Goal: Task Accomplishment & Management: Complete application form

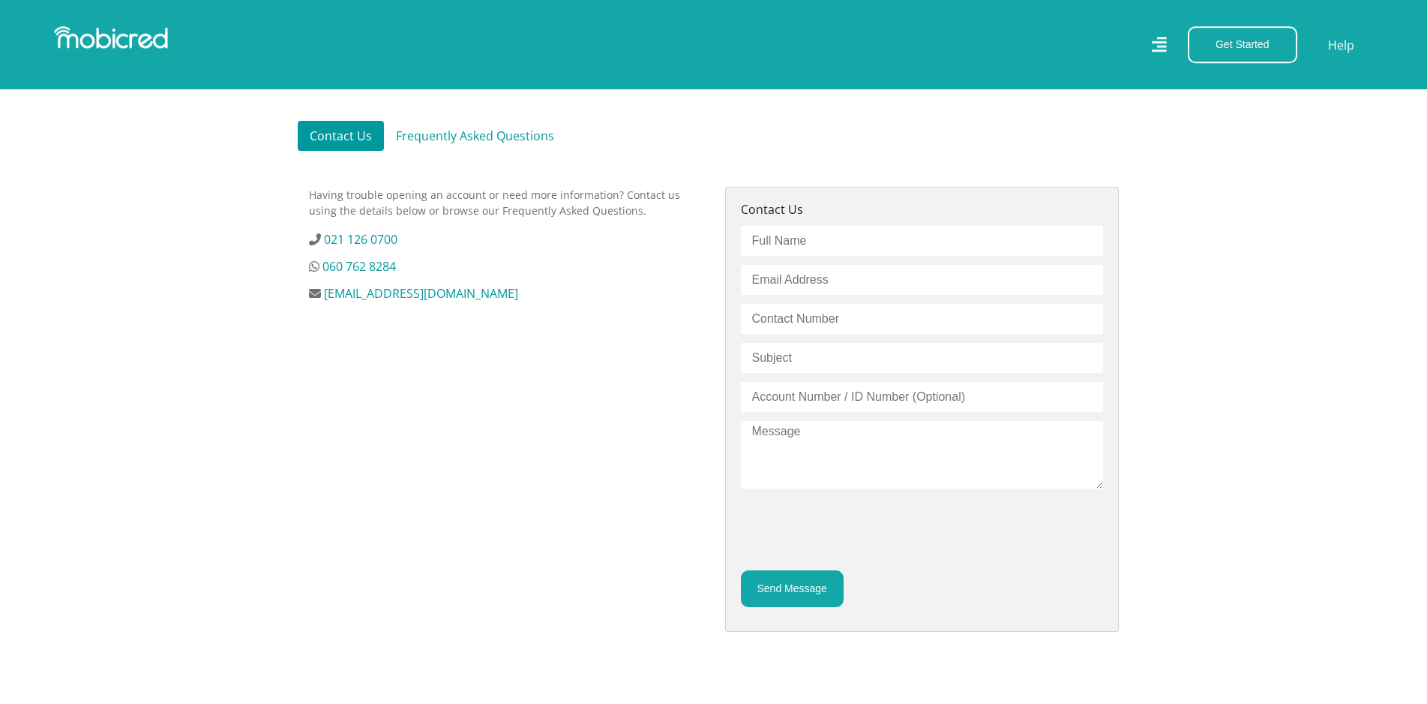
scroll to position [459, 0]
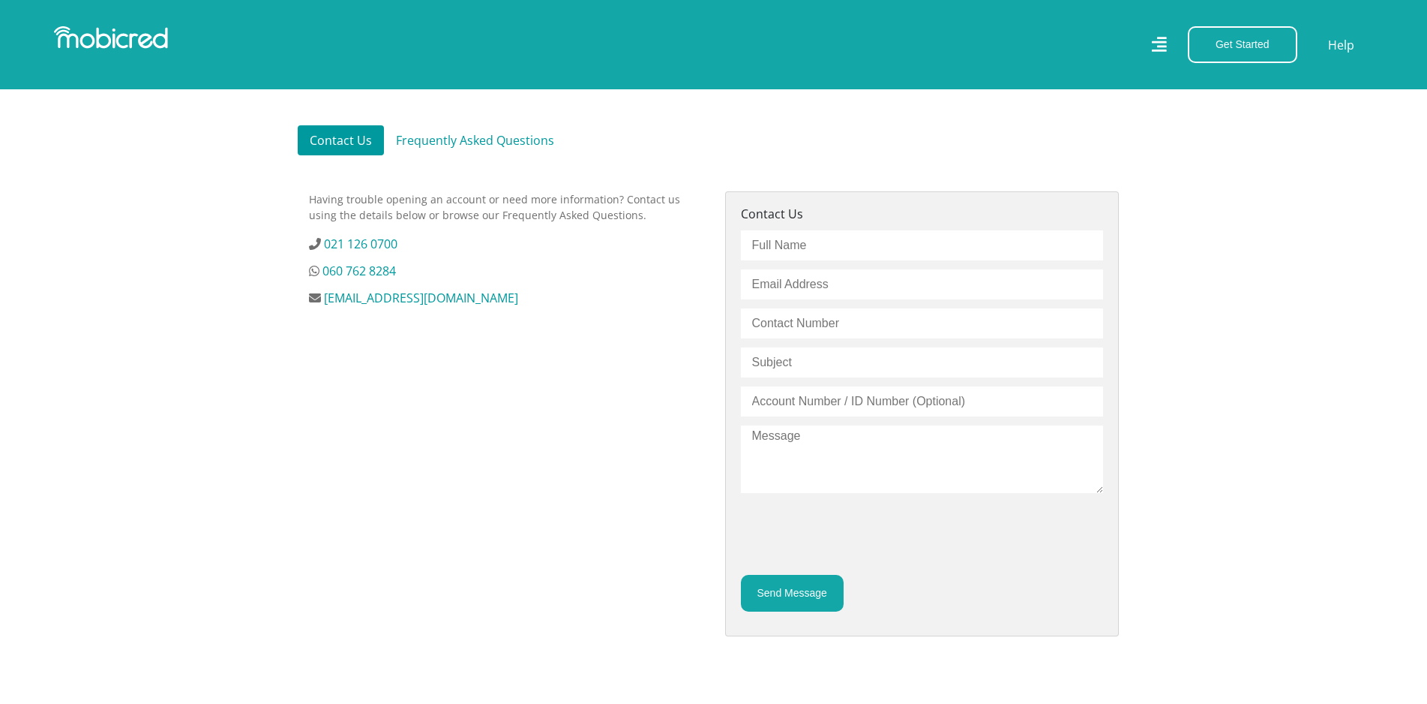
click at [627, 360] on div "Having trouble opening an account or need more information? Contact us using th…" at bounding box center [506, 431] width 416 height 481
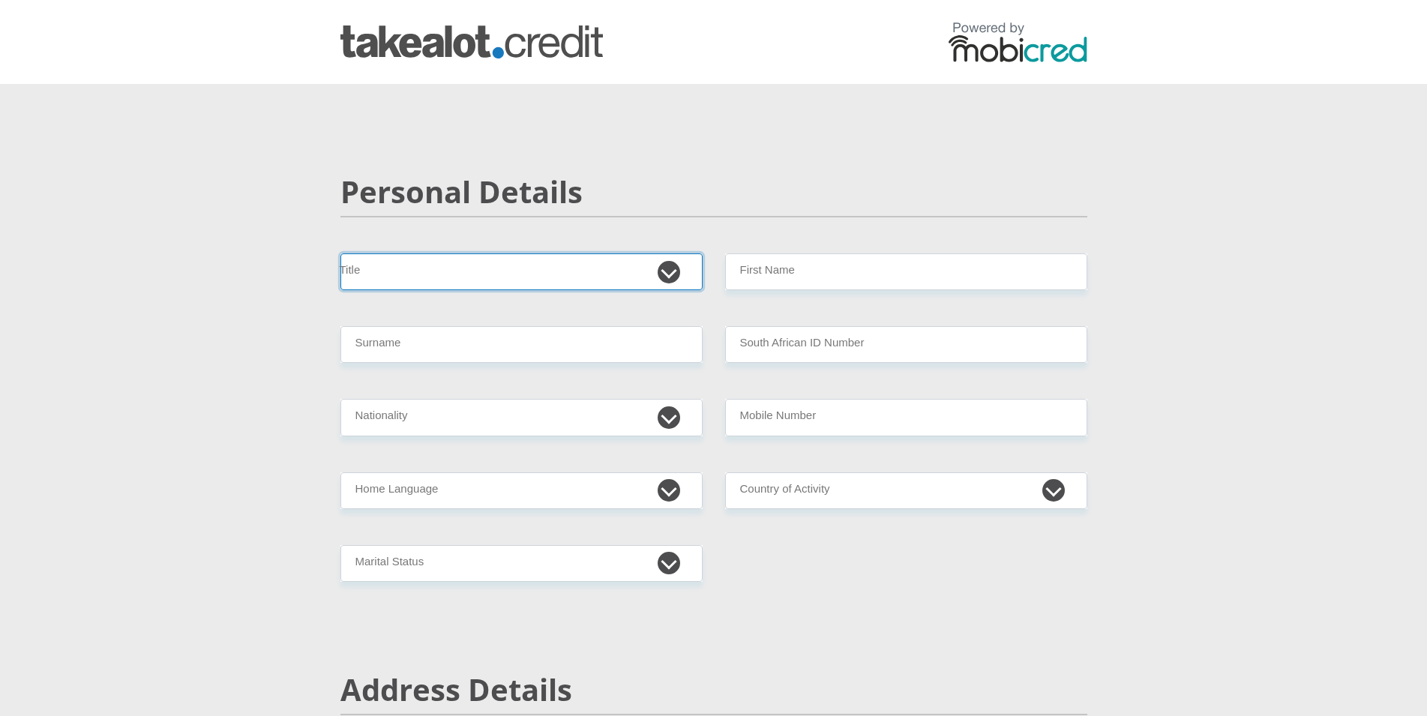
click at [341, 254] on select "Mr Ms Mrs Dr Other" at bounding box center [522, 272] width 362 height 37
select select "Mr"
click option "Mr" at bounding box center [0, 0] width 0 height 0
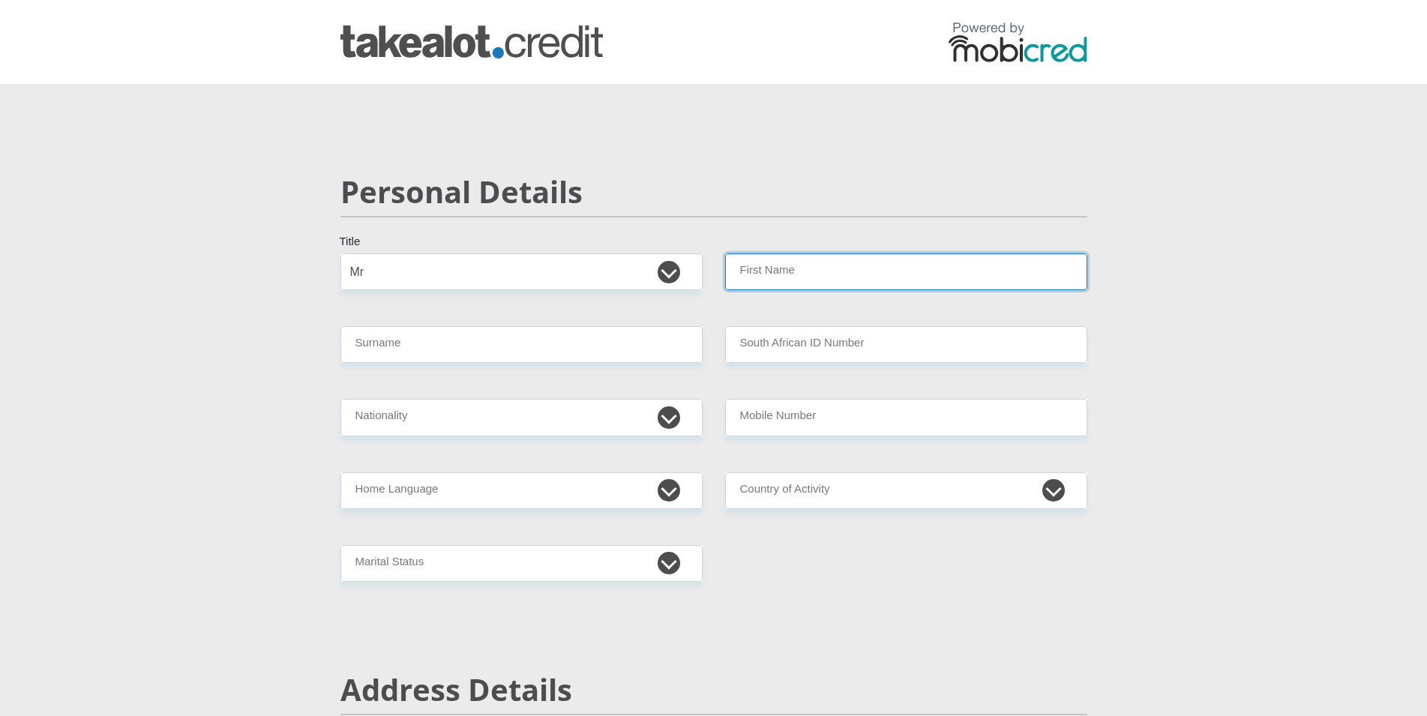
click at [821, 280] on input "First Name" at bounding box center [906, 272] width 362 height 37
type input "Alexander"
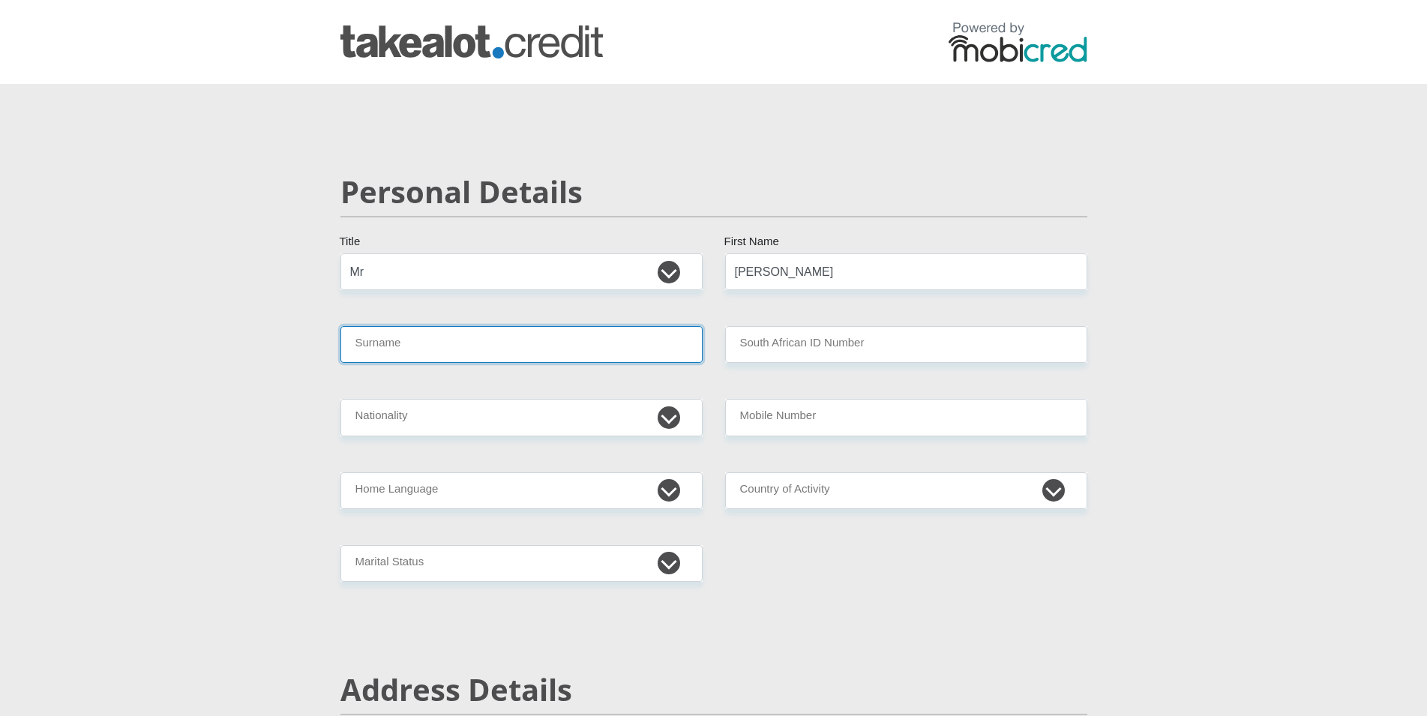
click at [506, 339] on input "Surname" at bounding box center [522, 344] width 362 height 37
type input "Abrahams"
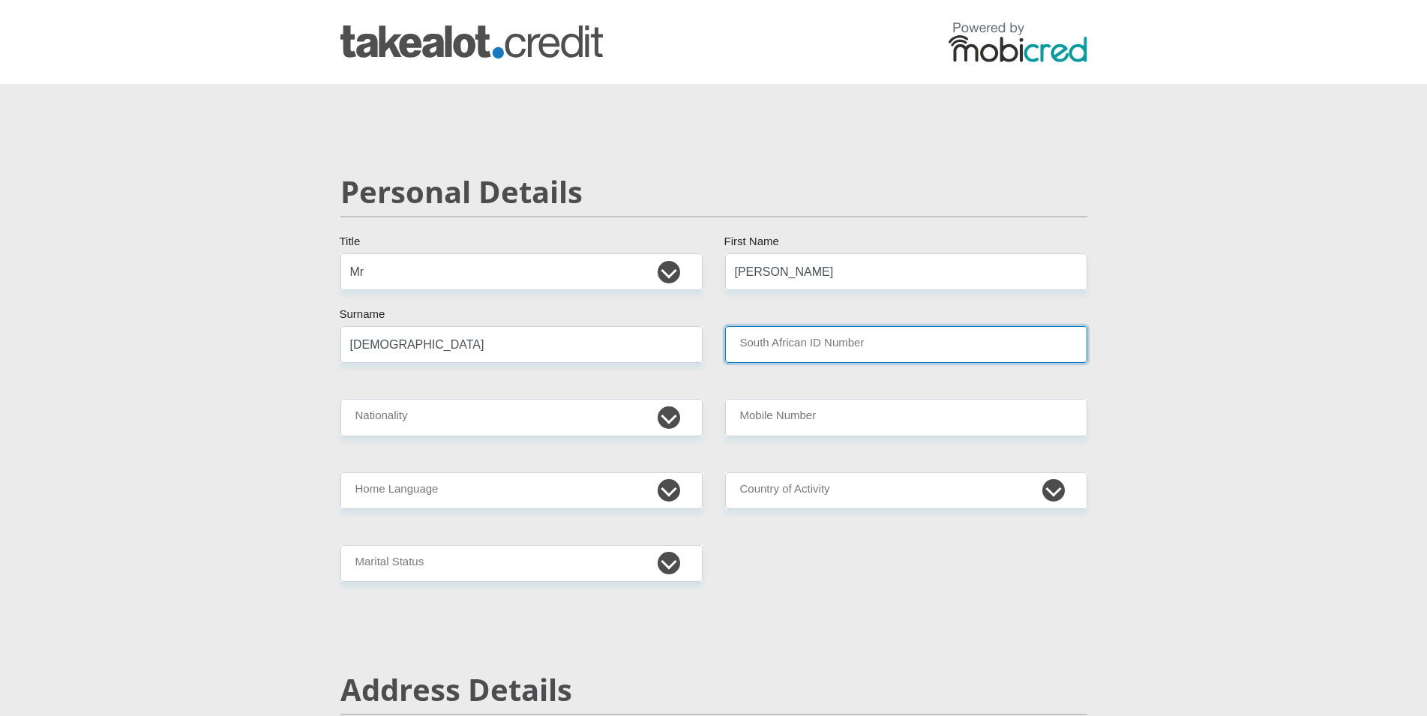
click at [929, 344] on input "South African ID Number" at bounding box center [906, 344] width 362 height 37
type input "7906205016083"
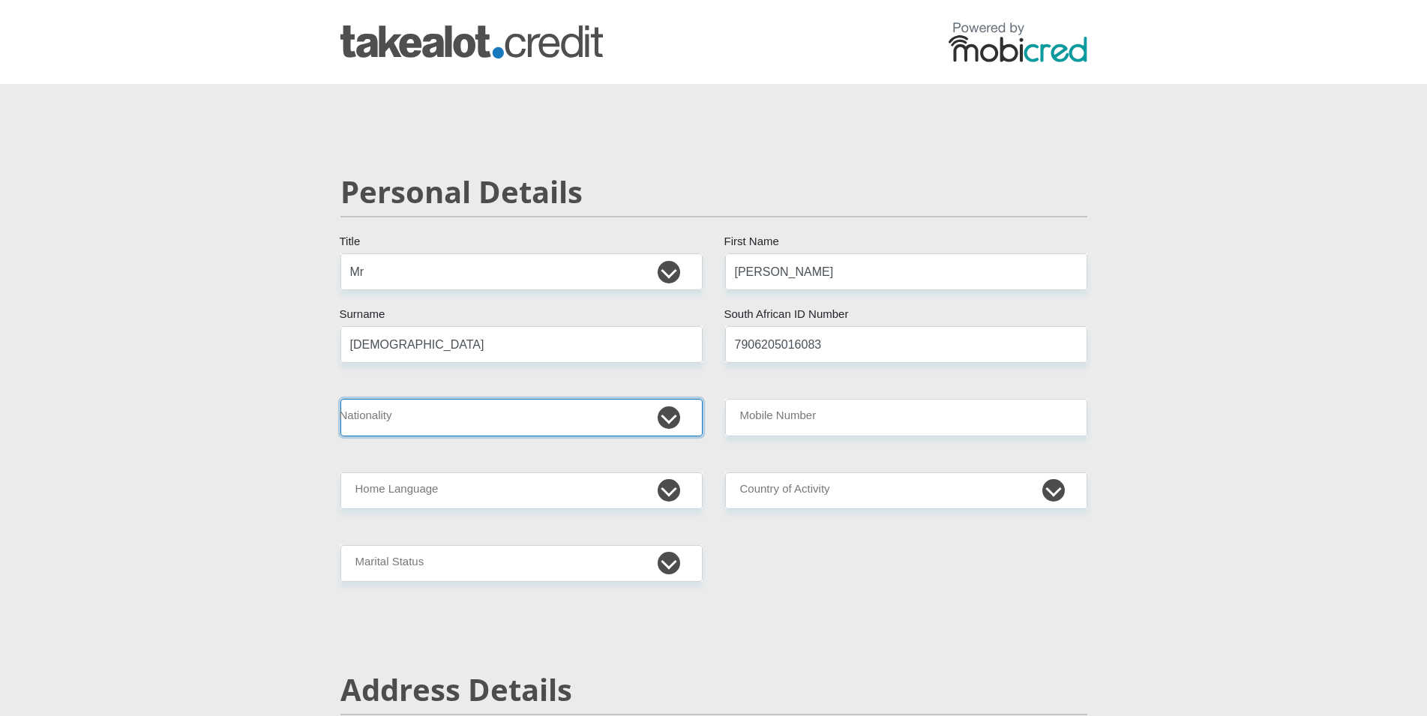
click at [341, 399] on select "South Africa Afghanistan Aland Islands Albania Algeria America Samoa American V…" at bounding box center [522, 417] width 362 height 37
select select "ZAF"
click option "South Africa" at bounding box center [0, 0] width 0 height 0
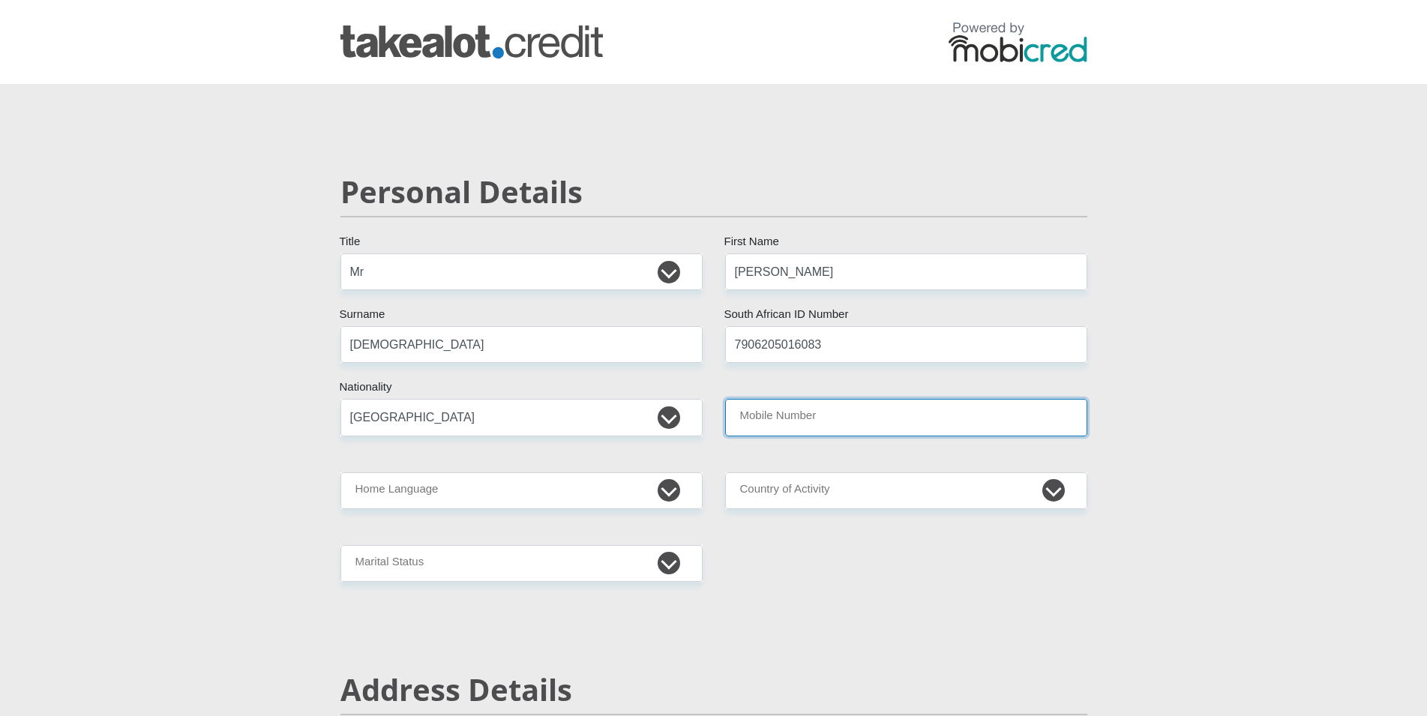
click at [782, 424] on input "Mobile Number" at bounding box center [906, 417] width 362 height 37
type input "0738656298"
click at [341, 473] on select "Afrikaans English Sepedi South Ndebele Southern Sotho Swati Tsonga Tswana Venda…" at bounding box center [522, 491] width 362 height 37
select select "eng"
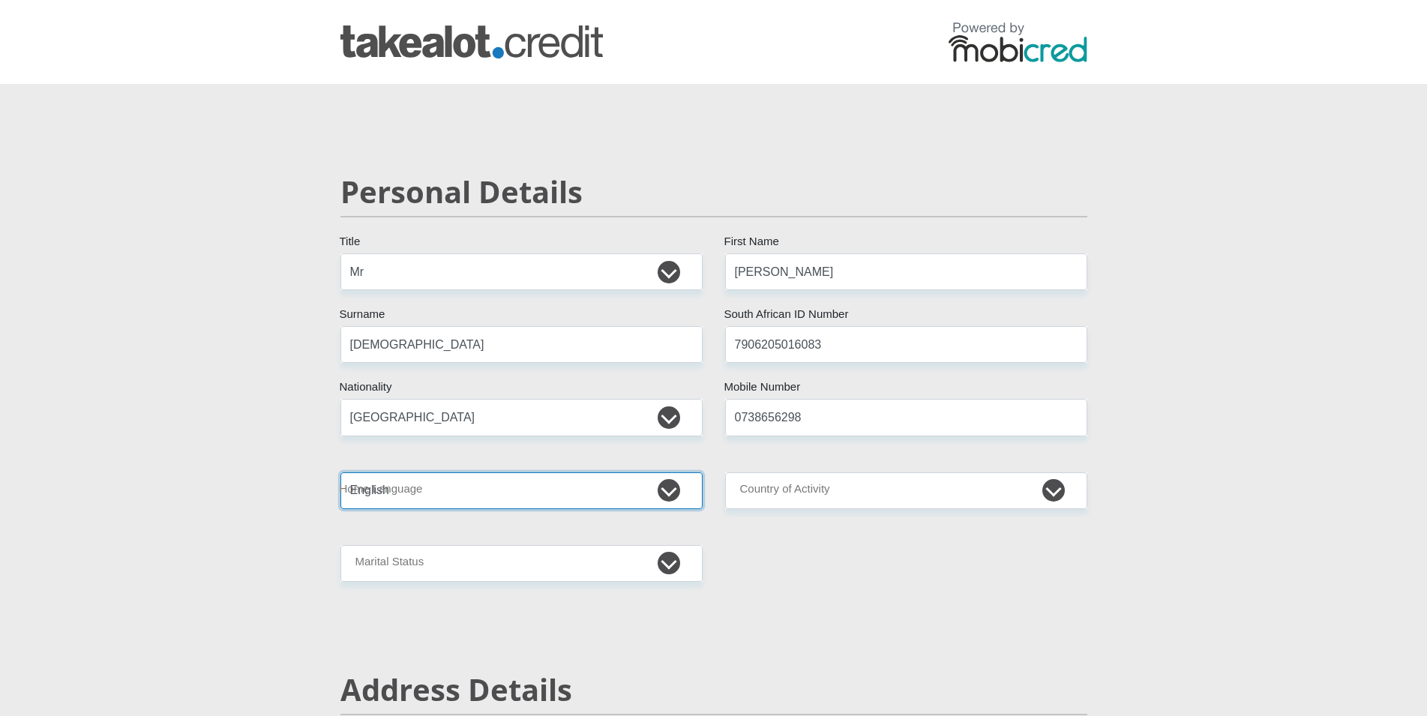
click option "English" at bounding box center [0, 0] width 0 height 0
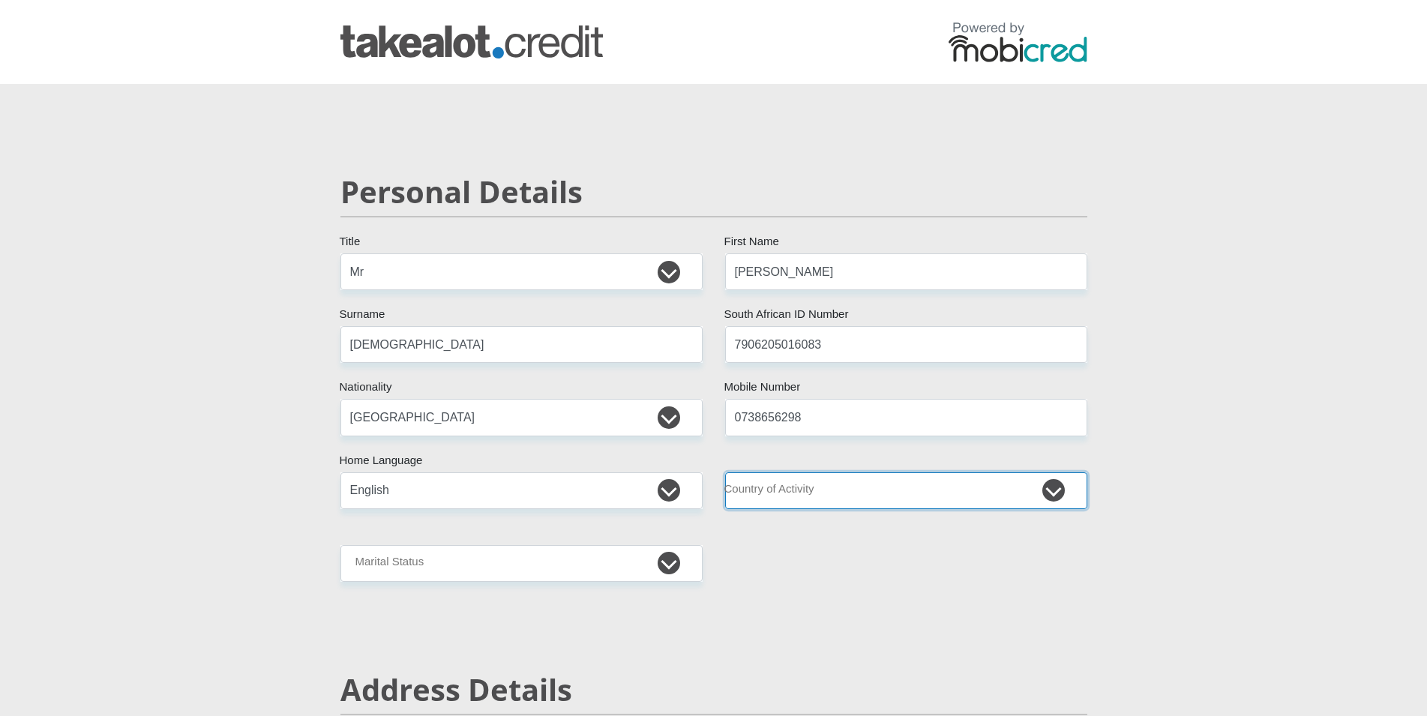
click at [725, 473] on select "South Africa Afghanistan Aland Islands Albania Algeria America Samoa American V…" at bounding box center [906, 491] width 362 height 37
select select "ZAF"
click option "South Africa" at bounding box center [0, 0] width 0 height 0
click at [789, 494] on select "South Africa Afghanistan Aland Islands Albania Algeria America Samoa American V…" at bounding box center [906, 491] width 362 height 37
click at [341, 545] on select "Married ANC Single Divorced Widowed Married COP or Customary Law" at bounding box center [522, 563] width 362 height 37
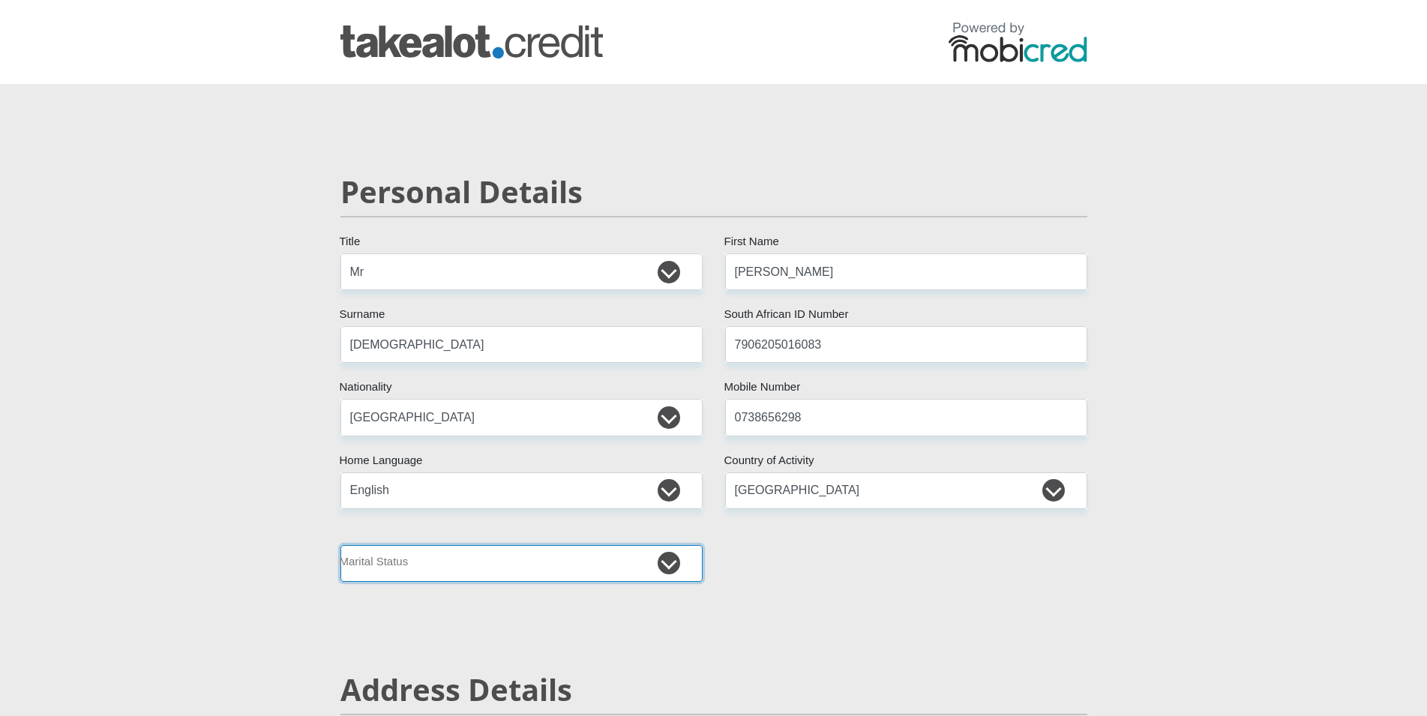
select select "5"
click option "Married COP or Customary Law" at bounding box center [0, 0] width 0 height 0
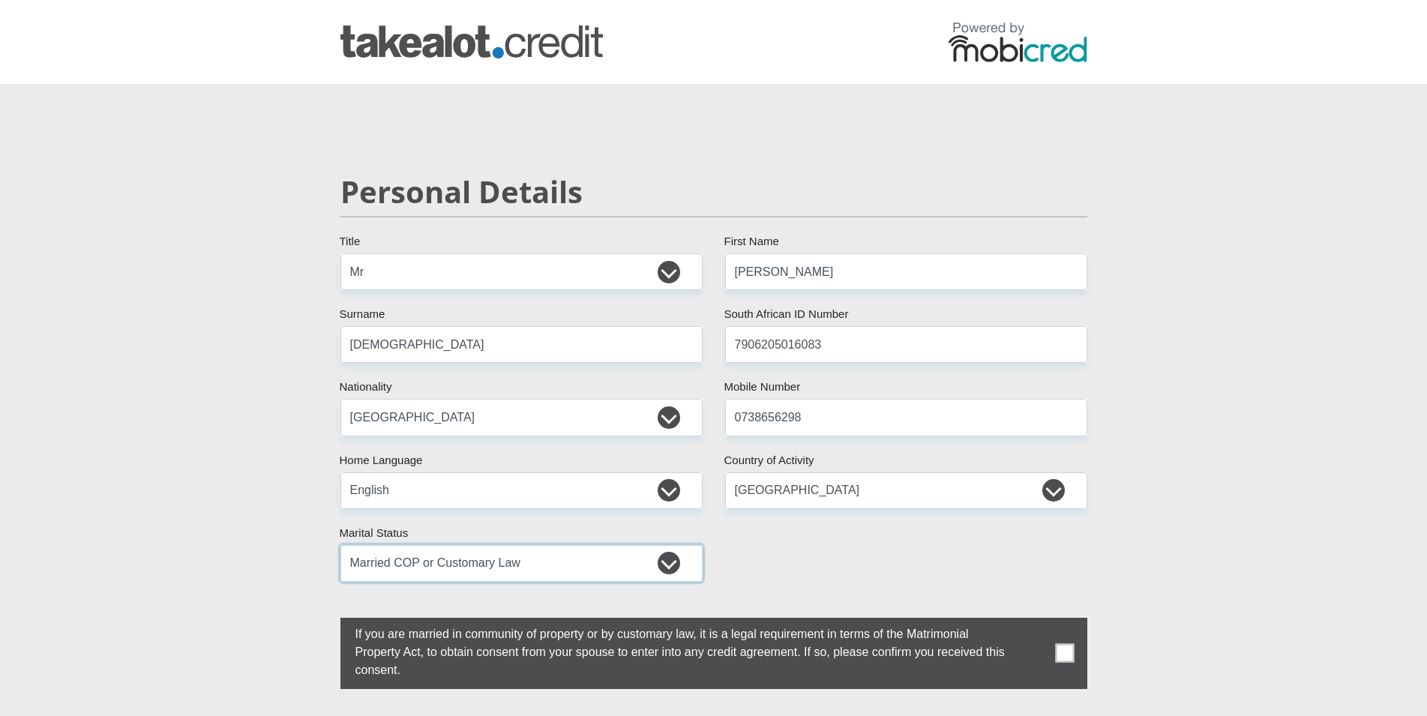
scroll to position [77, 0]
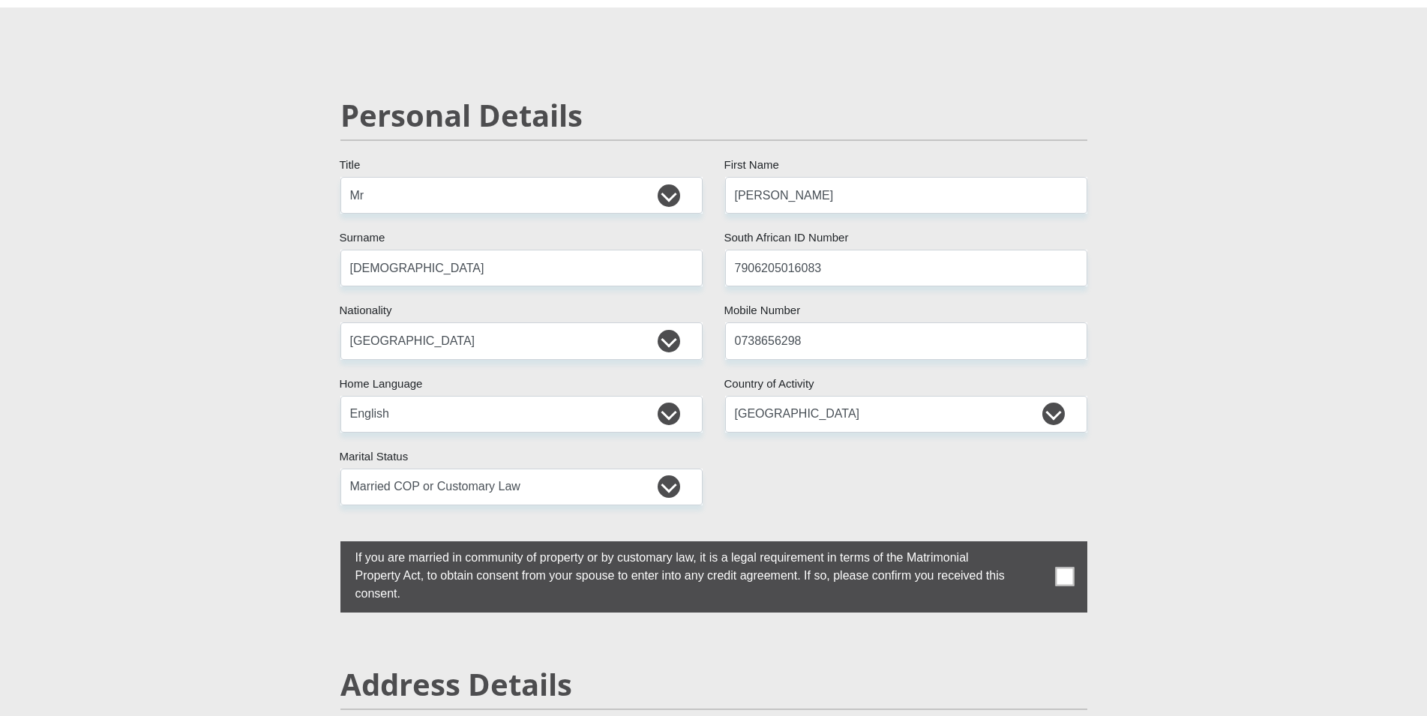
click at [1066, 579] on span at bounding box center [1064, 577] width 19 height 19
click at [326, 545] on input "checkbox" at bounding box center [326, 545] width 0 height 0
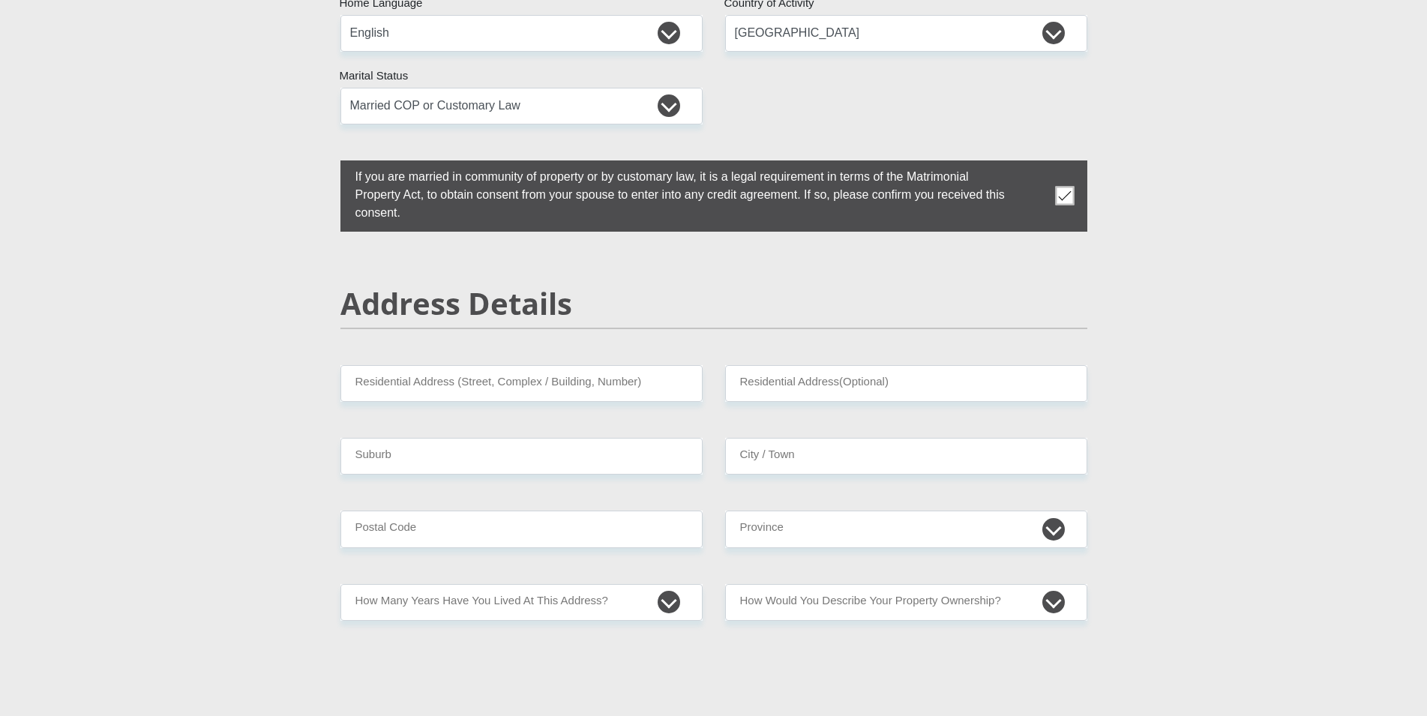
scroll to position [459, 0]
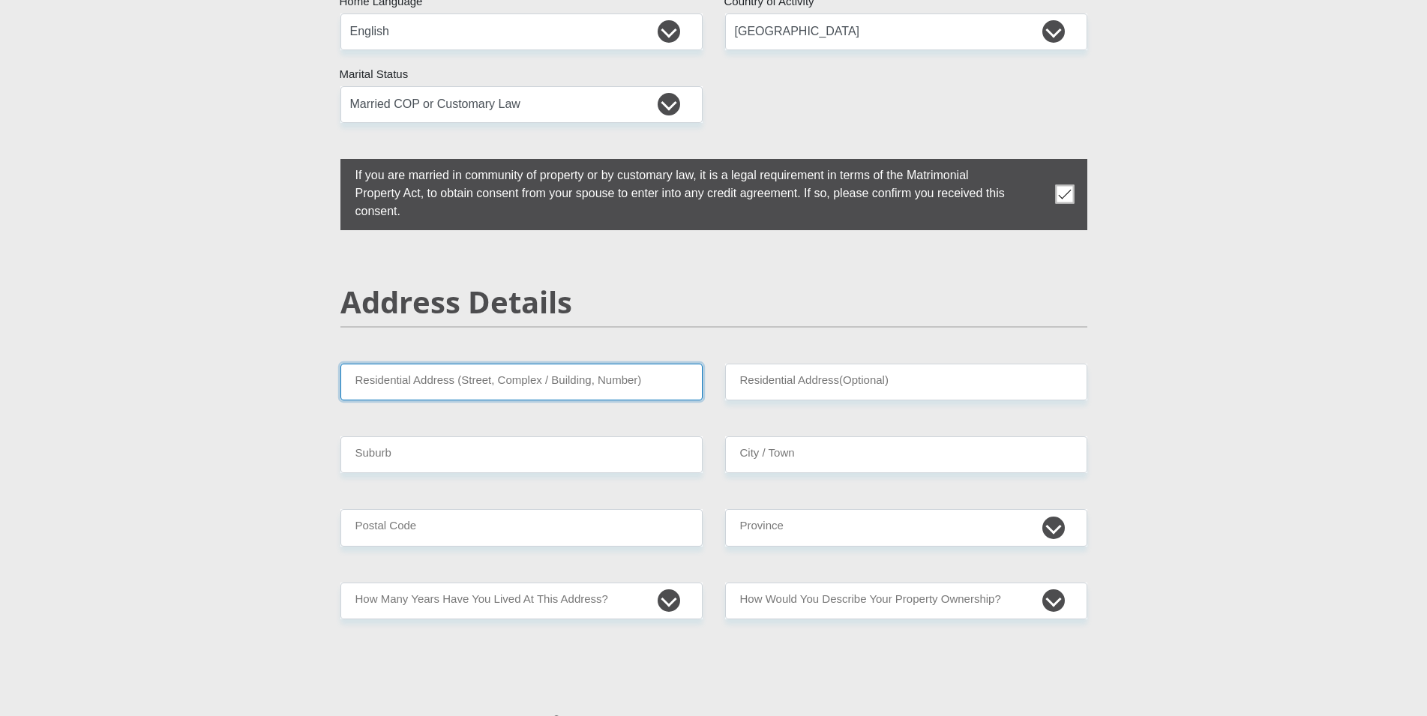
click at [396, 387] on input "Residential Address (Street, Complex / Building, Number)" at bounding box center [522, 382] width 362 height 37
type input "30 Winchester Close"
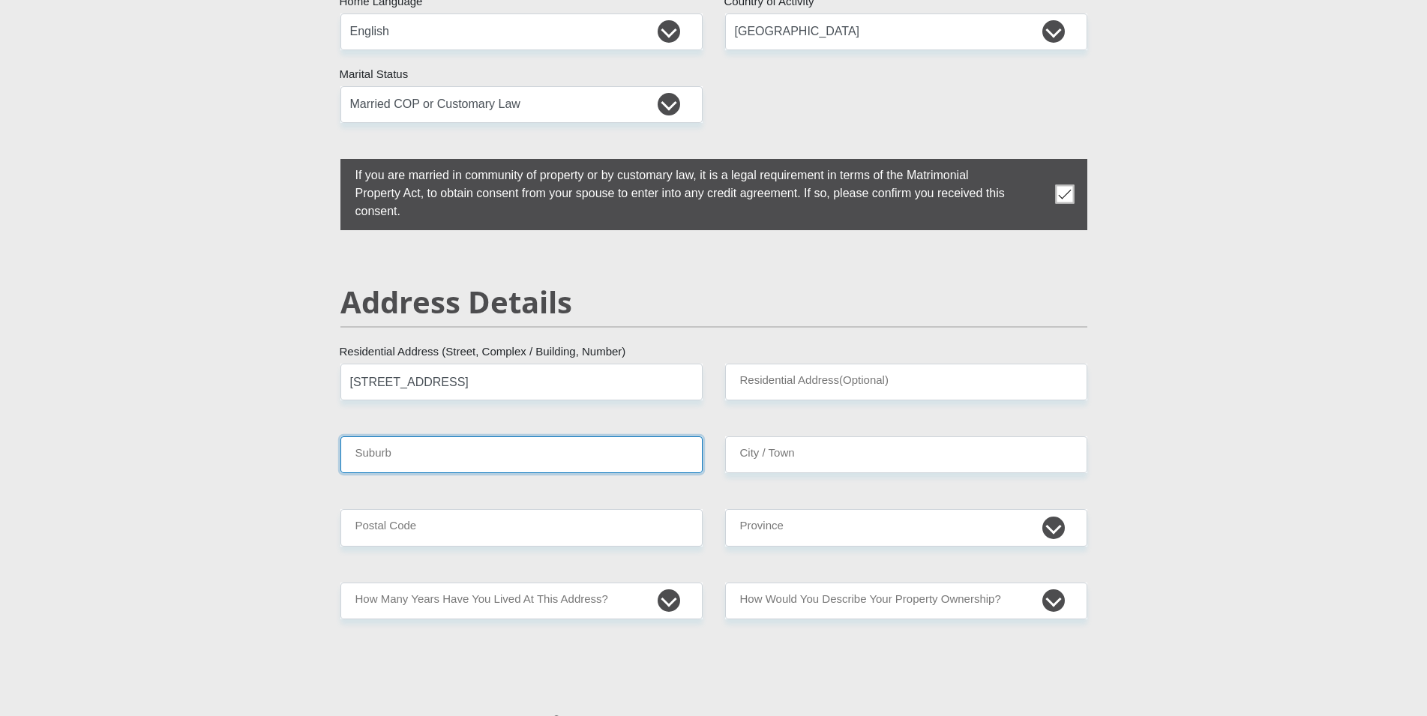
click at [369, 458] on input "Suburb" at bounding box center [522, 455] width 362 height 37
type input "Jagtershof"
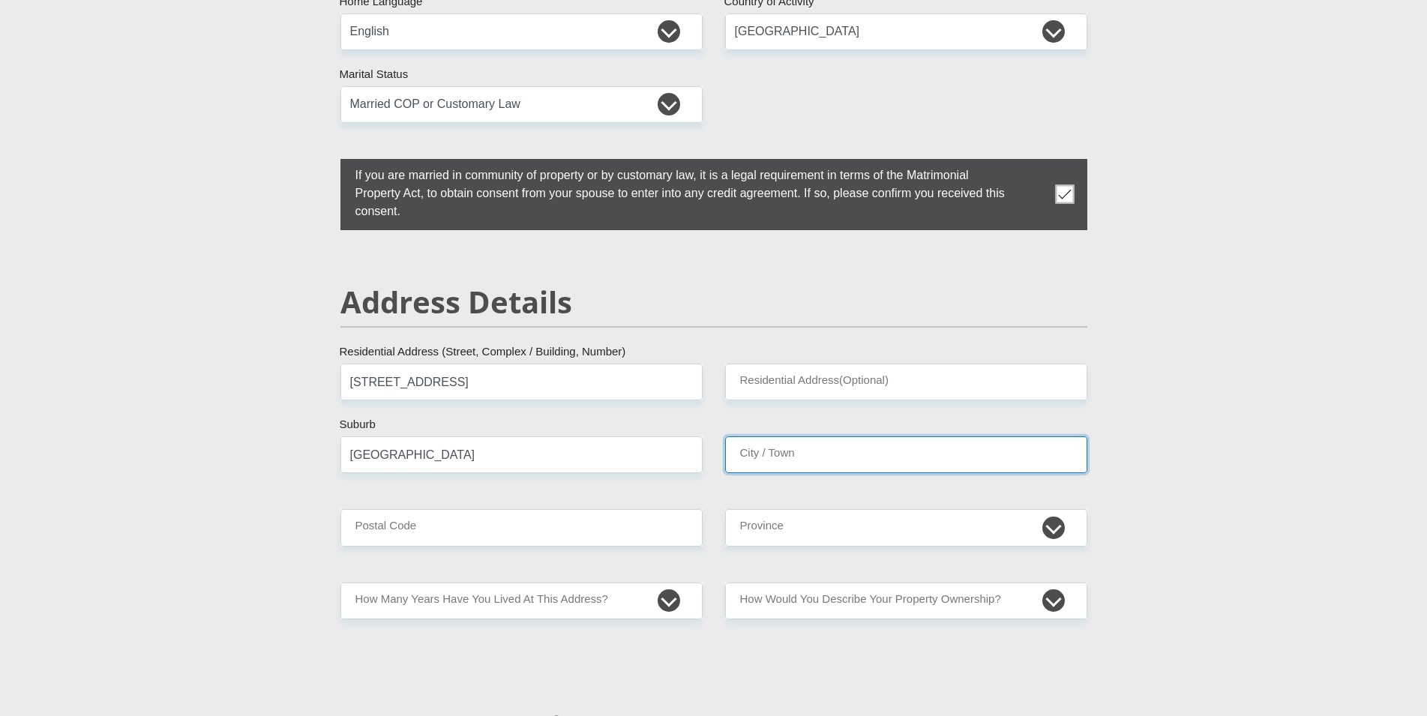
click at [764, 455] on input "City / Town" at bounding box center [906, 455] width 362 height 37
type input "Cape Town"
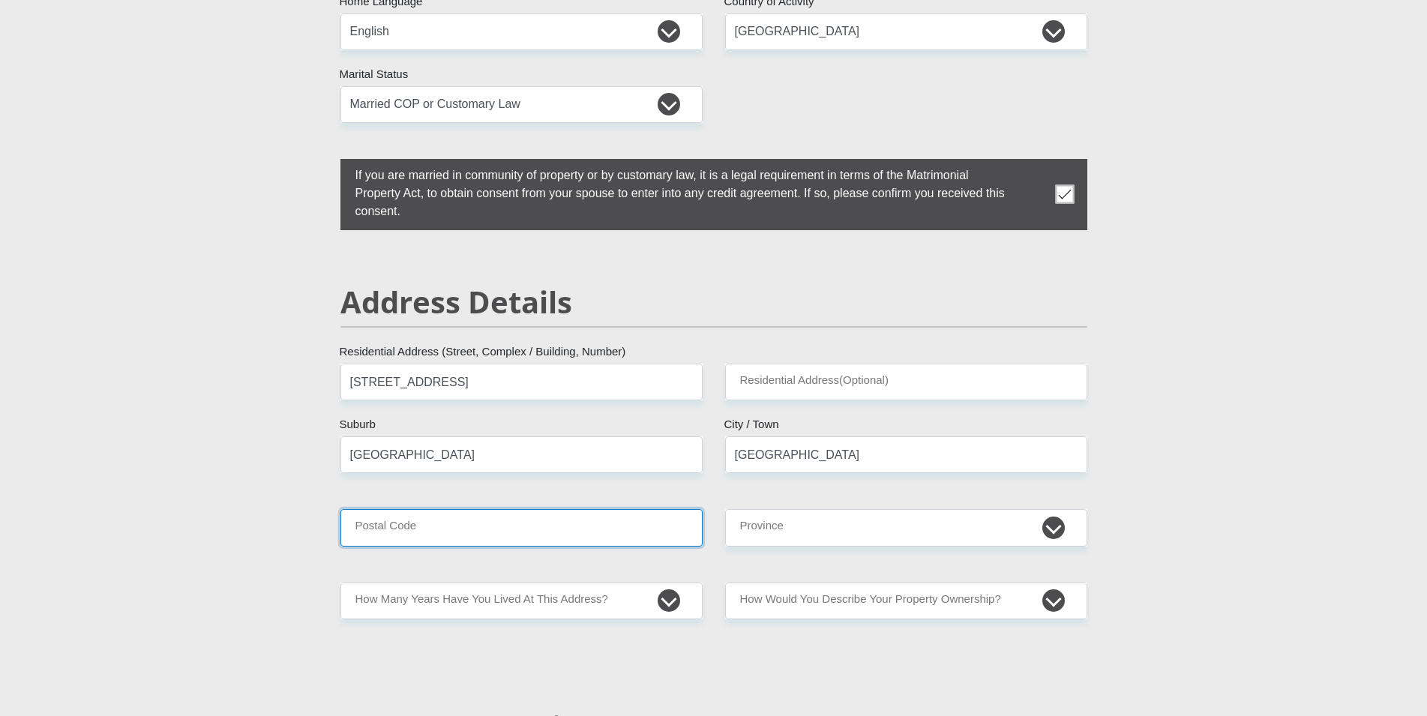
drag, startPoint x: 500, startPoint y: 530, endPoint x: 499, endPoint y: 546, distance: 16.5
click at [499, 546] on input "Postal Code" at bounding box center [522, 527] width 362 height 37
type input "7580"
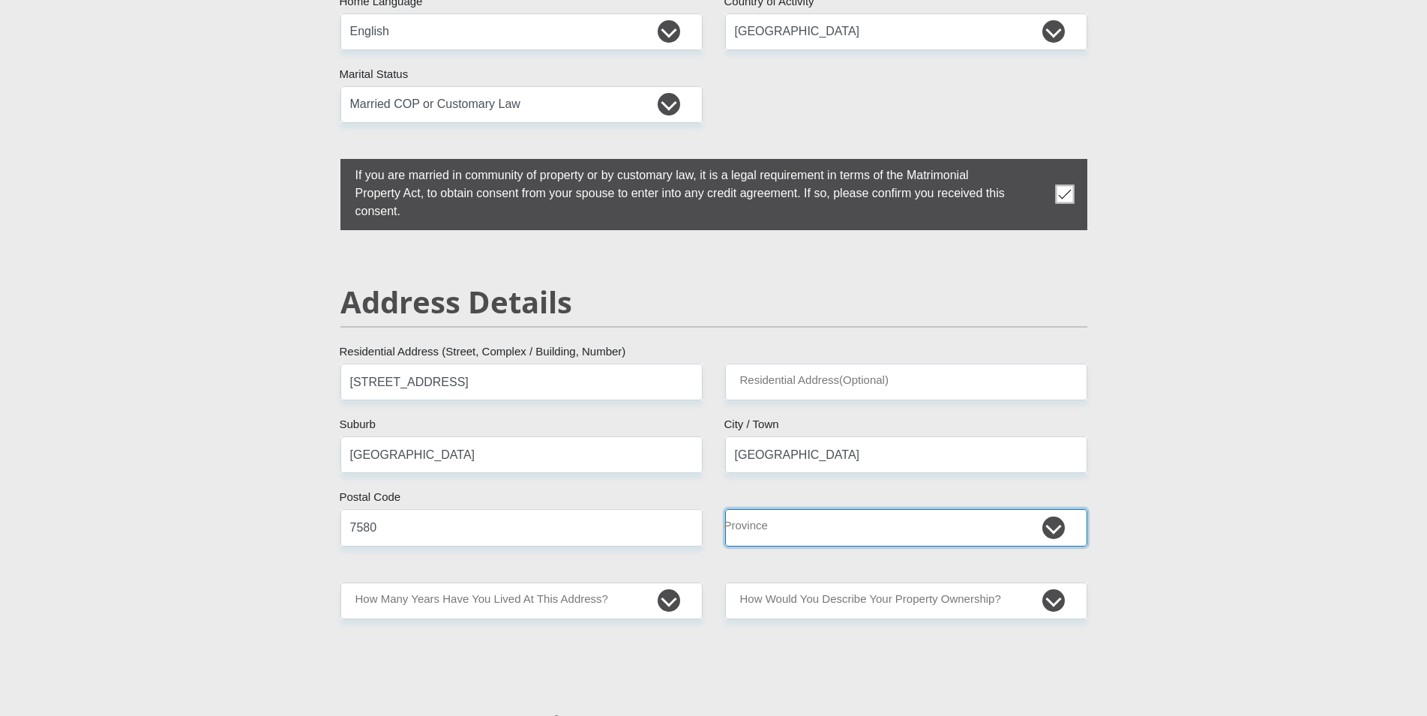
click at [725, 509] on select "Eastern Cape Free State Gauteng KwaZulu-Natal Limpopo Mpumalanga Northern Cape …" at bounding box center [906, 527] width 362 height 37
select select "Western Cape"
click option "Western Cape" at bounding box center [0, 0] width 0 height 0
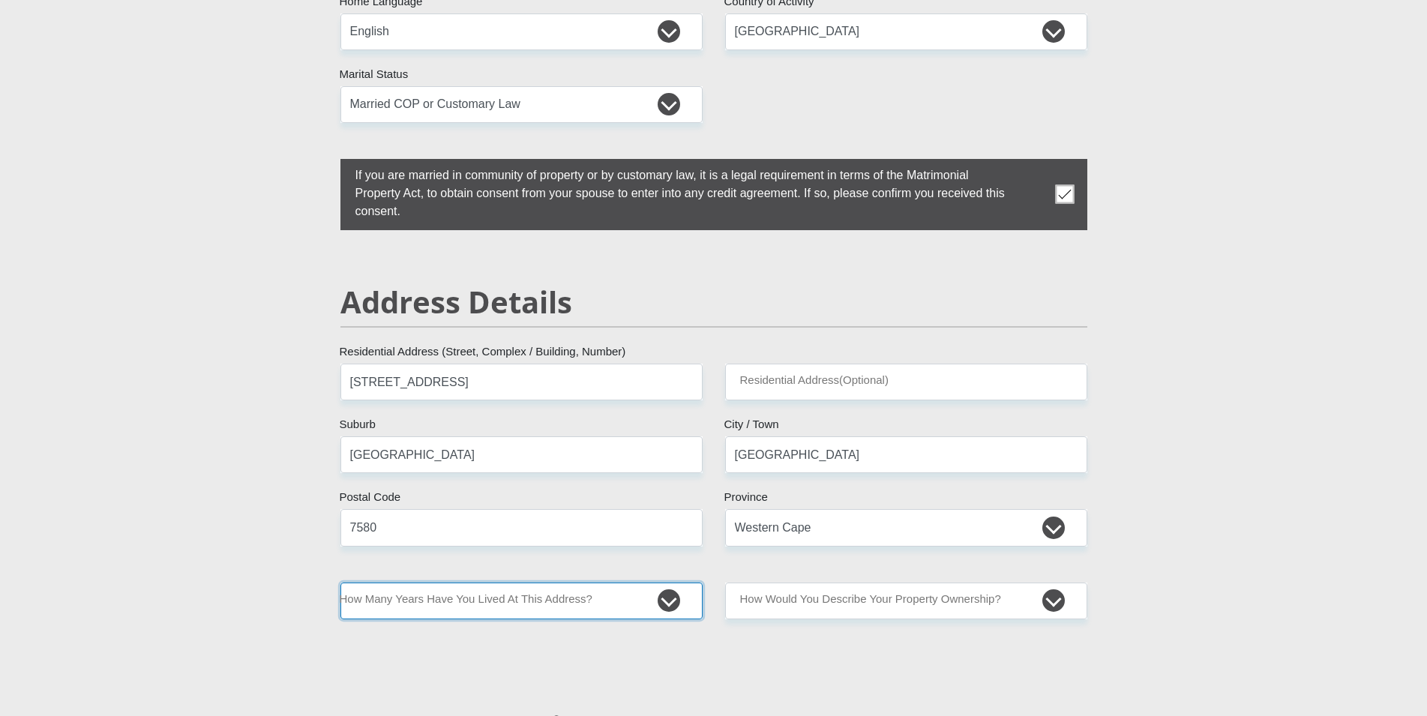
click at [341, 583] on select "less than 1 year 1-3 years 3-5 years 5+ years" at bounding box center [522, 601] width 362 height 37
select select "5"
click option "5+ years" at bounding box center [0, 0] width 0 height 0
click at [341, 583] on select "less than 1 year 1-3 years 3-5 years 5+ years" at bounding box center [522, 601] width 362 height 37
click at [524, 593] on select "less than 1 year 1-3 years 3-5 years 5+ years" at bounding box center [522, 601] width 362 height 37
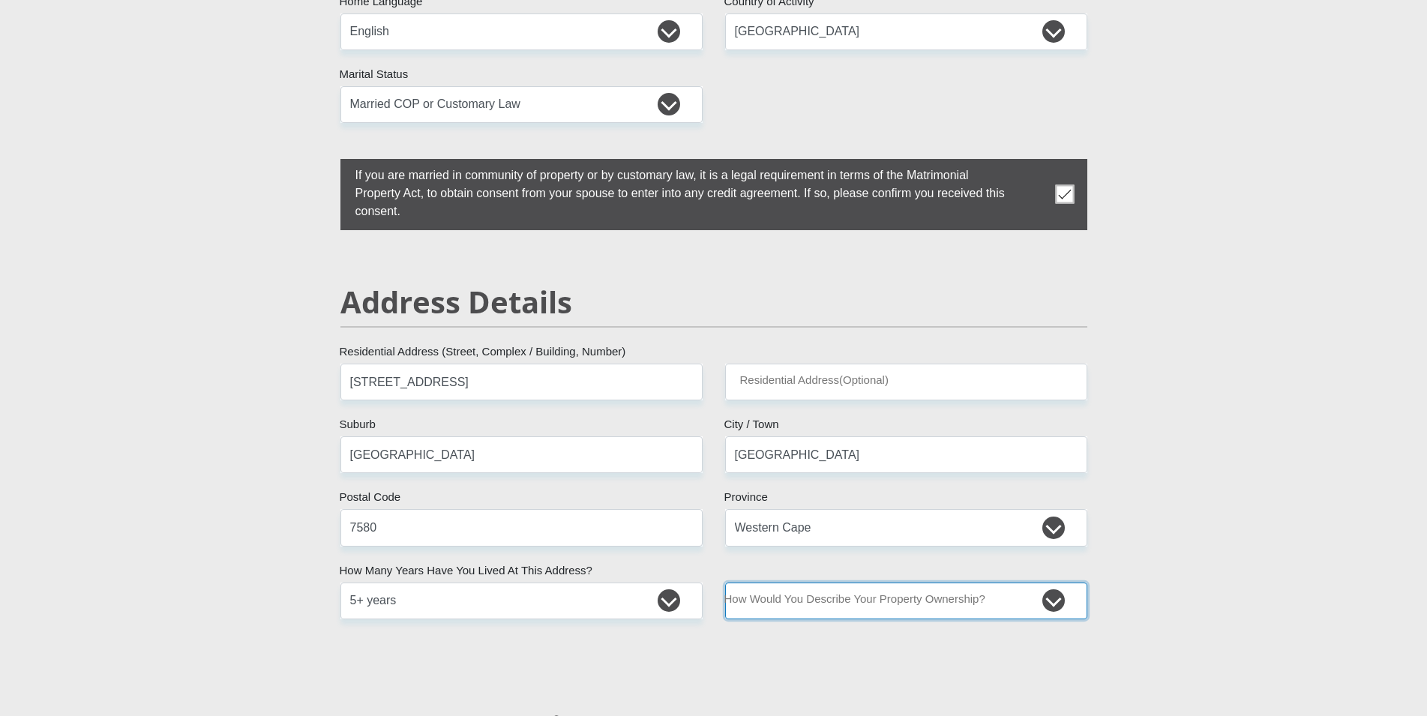
click at [725, 583] on select "Owned Rented Family Owned Company Dwelling" at bounding box center [906, 601] width 362 height 37
select select "Owned"
click option "Owned" at bounding box center [0, 0] width 0 height 0
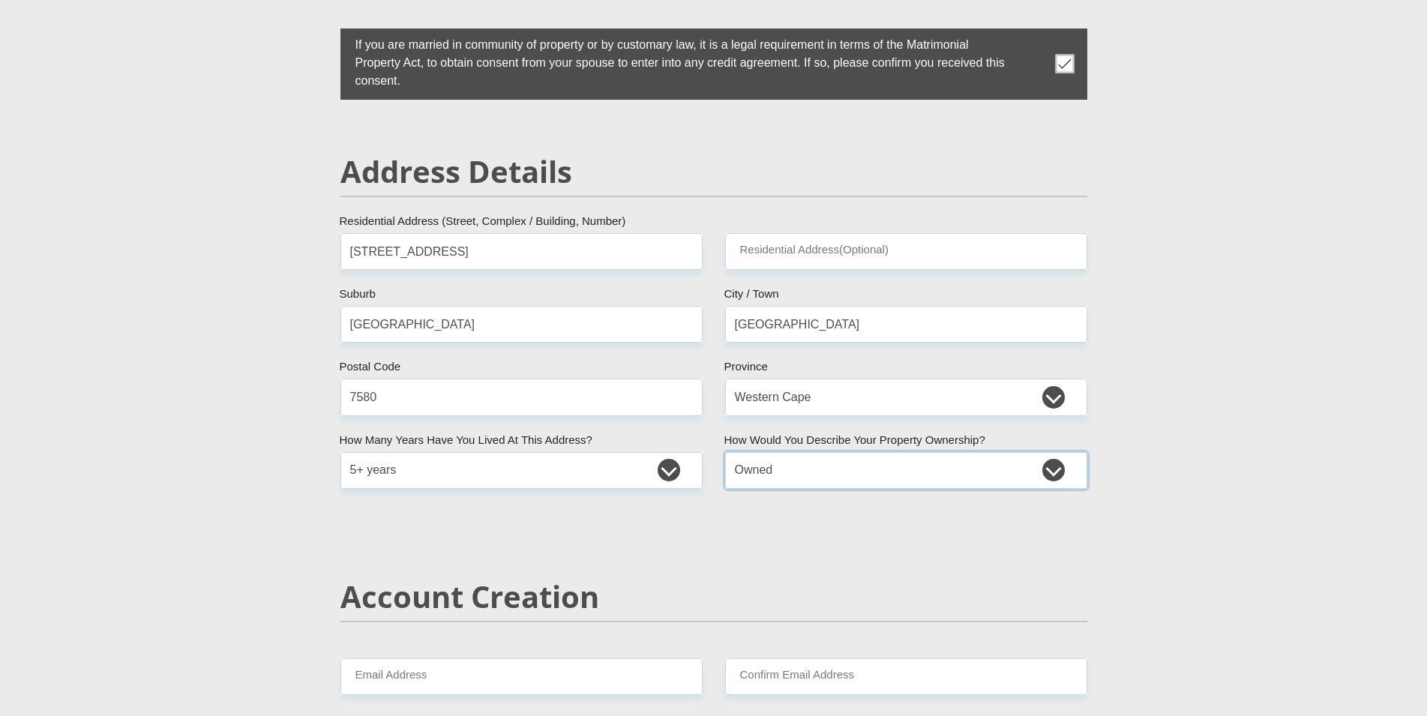
scroll to position [765, 0]
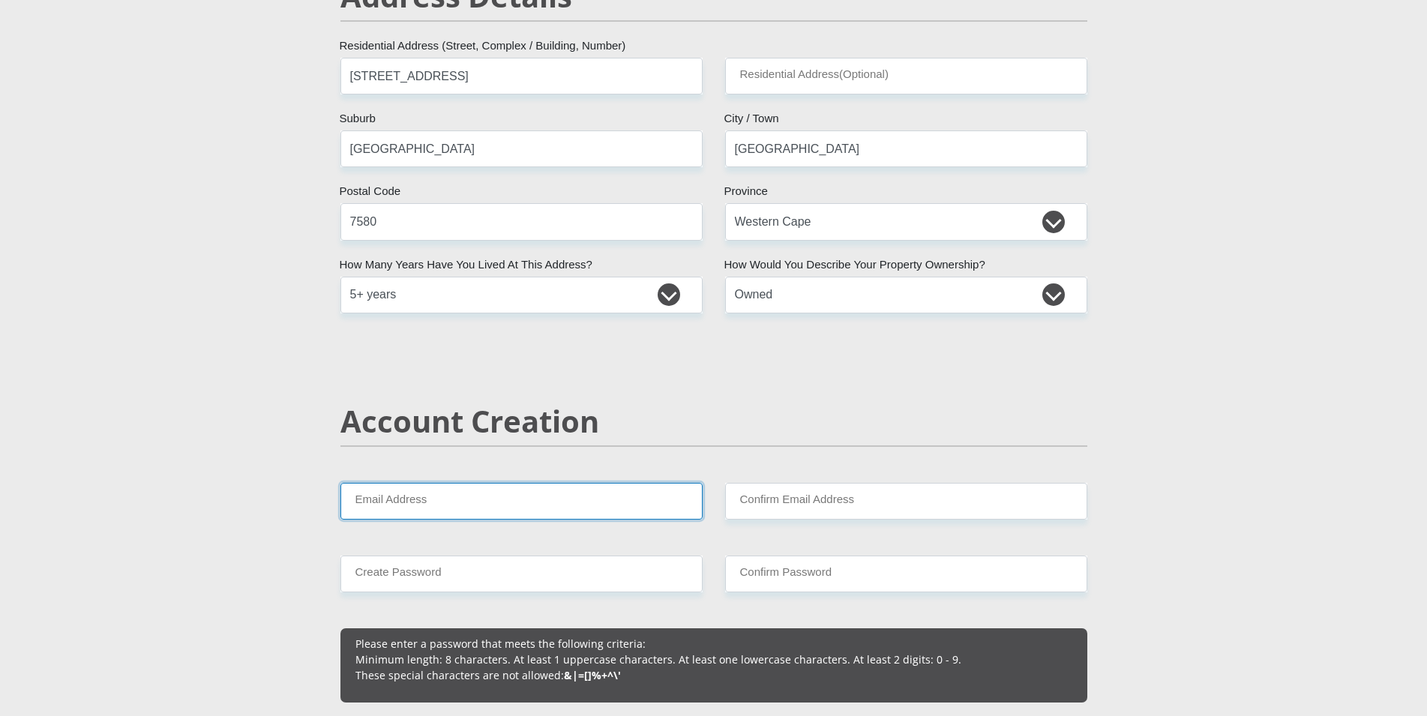
click at [549, 491] on input "Email Address" at bounding box center [522, 501] width 362 height 37
type input "[EMAIL_ADDRESS][DOMAIN_NAME]"
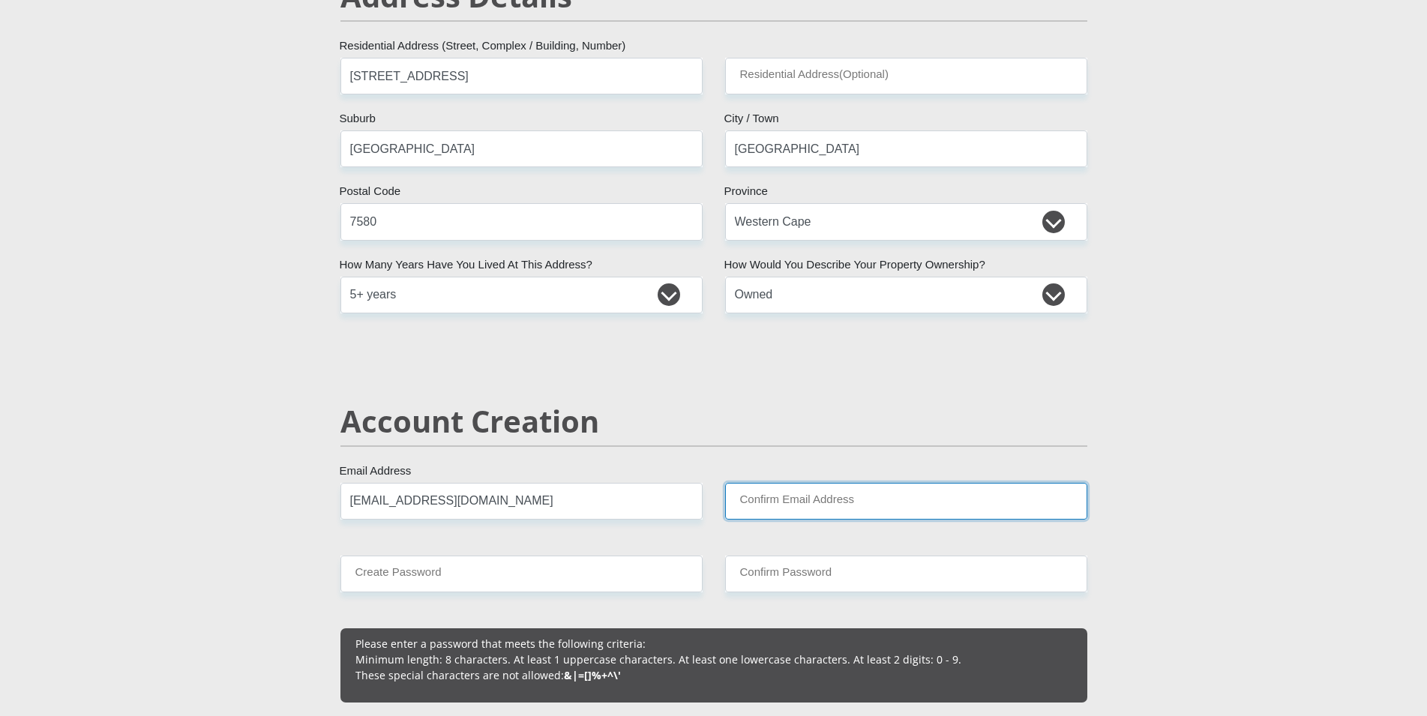
click at [765, 500] on input "Confirm Email Address" at bounding box center [906, 501] width 362 height 37
type input "[EMAIL_ADDRESS][DOMAIN_NAME]"
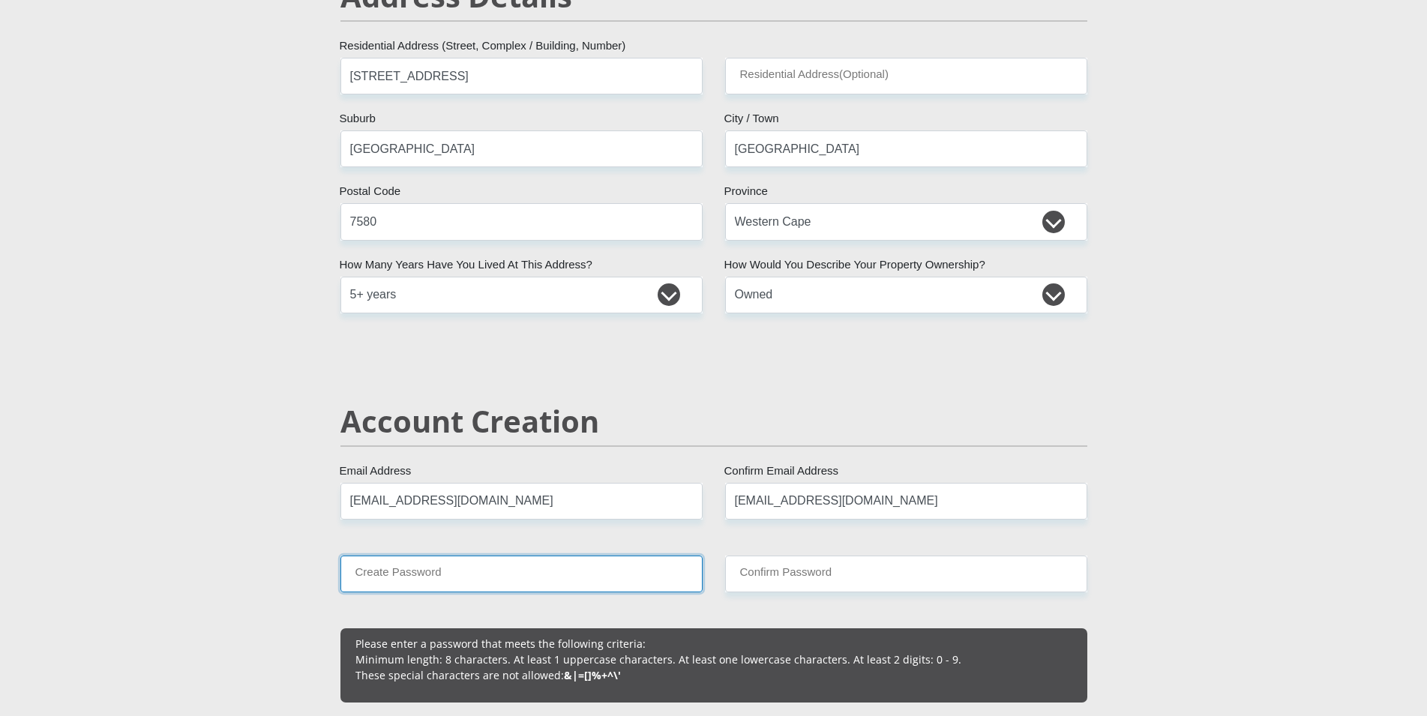
click at [452, 581] on input "Create Password" at bounding box center [522, 574] width 362 height 37
type input "Clovermilo12"
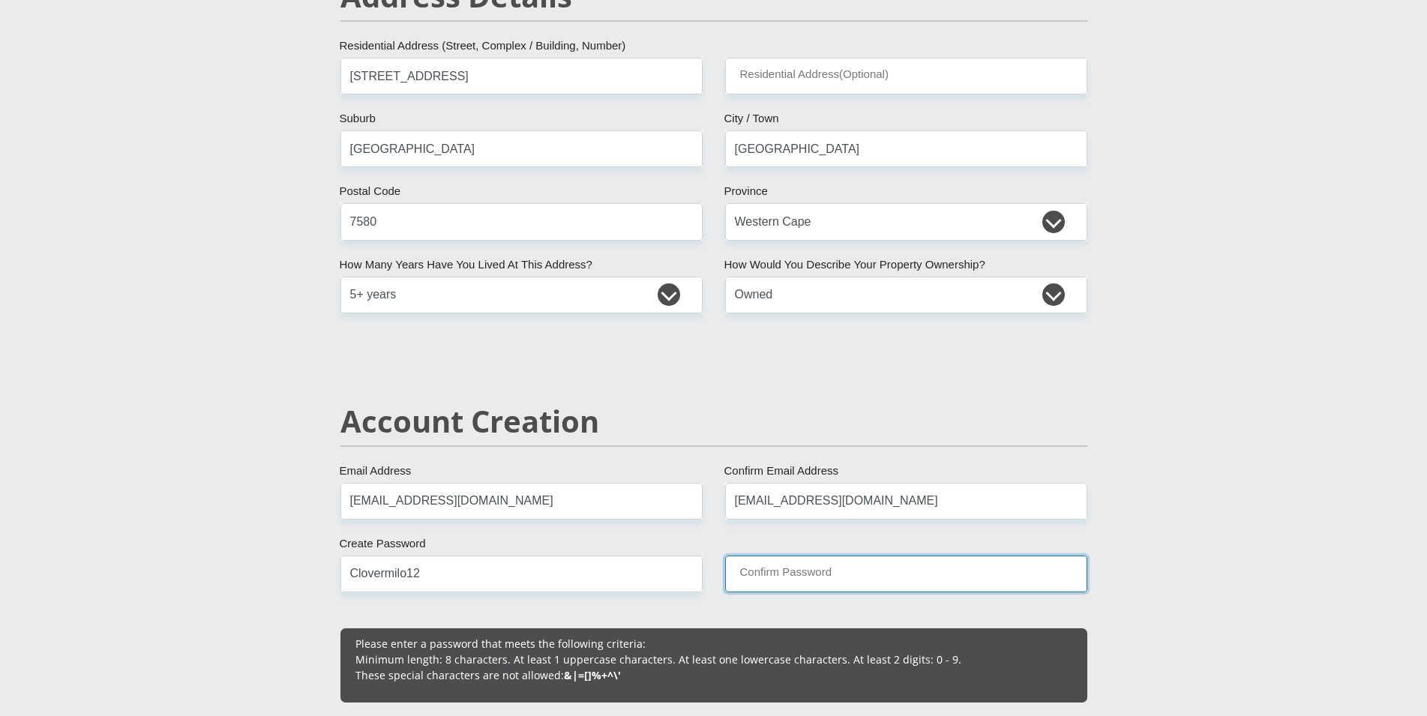
click at [770, 573] on input "Confirm Password" at bounding box center [906, 574] width 362 height 37
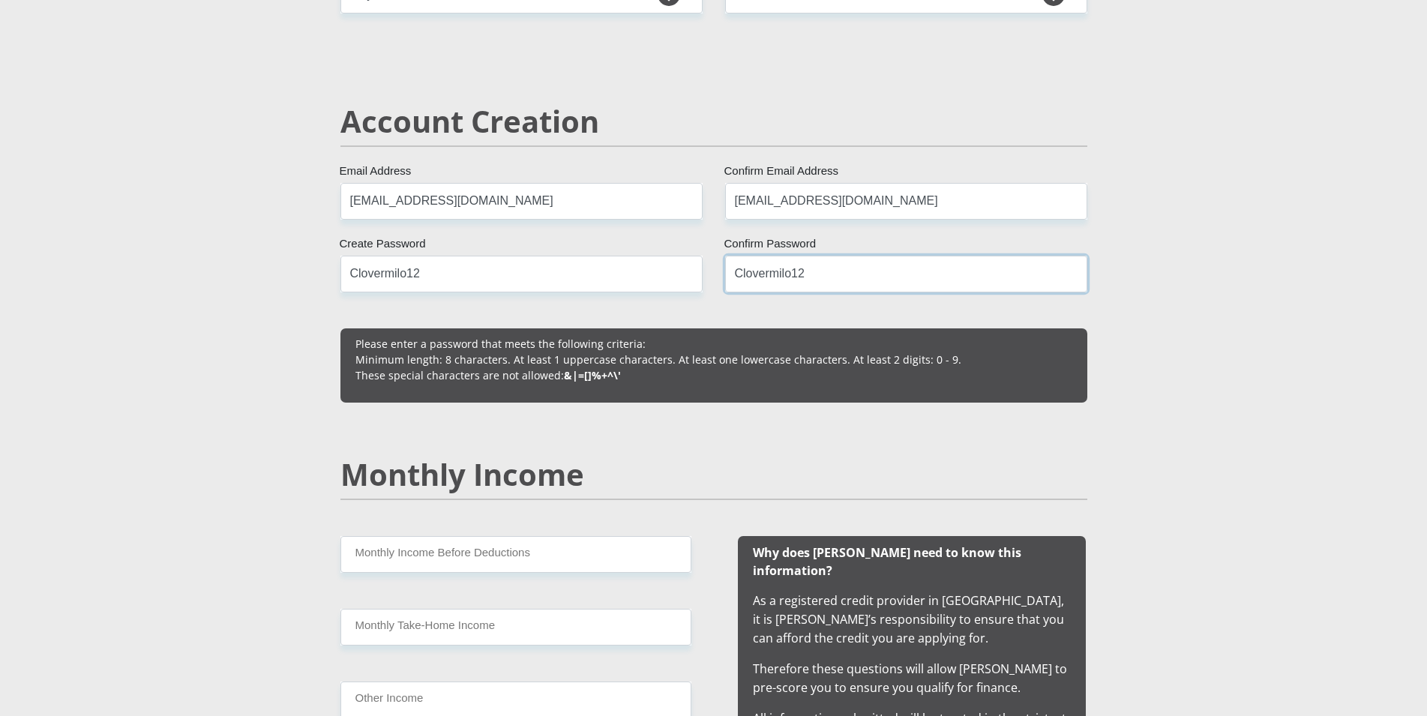
scroll to position [1071, 0]
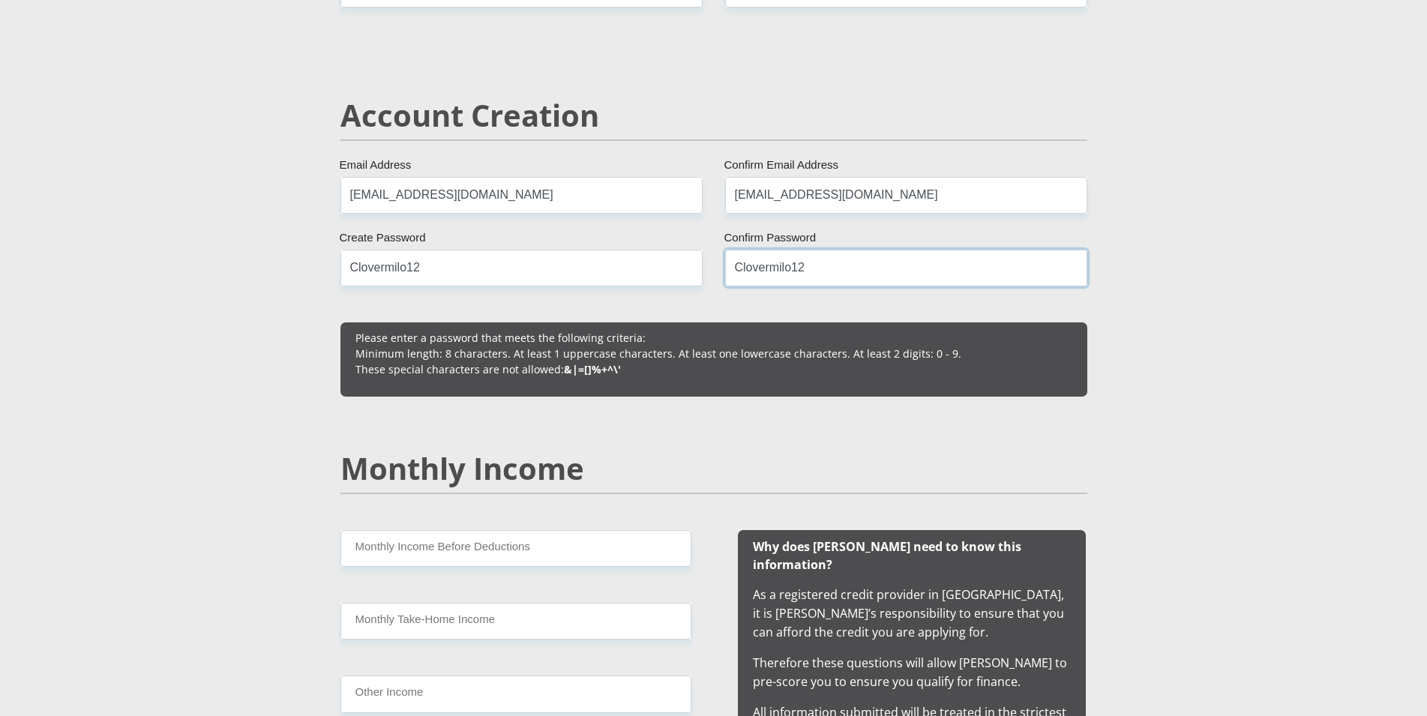
type input "Clovermilo12"
click at [444, 552] on input "Monthly Income Before Deductions" at bounding box center [516, 548] width 351 height 37
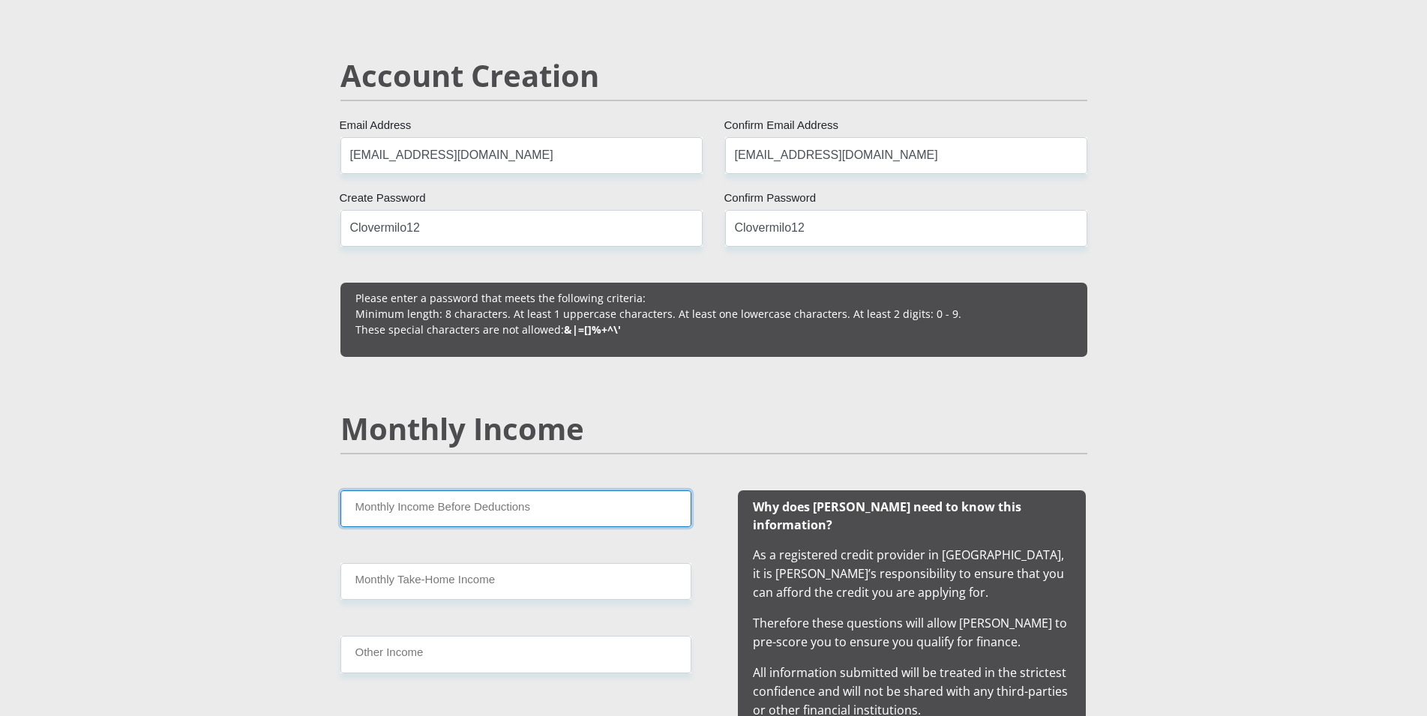
scroll to position [1148, 0]
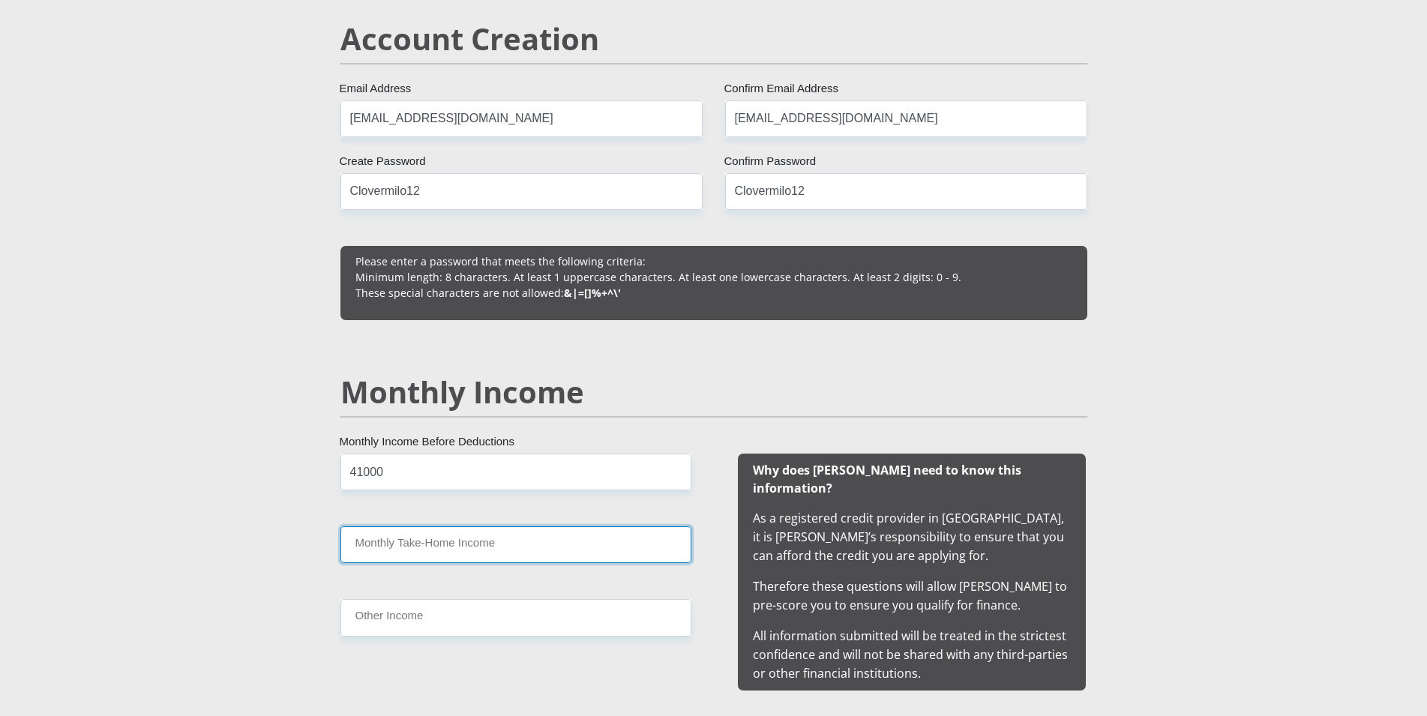
click at [455, 552] on input "Monthly Take-Home Income" at bounding box center [516, 545] width 351 height 37
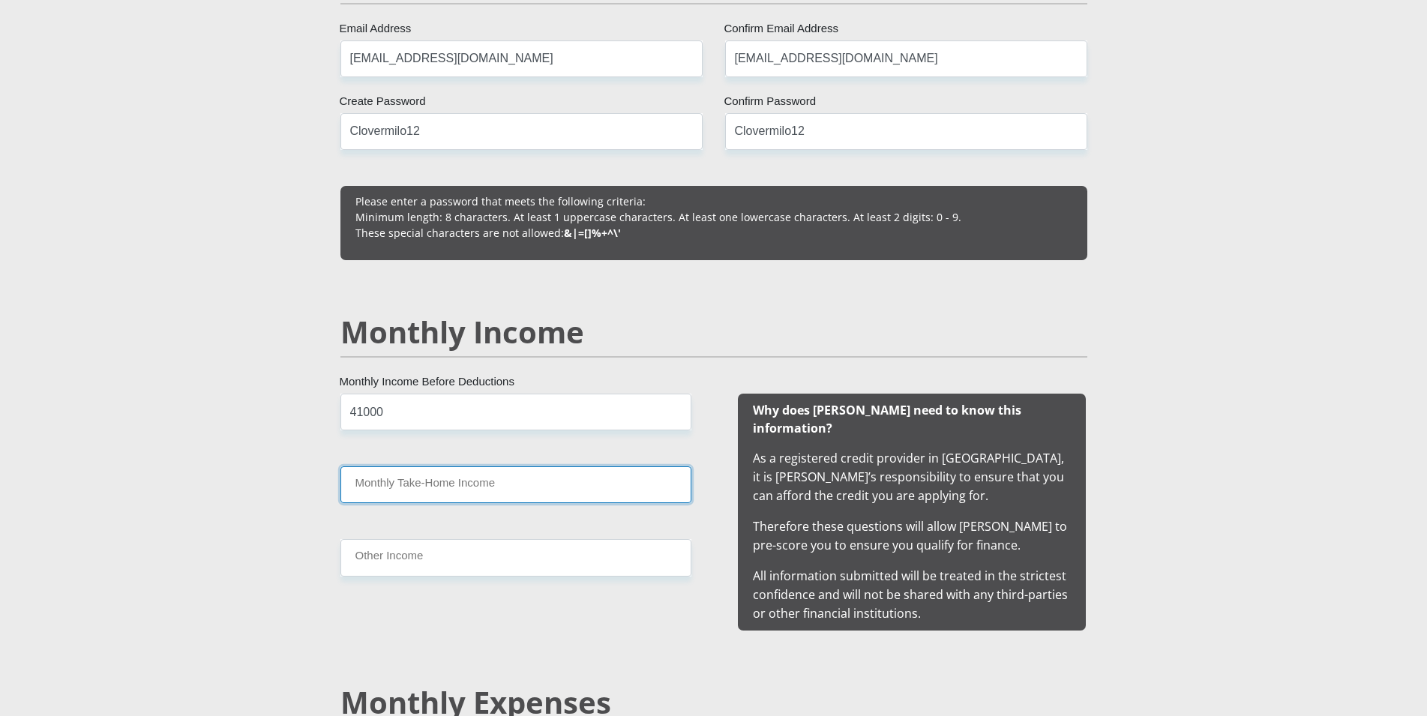
scroll to position [1301, 0]
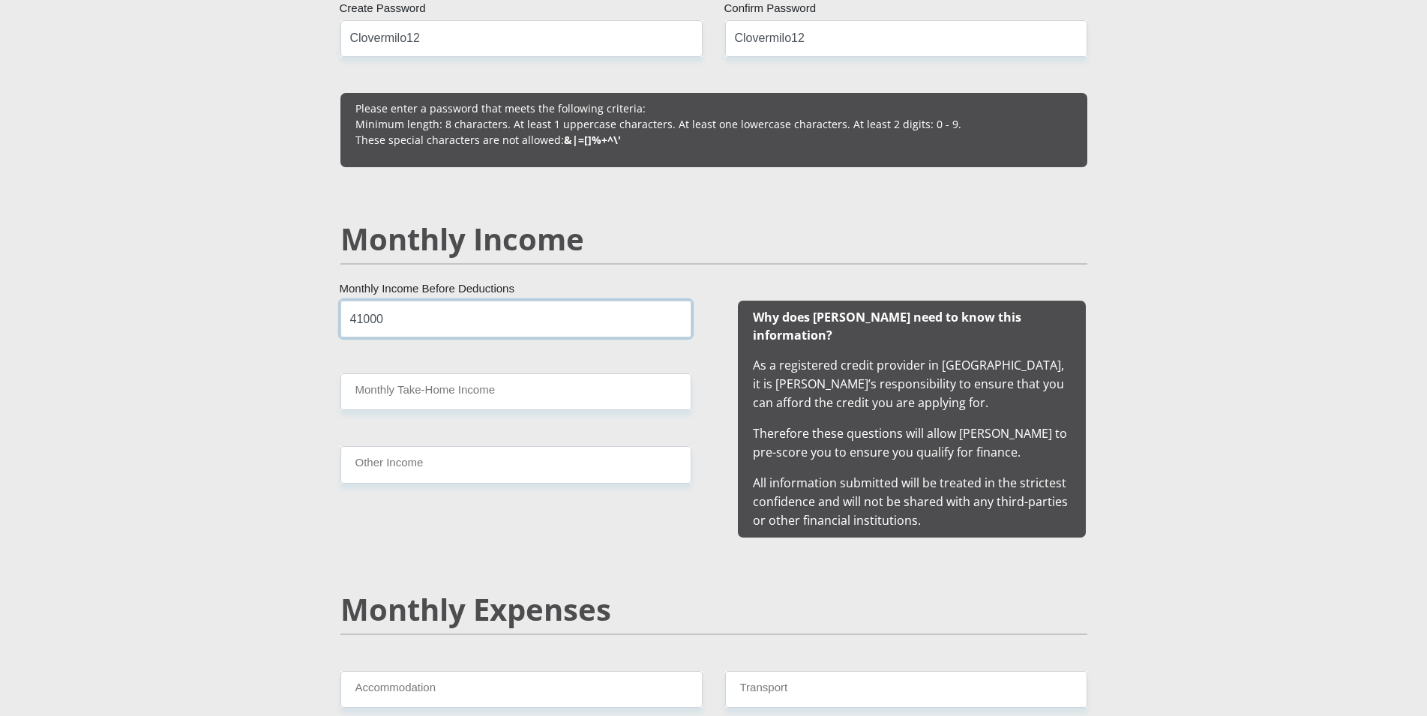
drag, startPoint x: 359, startPoint y: 318, endPoint x: 353, endPoint y: 335, distance: 18.3
click at [367, 322] on input "41000" at bounding box center [516, 319] width 351 height 37
type input "46500"
click at [383, 397] on input "Monthly Take-Home Income" at bounding box center [516, 392] width 351 height 37
type input "36010"
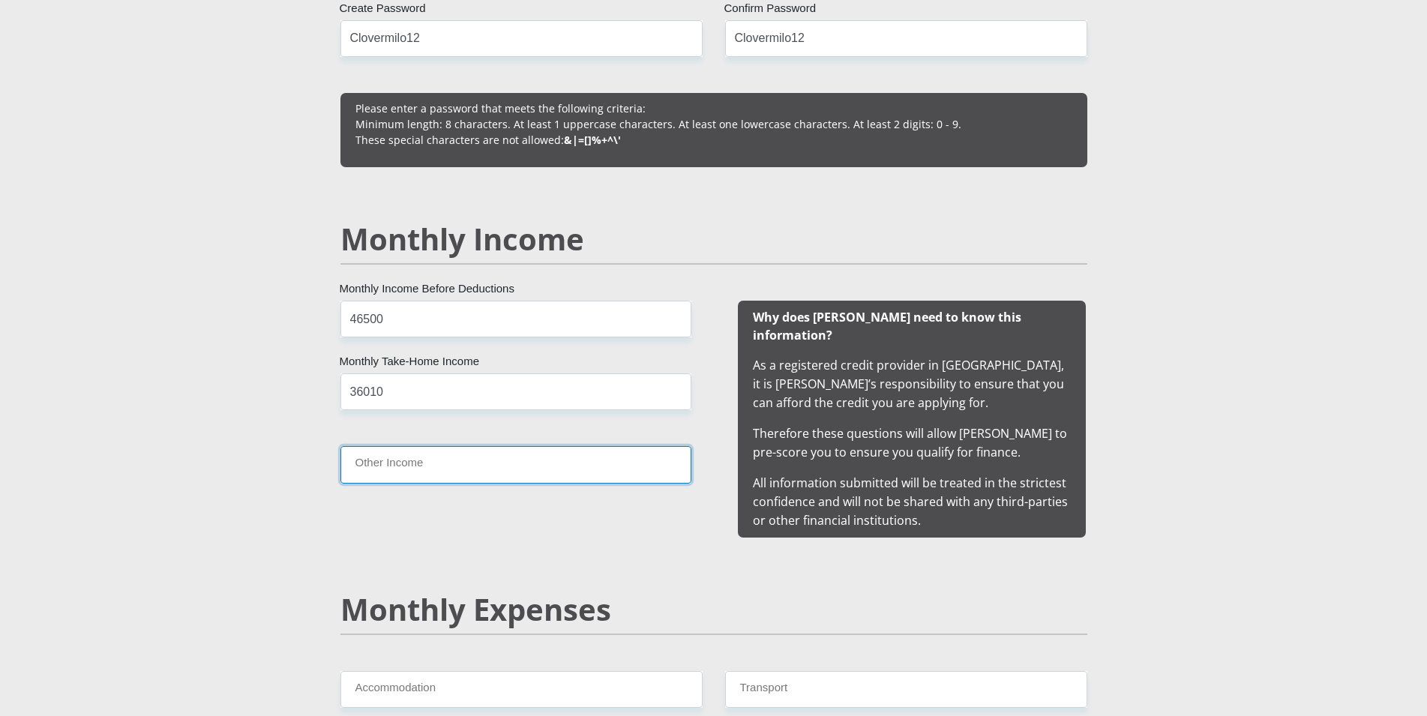
click at [383, 470] on input "Other Income" at bounding box center [516, 464] width 351 height 37
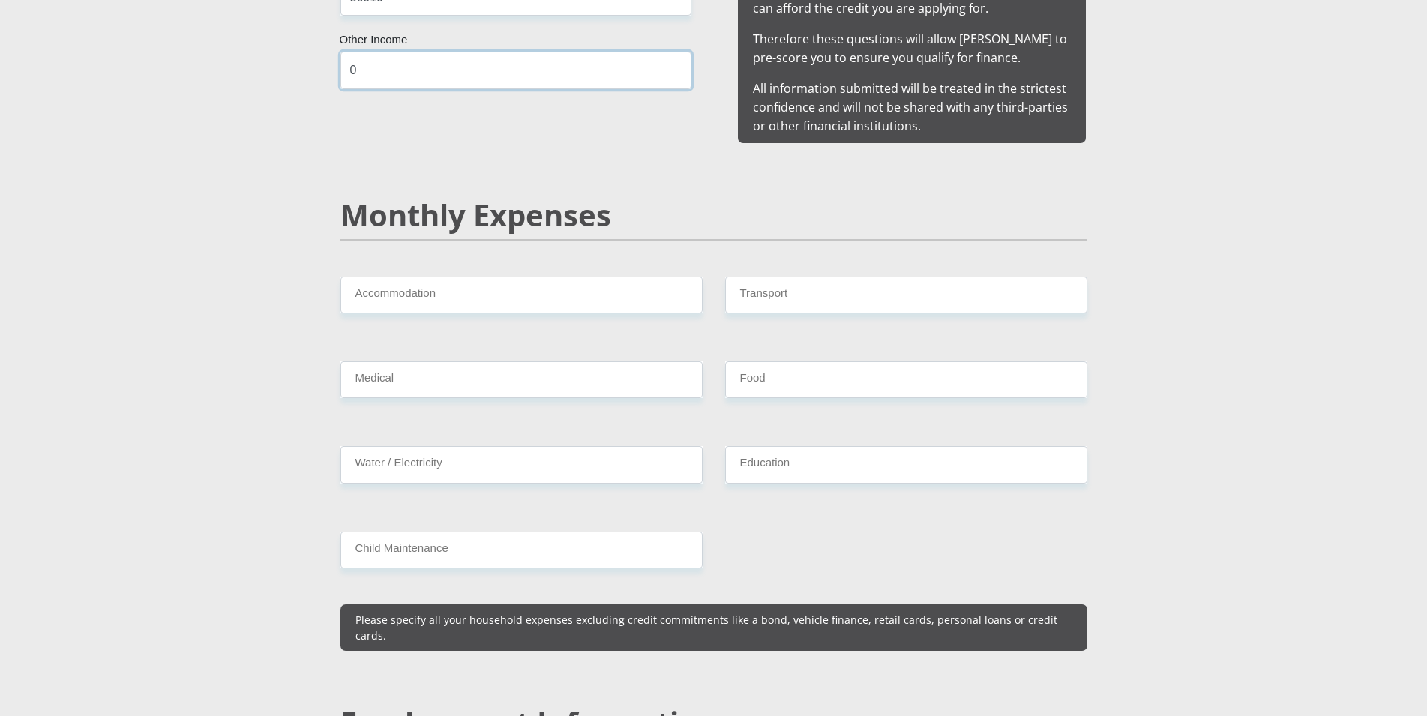
scroll to position [1760, 0]
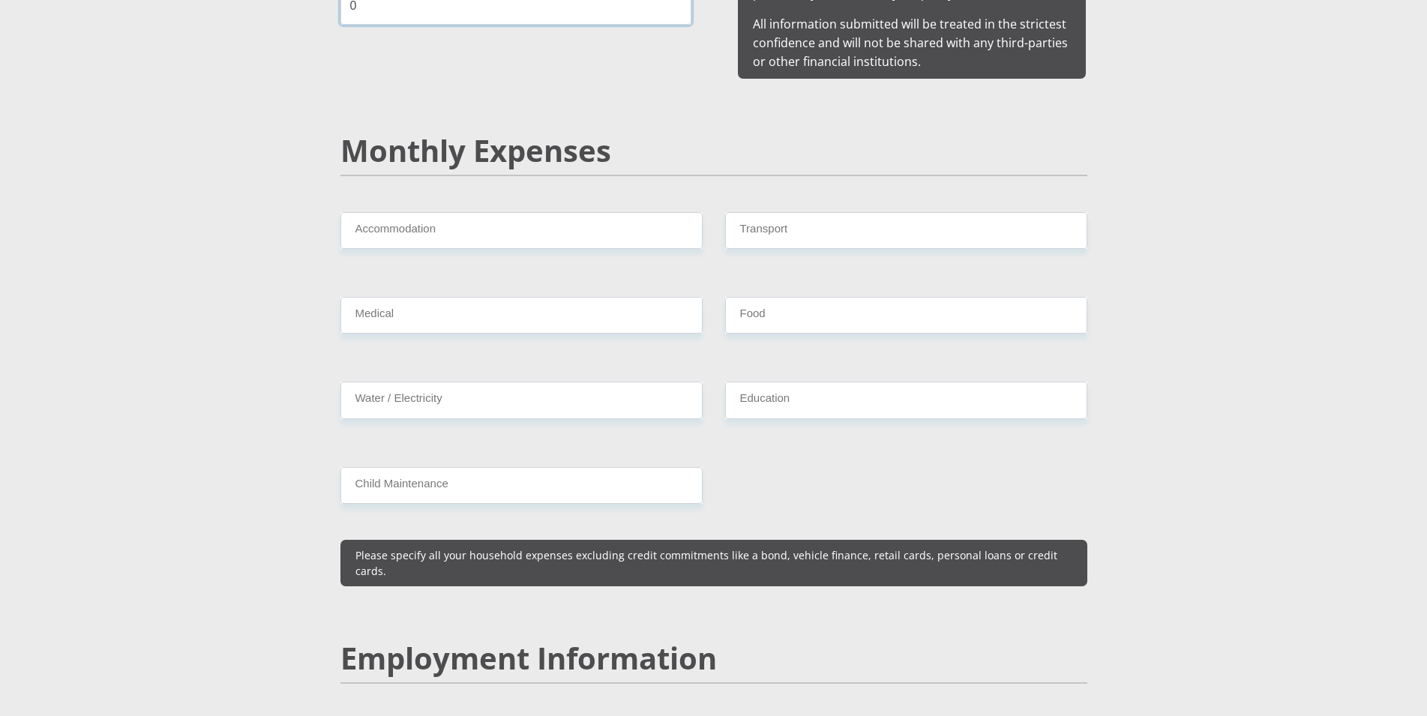
type input "0"
click at [443, 212] on input "Accommodation" at bounding box center [522, 230] width 362 height 37
type input "6100"
click at [438, 308] on input "Medical" at bounding box center [522, 315] width 362 height 37
type input "0"
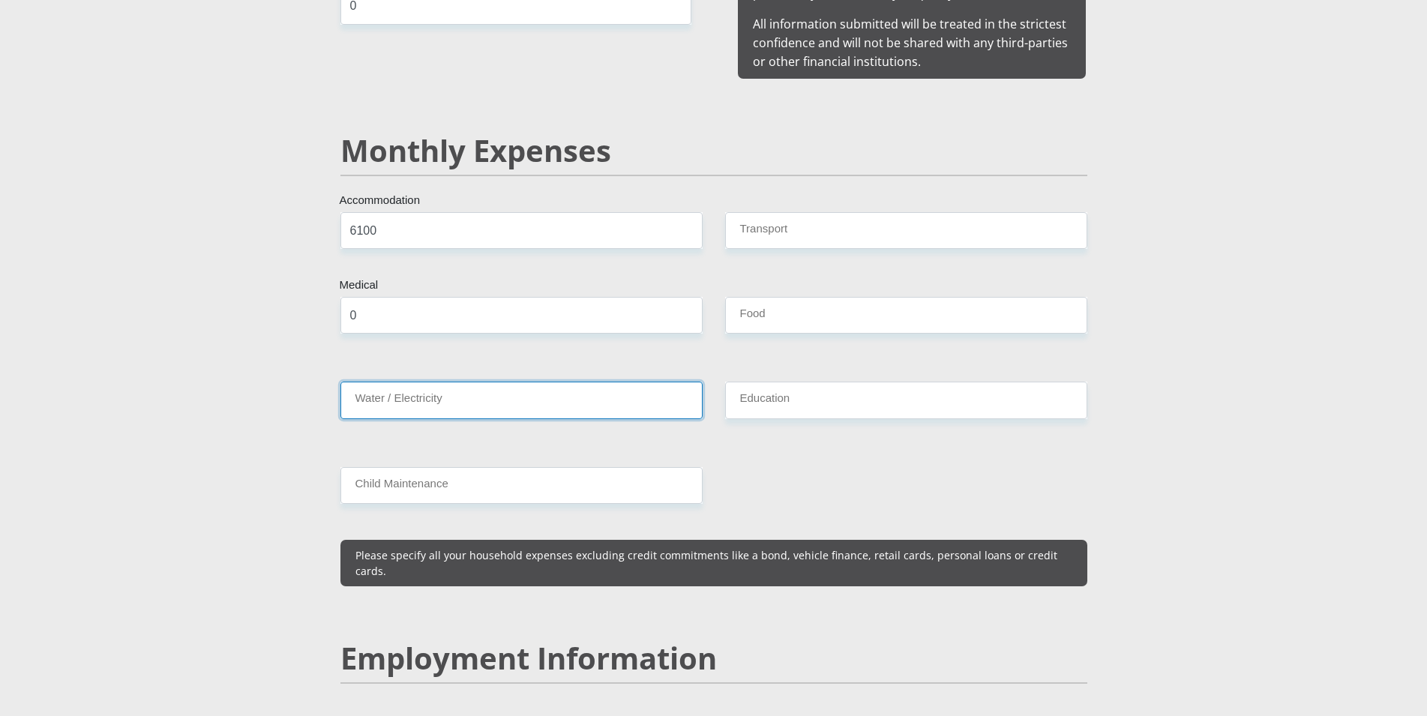
click at [443, 383] on input "Water / Electricity" at bounding box center [522, 400] width 362 height 37
type input "1000"
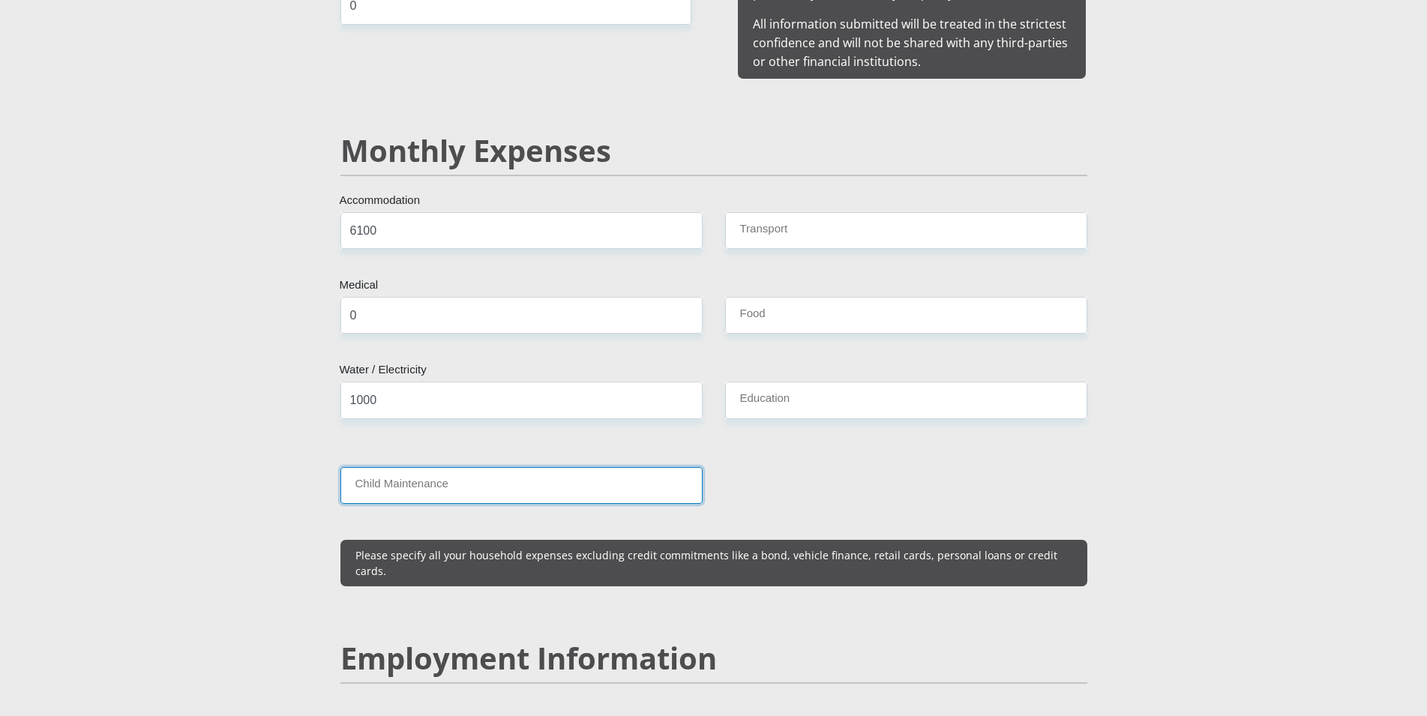
click at [452, 475] on input "Child Maintenance" at bounding box center [522, 485] width 362 height 37
type input "0"
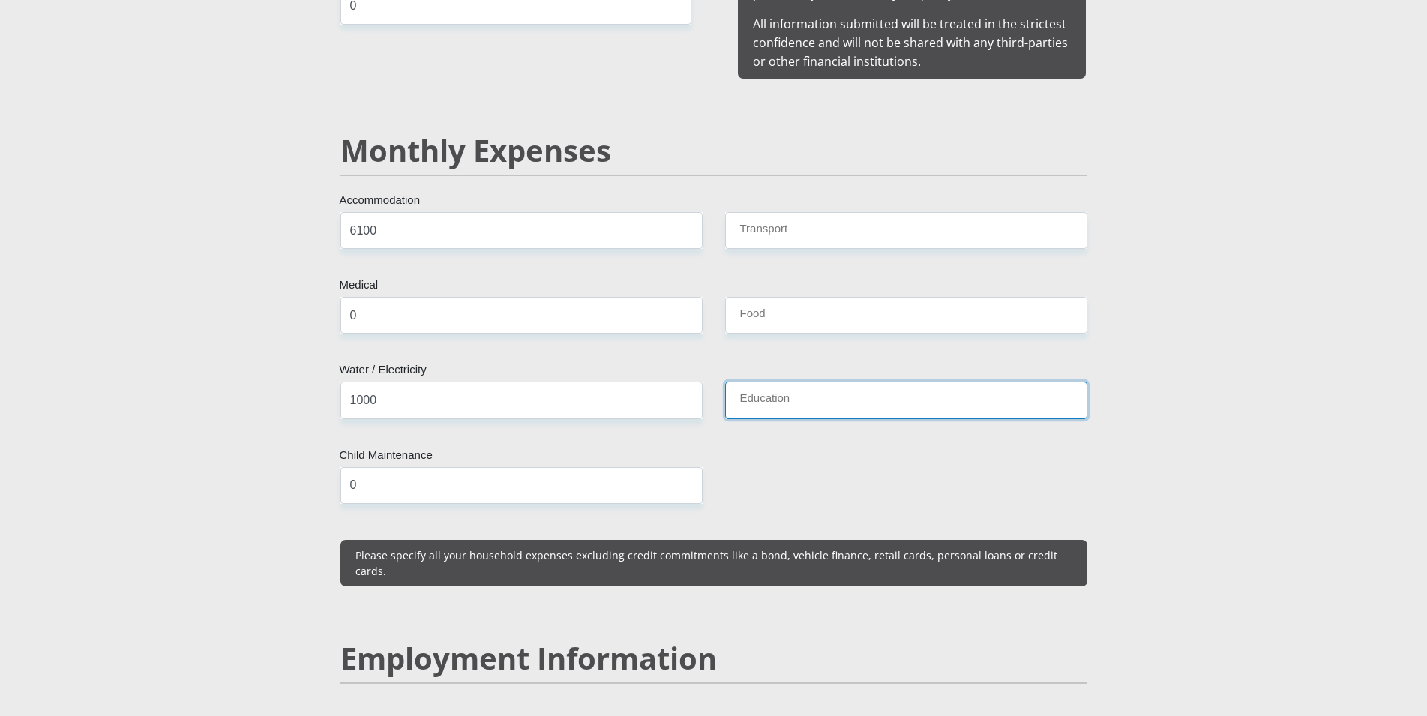
click at [763, 390] on input "Education" at bounding box center [906, 400] width 362 height 37
type input "0"
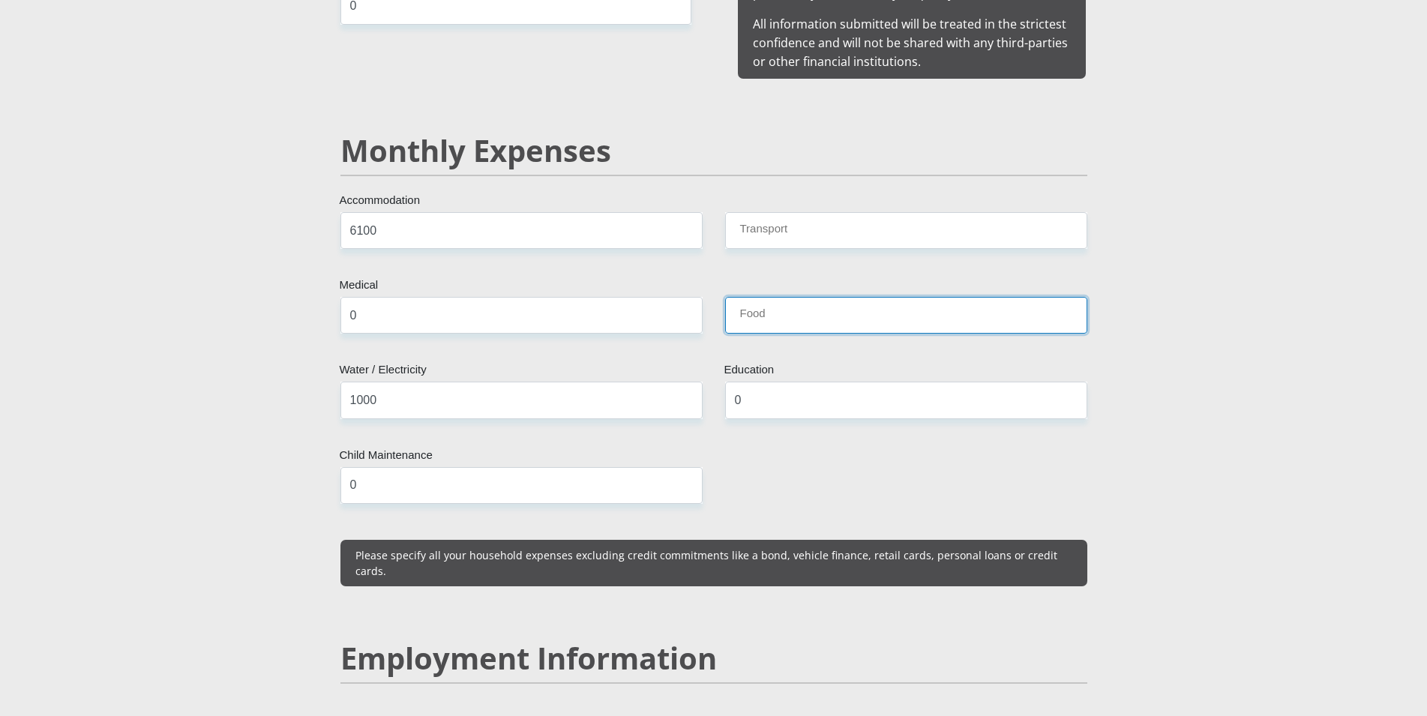
click at [805, 306] on input "Food" at bounding box center [906, 315] width 362 height 37
type input "4500"
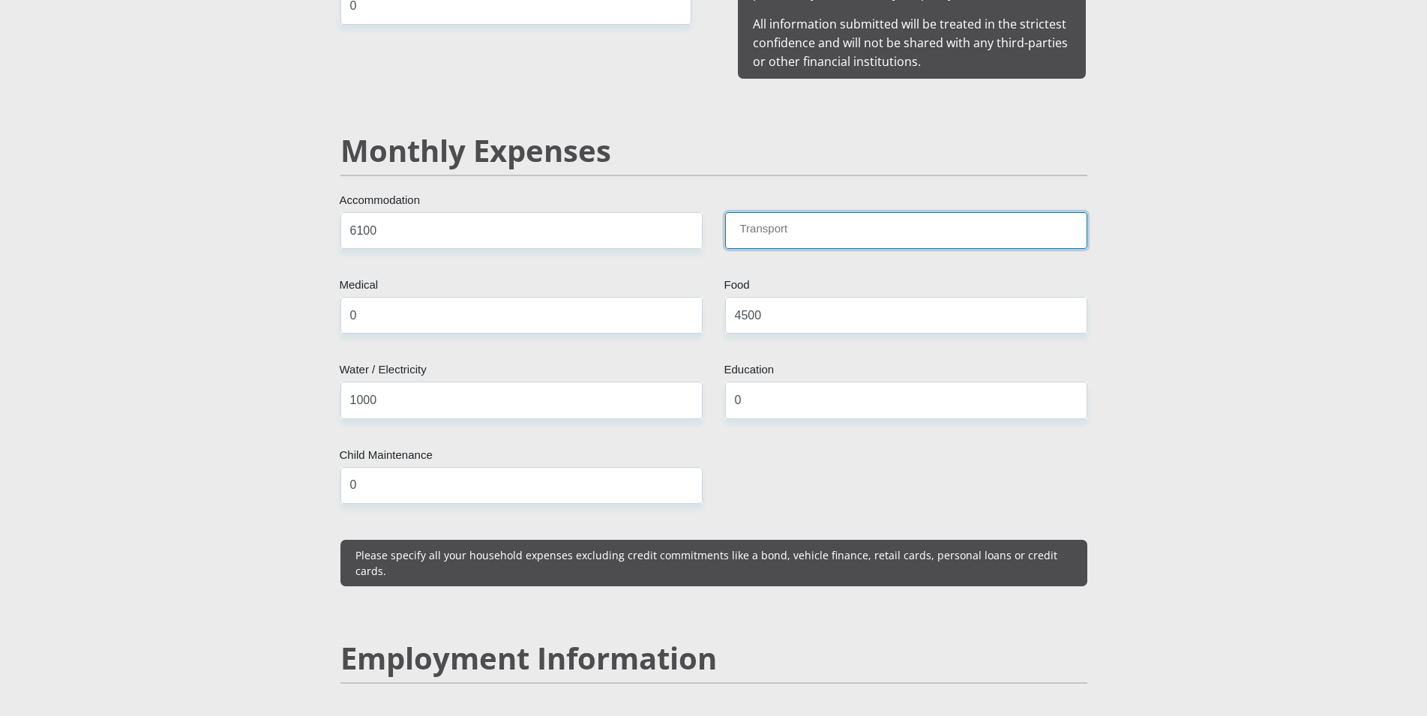
click at [802, 212] on input "Transport" at bounding box center [906, 230] width 362 height 37
type input "450"
click at [420, 467] on input "0" at bounding box center [522, 485] width 362 height 37
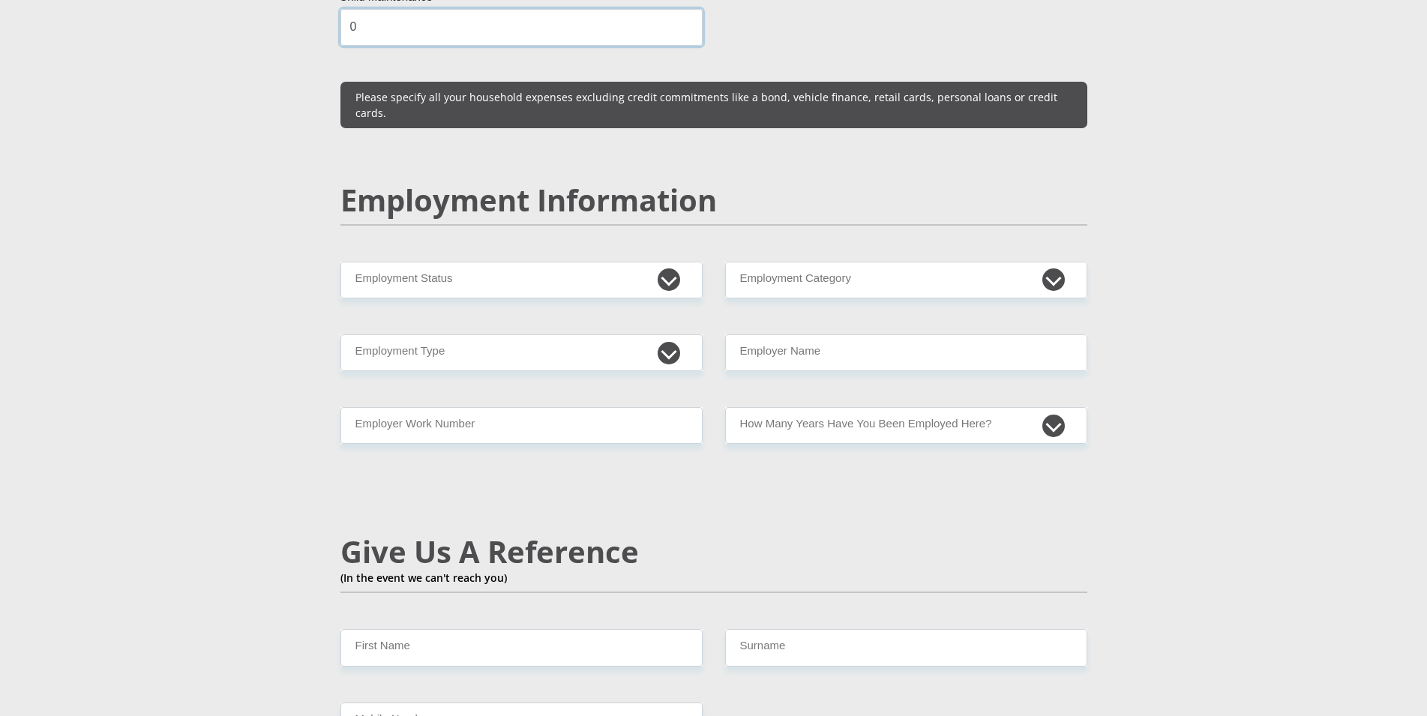
scroll to position [2219, 0]
click at [341, 261] on select "Permanent/Full-time Part-time/Casual Contract Worker Self-Employed Housewife Re…" at bounding box center [522, 279] width 362 height 37
select select "1"
click option "Permanent/Full-time" at bounding box center [0, 0] width 0 height 0
click at [725, 261] on select "AGRICULTURE ALCOHOL & TOBACCO CONSTRUCTION MATERIALS METALLURGY EQUIPMENT FOR R…" at bounding box center [906, 279] width 362 height 37
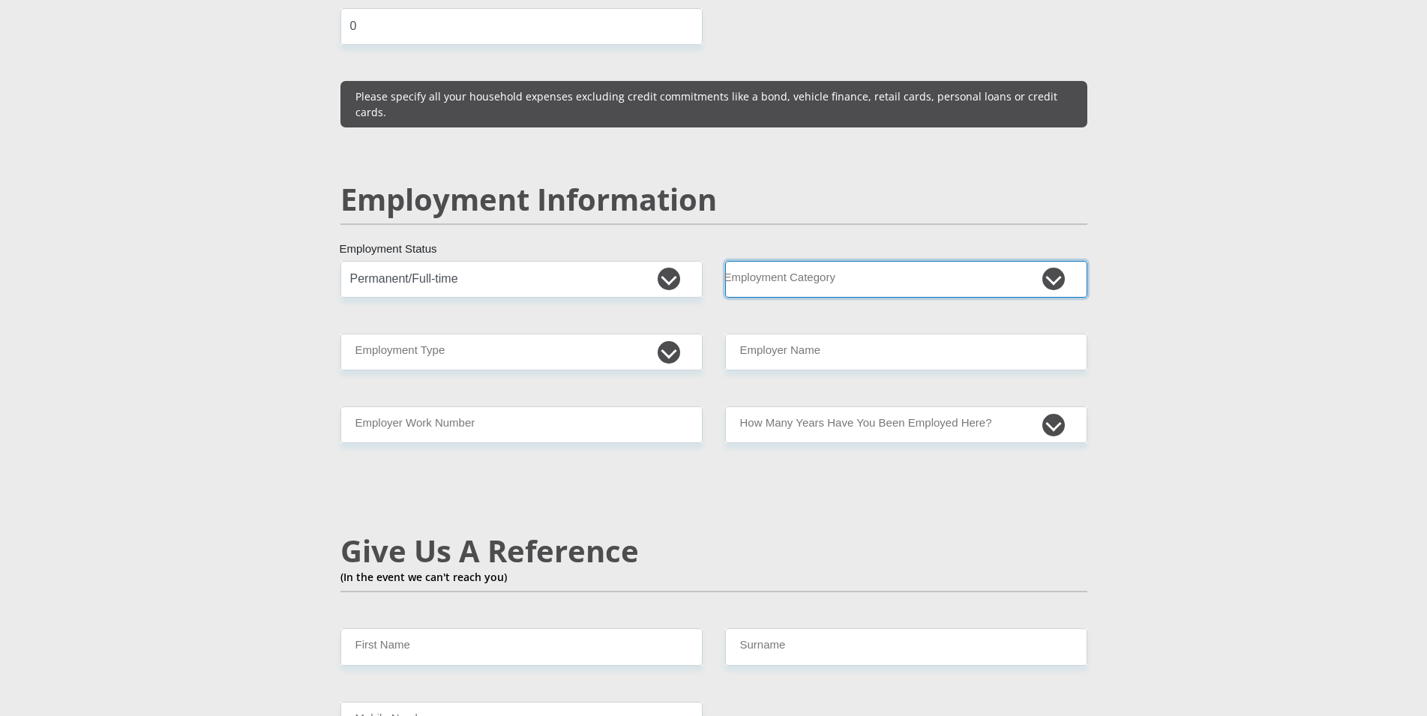
select select "73"
click option "ADVERTISING INSERTS" at bounding box center [0, 0] width 0 height 0
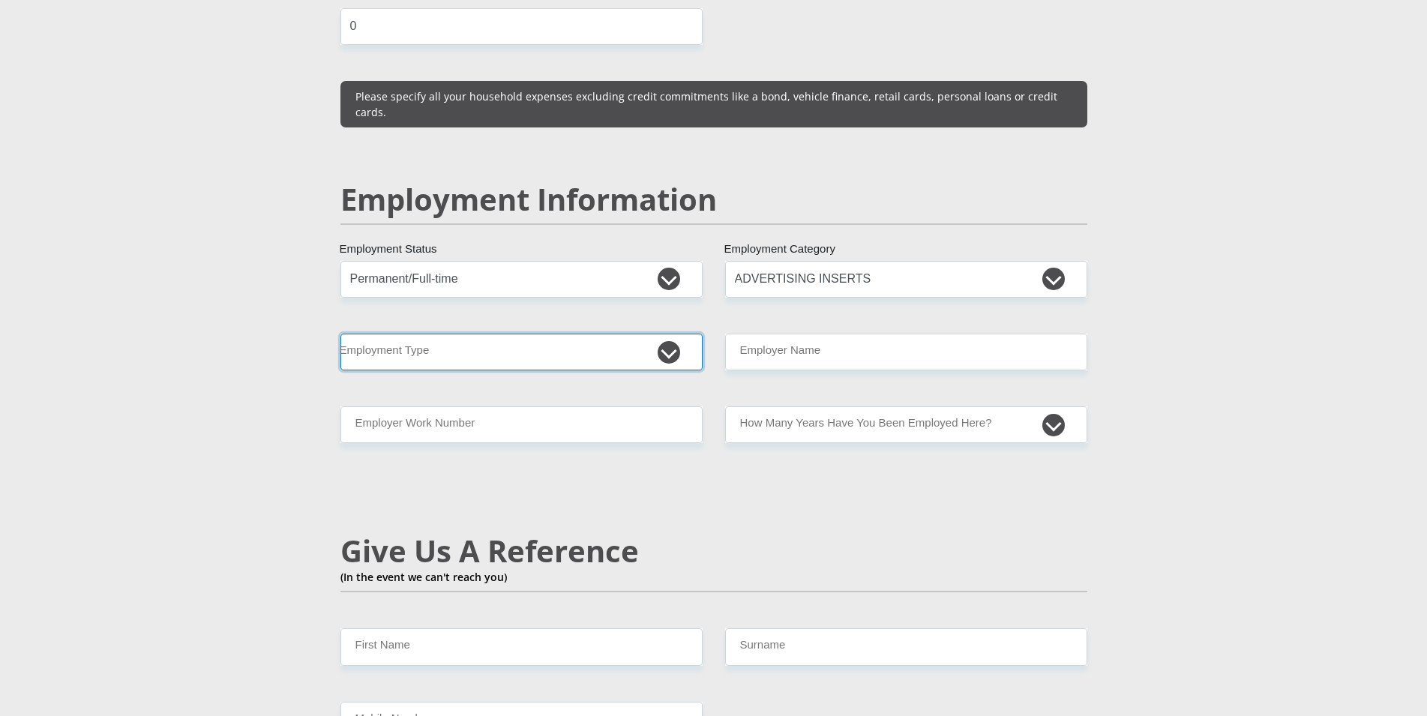
click at [341, 334] on select "College/Lecturer Craft Seller Creative Driver Executive Farmer Forces - Non Com…" at bounding box center [522, 352] width 362 height 37
select select "Creative"
click option "Creative" at bounding box center [0, 0] width 0 height 0
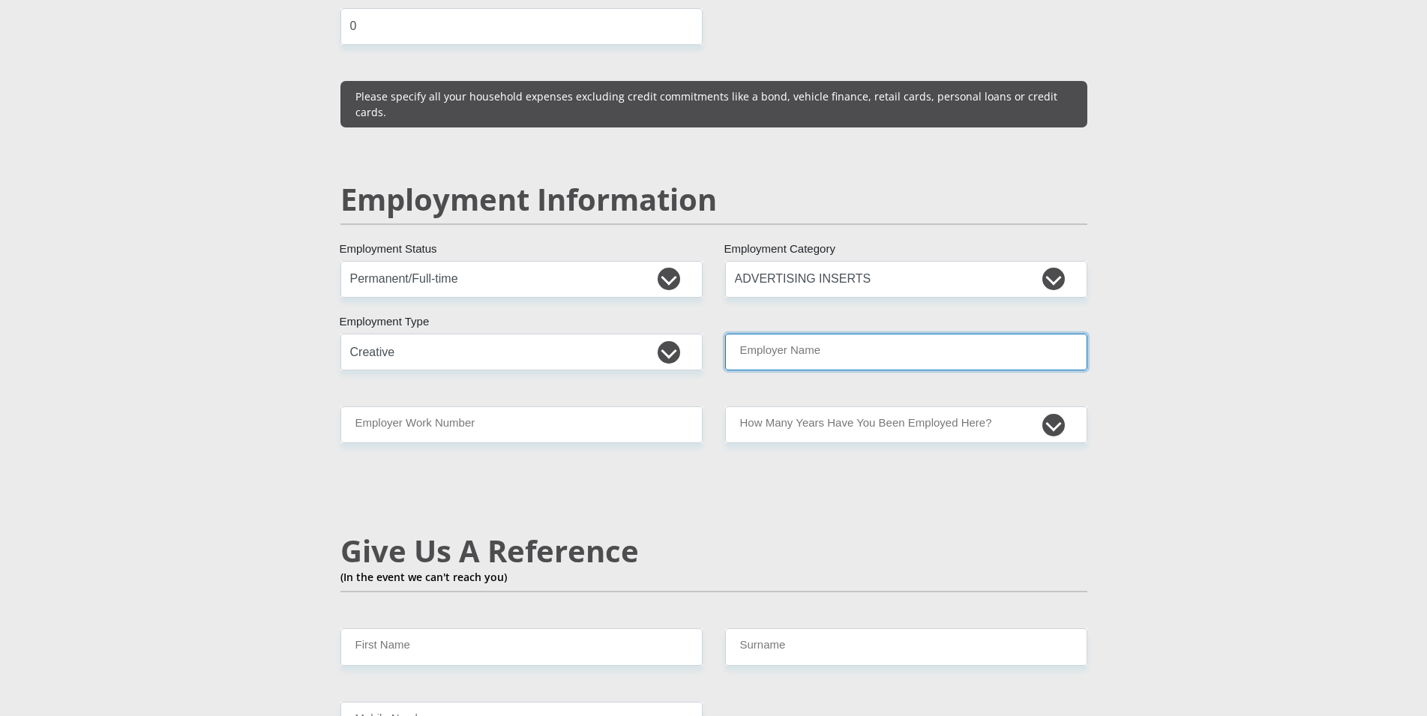
click at [797, 334] on input "Employer Name" at bounding box center [906, 352] width 362 height 37
click at [798, 334] on input "SublimationHouse" at bounding box center [906, 352] width 362 height 37
click at [797, 334] on input "SublimationHouse" at bounding box center [906, 352] width 362 height 37
click at [783, 334] on input "SublimationHouse" at bounding box center [906, 352] width 362 height 37
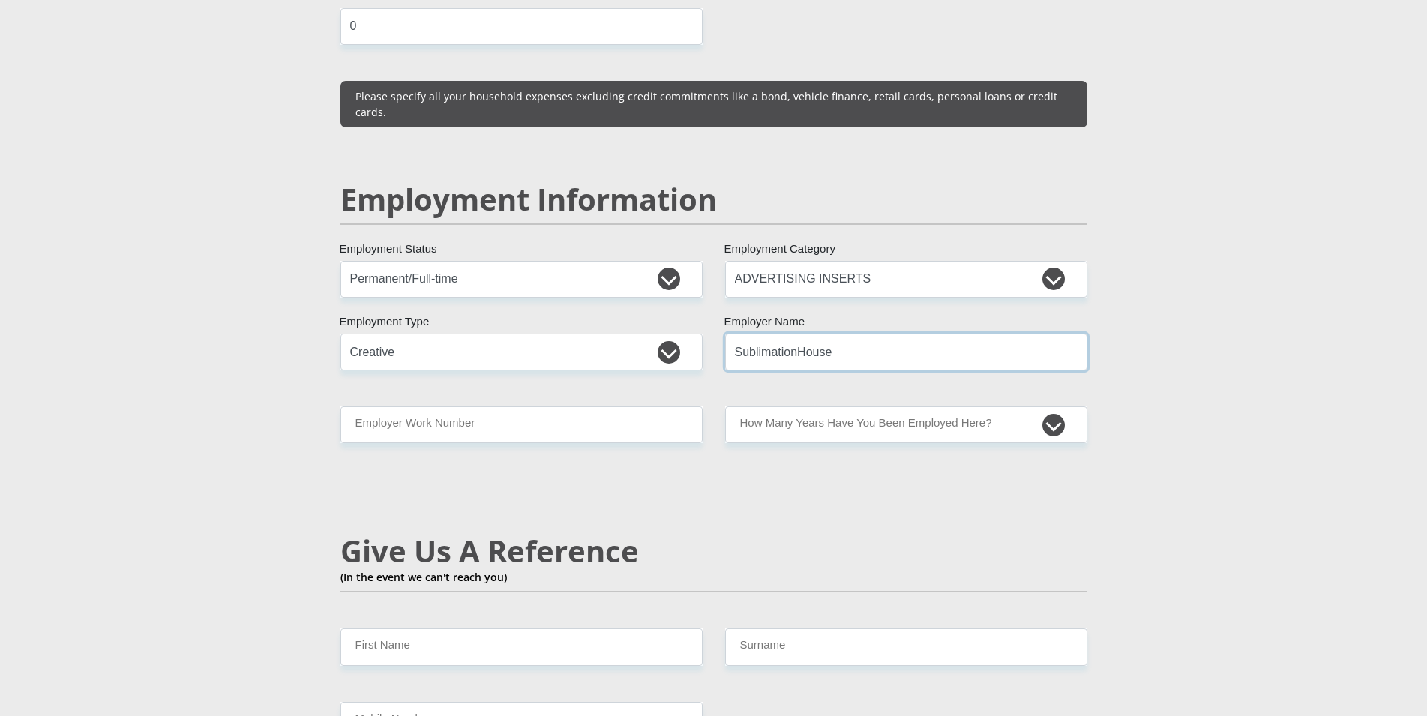
type input "SublimationHouse"
click at [441, 407] on input "Employer Work Number" at bounding box center [522, 425] width 362 height 37
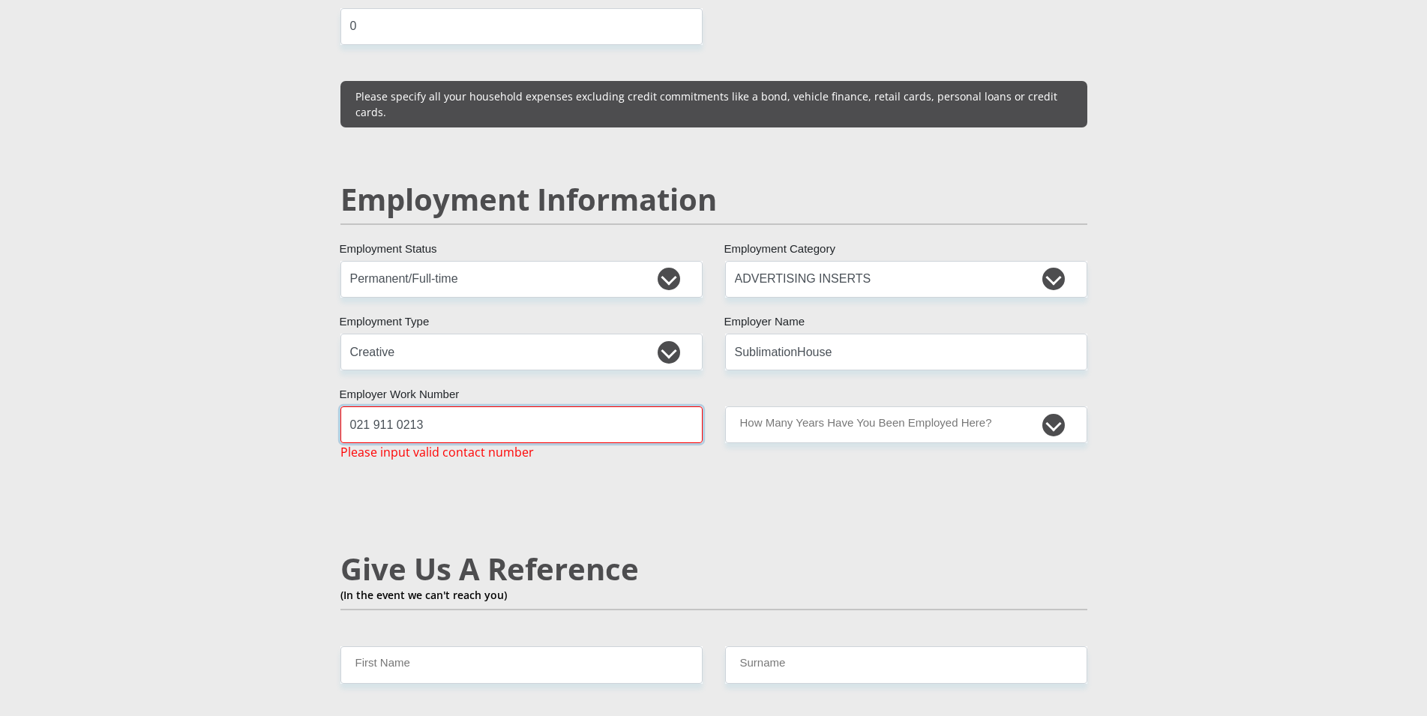
click at [578, 407] on input "021 911 0213" at bounding box center [522, 425] width 362 height 37
click at [725, 407] on select "less than 1 year 1-3 years 3-5 years 5+ years" at bounding box center [906, 425] width 362 height 37
click at [501, 407] on input "021 911 0213" at bounding box center [522, 425] width 362 height 37
drag, startPoint x: 470, startPoint y: 390, endPoint x: 304, endPoint y: 390, distance: 165.8
click at [341, 407] on input "021 911 0213" at bounding box center [522, 425] width 362 height 37
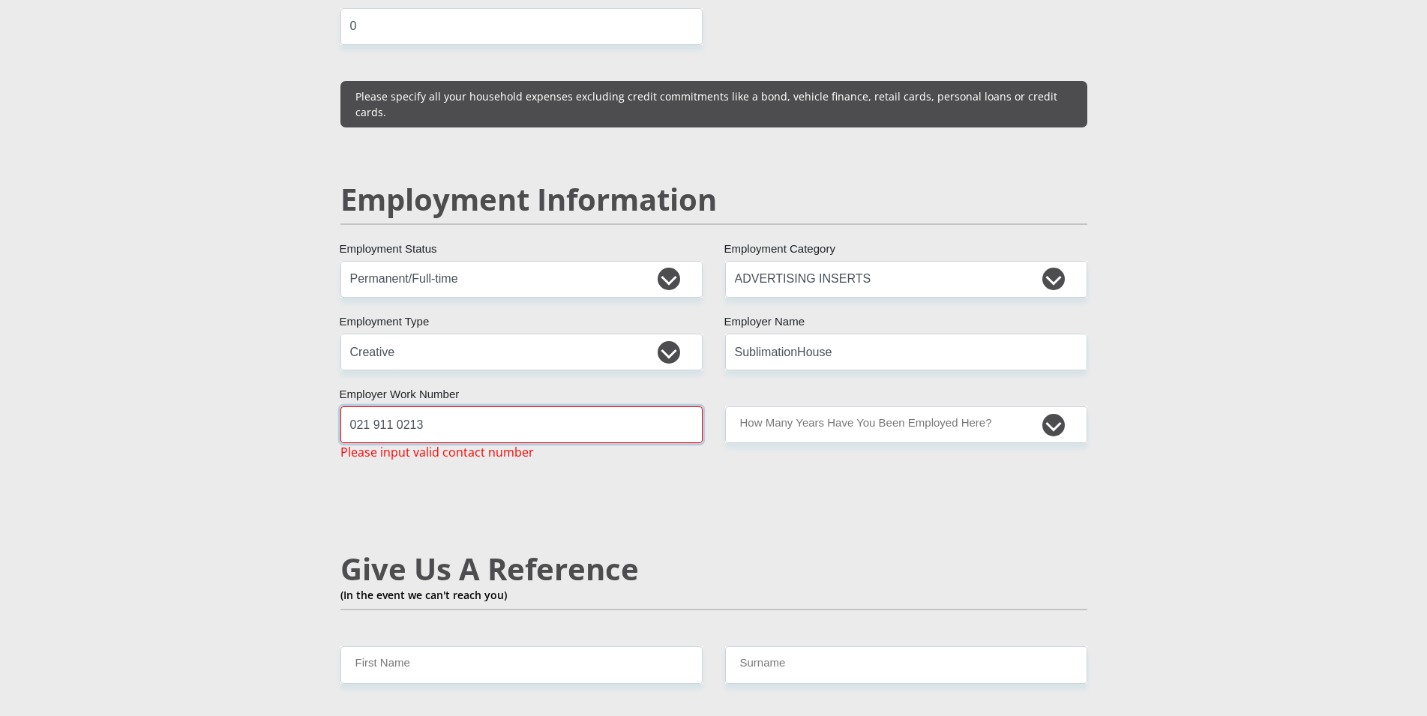
click at [367, 407] on input "021 911 0213" at bounding box center [522, 425] width 362 height 37
click at [725, 407] on select "less than 1 year 1-3 years 3-5 years 5+ years" at bounding box center [906, 425] width 362 height 37
click at [540, 407] on input "021 911 0213" at bounding box center [522, 425] width 362 height 37
drag, startPoint x: 451, startPoint y: 392, endPoint x: 291, endPoint y: 392, distance: 159.8
click at [341, 407] on input "021 911 0213" at bounding box center [522, 425] width 362 height 37
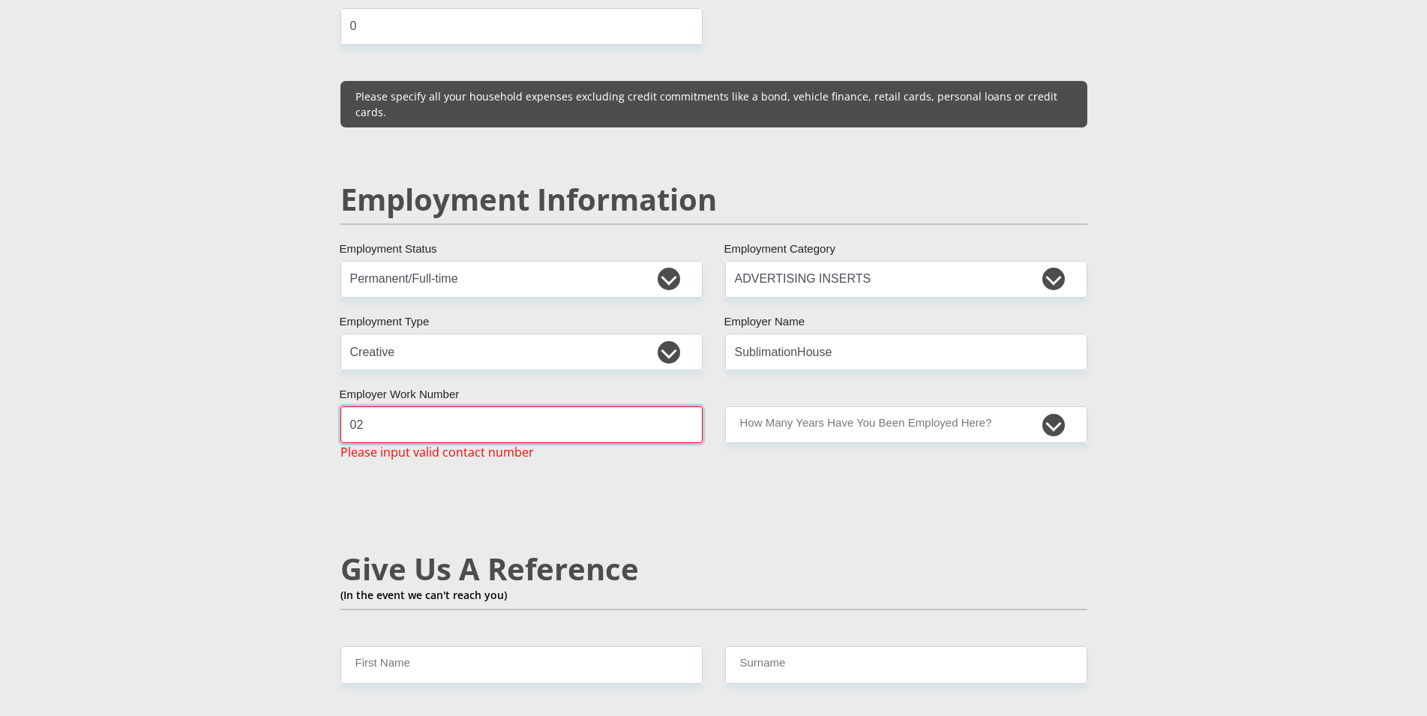
type input "0"
drag, startPoint x: 421, startPoint y: 391, endPoint x: 429, endPoint y: 392, distance: 8.4
click at [419, 407] on input "911 0213" at bounding box center [522, 425] width 362 height 37
click at [598, 368] on div "Mr Ms Mrs Dr Other Title Alexander First Name Abrahams Surname 7906205016083 So…" at bounding box center [714, 219] width 770 height 4368
drag, startPoint x: 413, startPoint y: 395, endPoint x: 278, endPoint y: 391, distance: 135.1
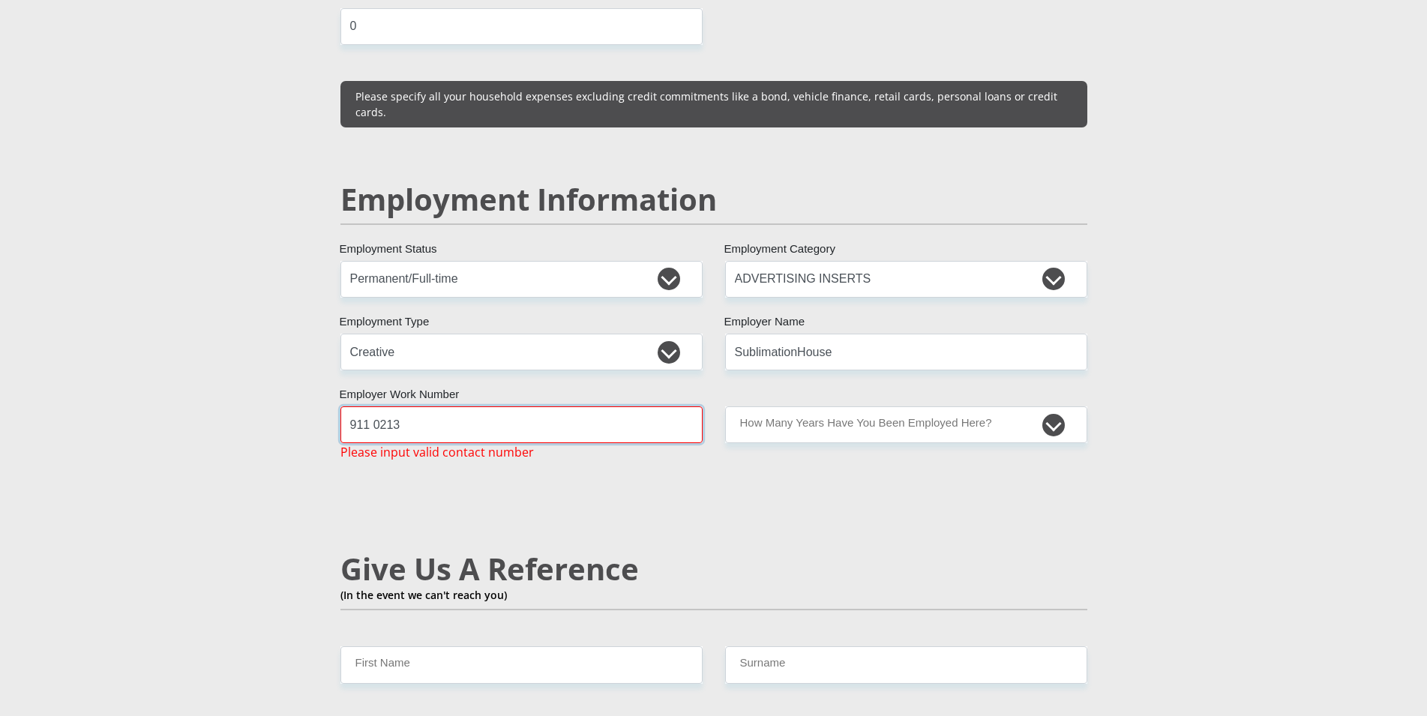
click at [341, 407] on input "911 0213" at bounding box center [522, 425] width 362 height 37
type input "10"
click at [278, 434] on section "Personal Details Mr Ms Mrs Dr Other Title Alexander First Name Abrahams Surname…" at bounding box center [713, 229] width 1427 height 4728
drag, startPoint x: 399, startPoint y: 399, endPoint x: 302, endPoint y: 401, distance: 96.8
click at [341, 407] on input "10" at bounding box center [522, 425] width 362 height 37
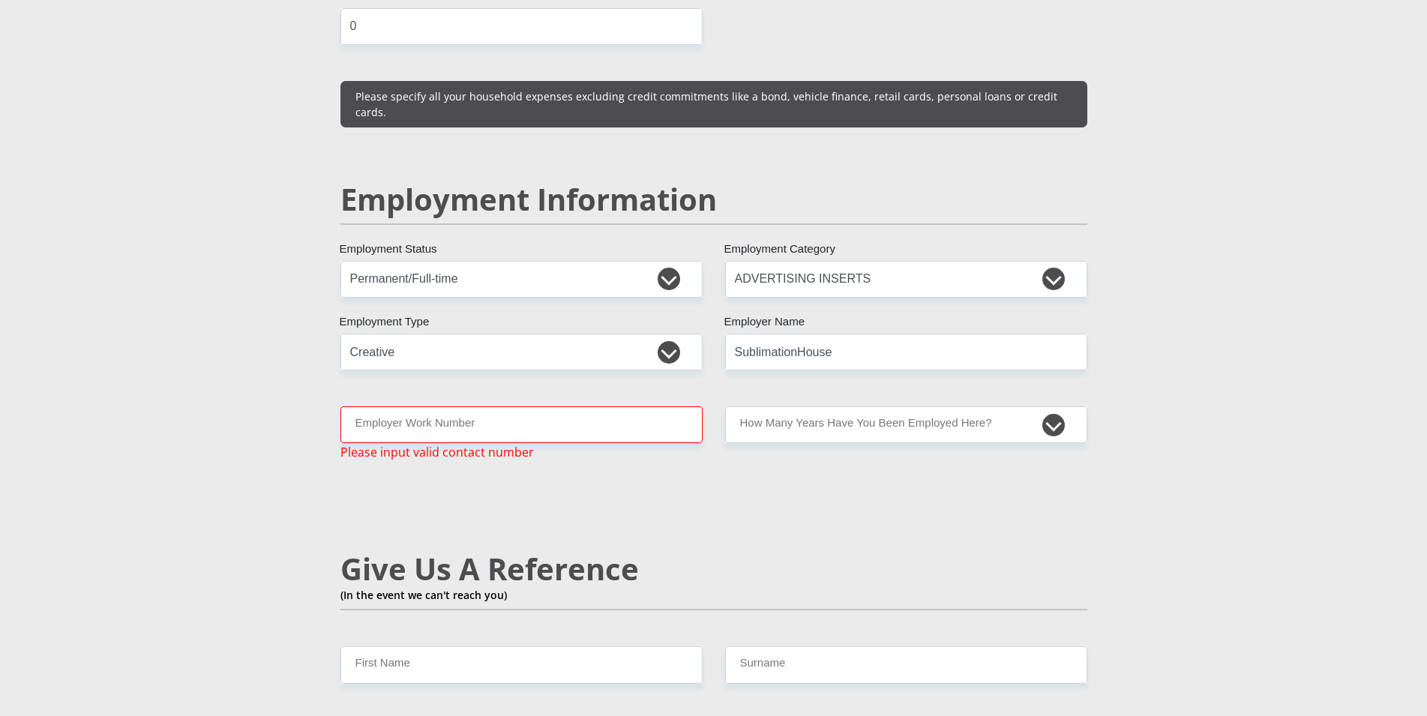
click at [683, 440] on div "Mr Ms Mrs Dr Other Title Alexander First Name Abrahams Surname 7906205016083 So…" at bounding box center [714, 219] width 770 height 4368
click at [446, 407] on input "Employer Work Number" at bounding box center [522, 425] width 362 height 37
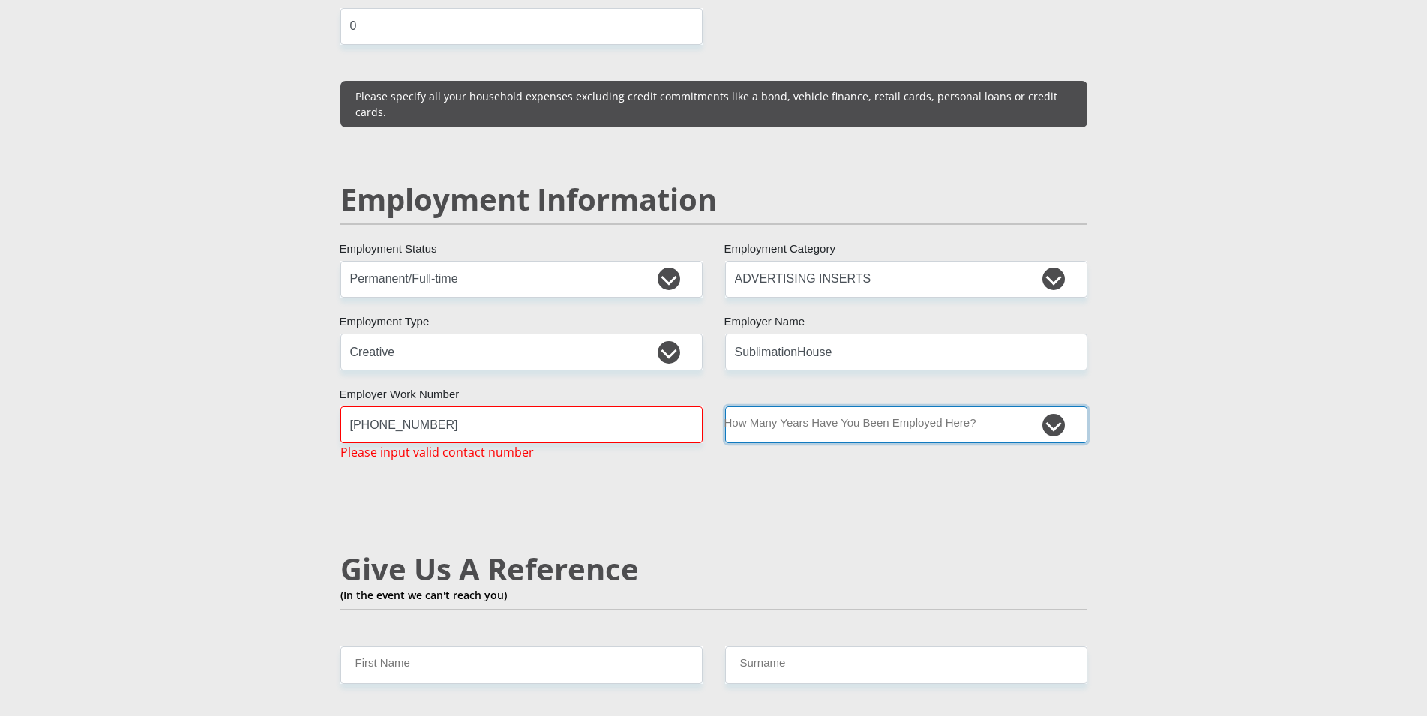
click at [725, 407] on select "less than 1 year 1-3 years 3-5 years 5+ years" at bounding box center [906, 425] width 362 height 37
drag, startPoint x: 796, startPoint y: 377, endPoint x: 412, endPoint y: 386, distance: 384.2
click at [416, 407] on input "+27219110213" at bounding box center [522, 425] width 362 height 37
click at [402, 407] on input "+27219110213" at bounding box center [522, 425] width 362 height 37
click at [384, 407] on input "+2721911 0213" at bounding box center [522, 425] width 362 height 37
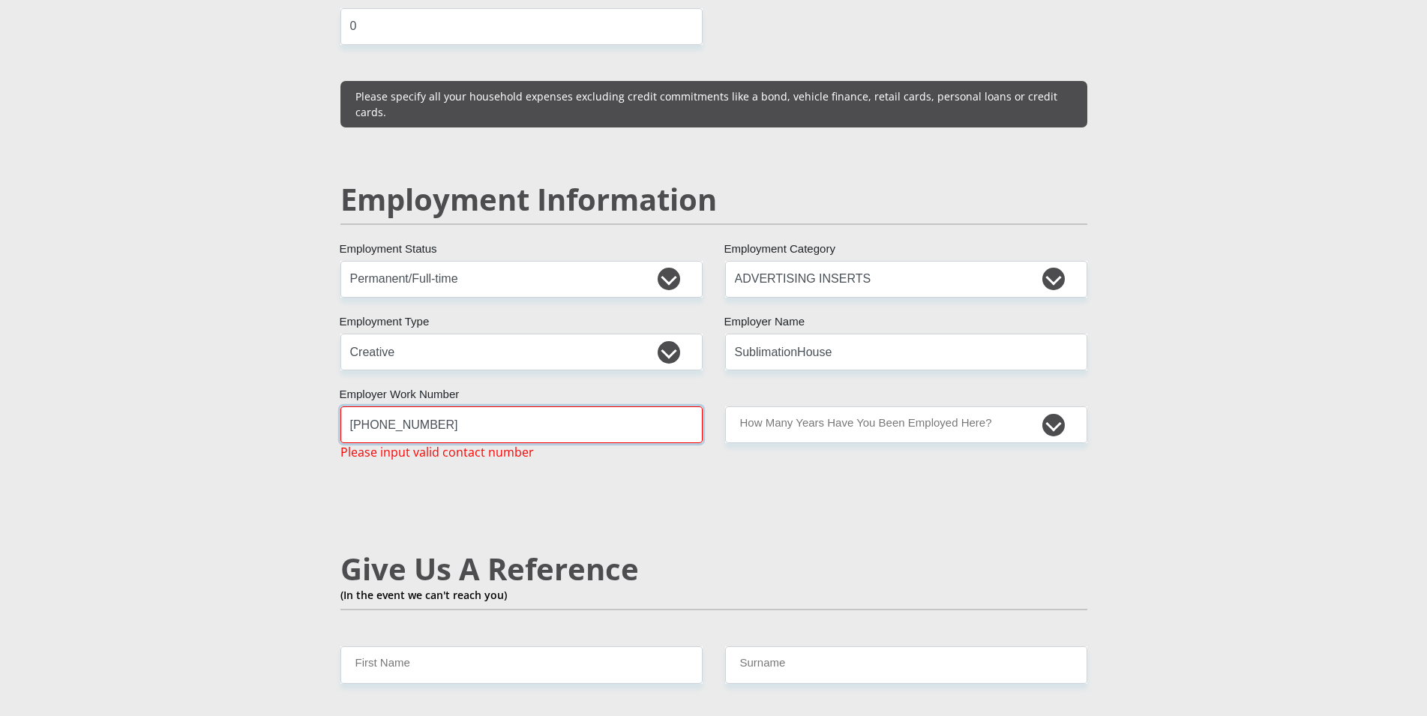
click at [371, 407] on input "+2721 911 0213" at bounding box center [522, 425] width 362 height 37
click at [492, 407] on input "+27 21 911 0213" at bounding box center [522, 425] width 362 height 37
type input "+27 21 911 0213"
click at [725, 407] on select "less than 1 year 1-3 years 3-5 years 5+ years" at bounding box center [906, 425] width 362 height 37
click at [875, 407] on select "less than 1 year 1-3 years 3-5 years 5+ years" at bounding box center [906, 425] width 362 height 37
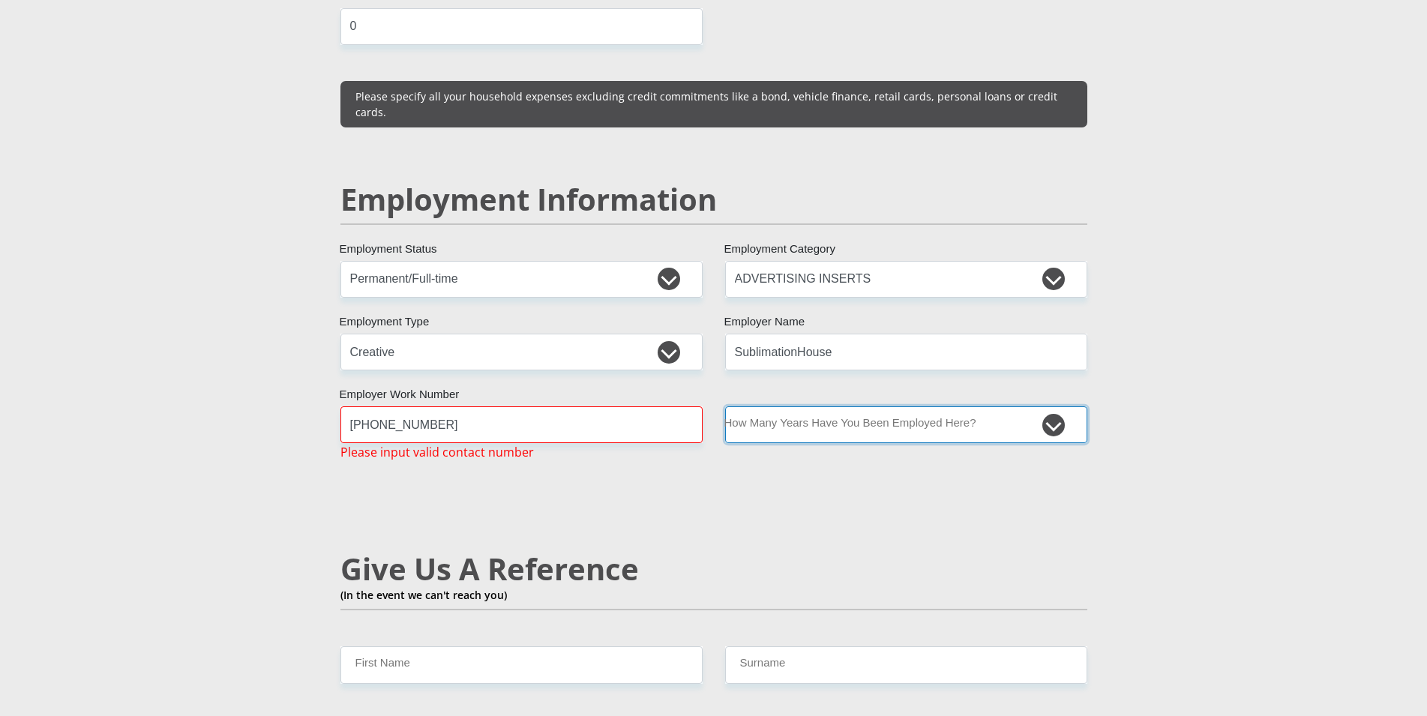
click at [725, 407] on select "less than 1 year 1-3 years 3-5 years 5+ years" at bounding box center [906, 425] width 362 height 37
select select "60"
click option "5+ years" at bounding box center [0, 0] width 0 height 0
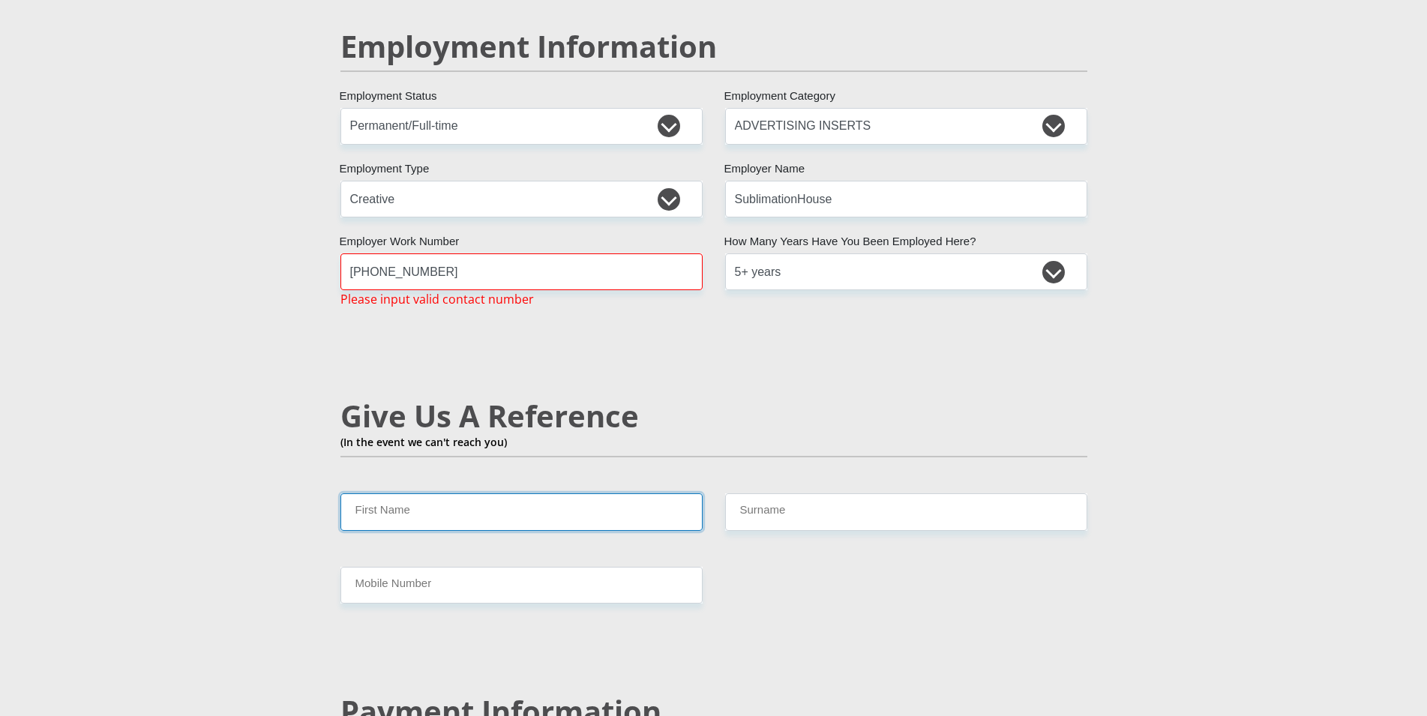
click at [468, 494] on input "First Name" at bounding box center [522, 512] width 362 height 37
type input "Les"
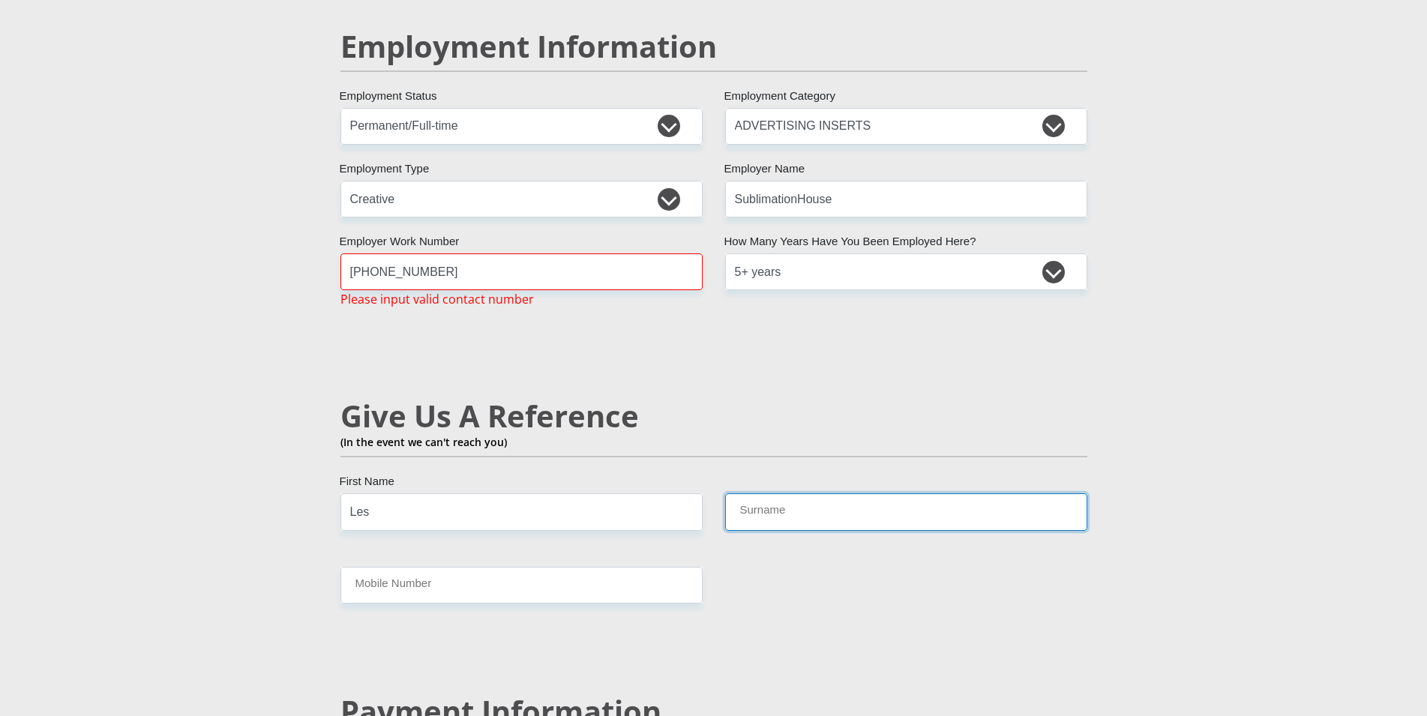
click at [820, 494] on input "Surname" at bounding box center [906, 512] width 362 height 37
type input "Abrahams"
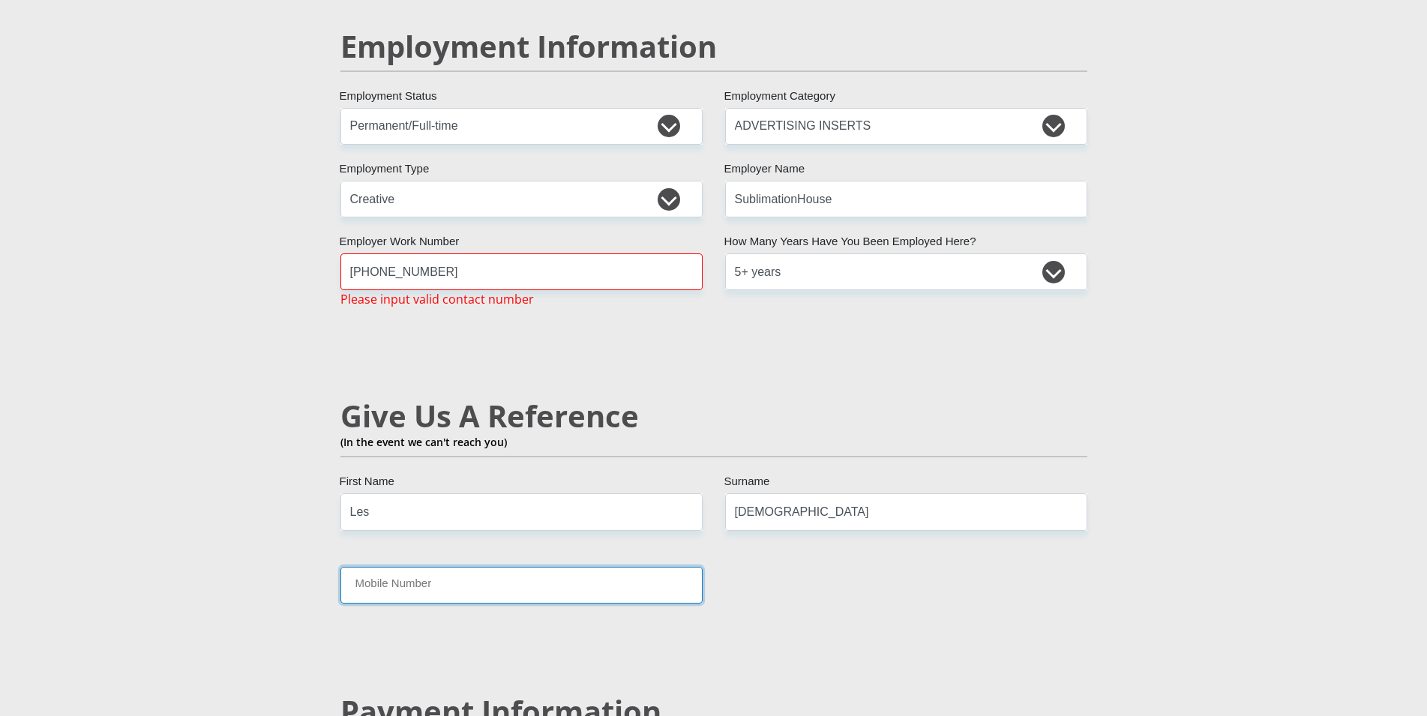
click at [477, 567] on input "Mobile Number" at bounding box center [522, 585] width 362 height 37
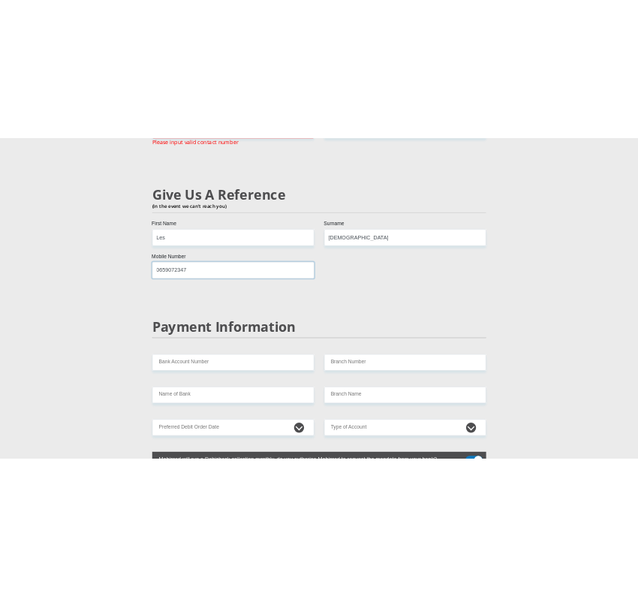
scroll to position [2678, 0]
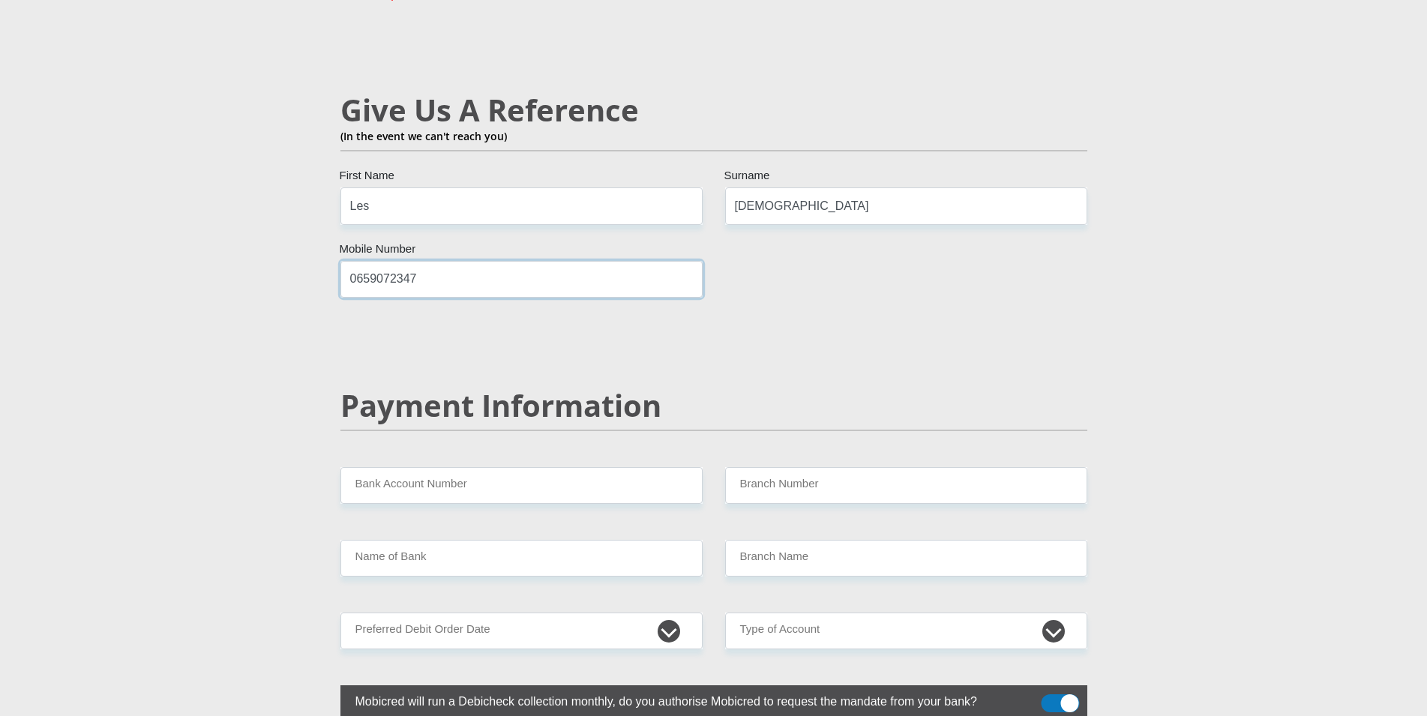
type input "0659072347"
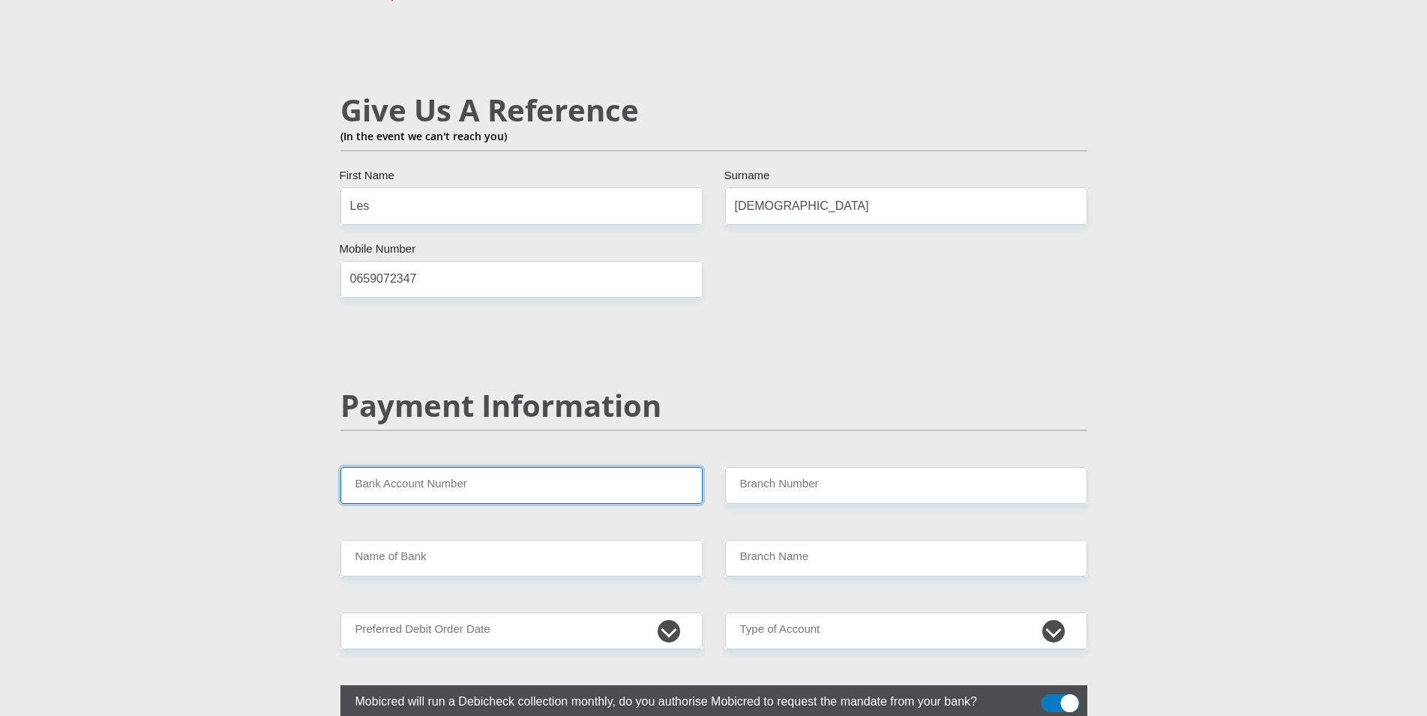
click at [544, 467] on input "Bank Account Number" at bounding box center [522, 485] width 362 height 37
drag, startPoint x: 365, startPoint y: 447, endPoint x: 224, endPoint y: 464, distance: 142.1
click at [341, 467] on input "ABSA" at bounding box center [522, 485] width 362 height 37
type input "ABSA"
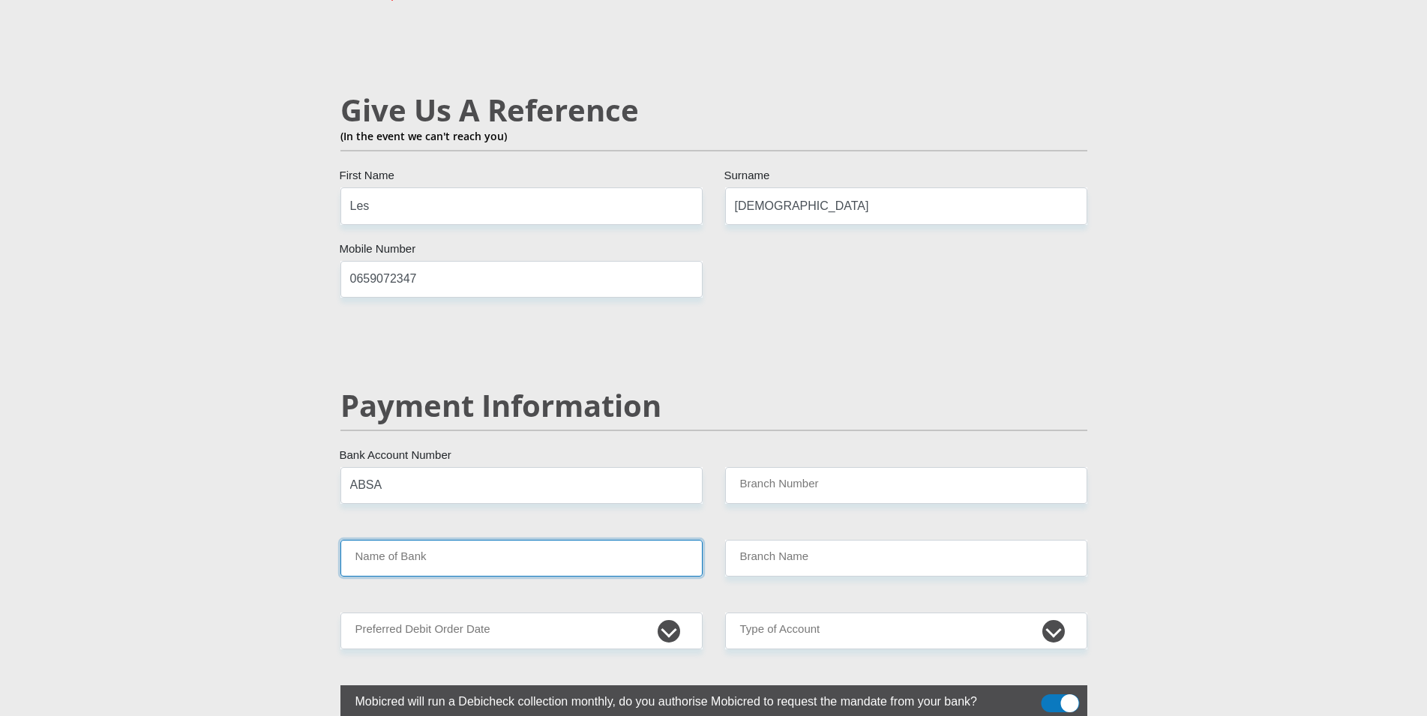
click at [468, 540] on input "Name of Bank" at bounding box center [522, 558] width 362 height 37
click at [368, 540] on input "Name of Bank" at bounding box center [522, 558] width 362 height 37
click at [382, 467] on input "ABSA" at bounding box center [522, 485] width 362 height 37
drag, startPoint x: 389, startPoint y: 457, endPoint x: 254, endPoint y: 455, distance: 135.0
click at [341, 467] on input "ABSA" at bounding box center [522, 485] width 362 height 37
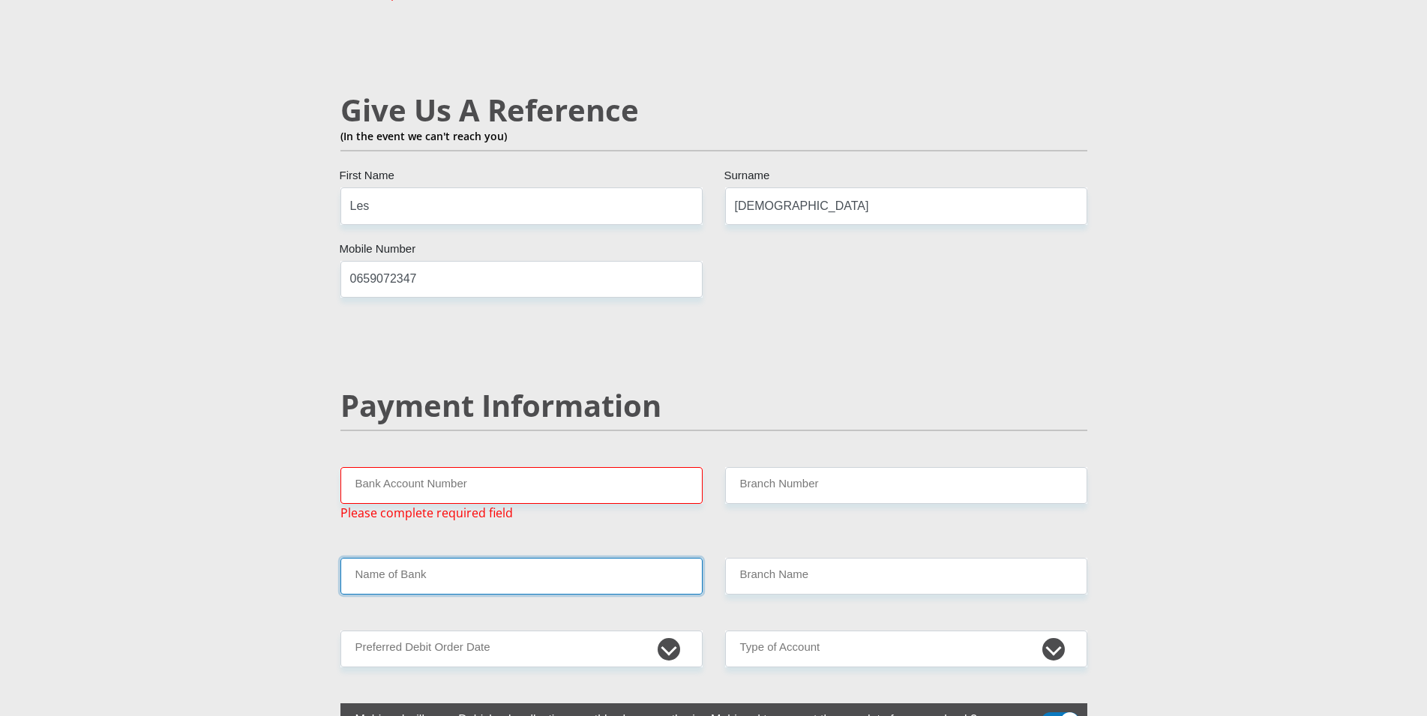
click at [426, 558] on input "Name of Bank" at bounding box center [522, 576] width 362 height 37
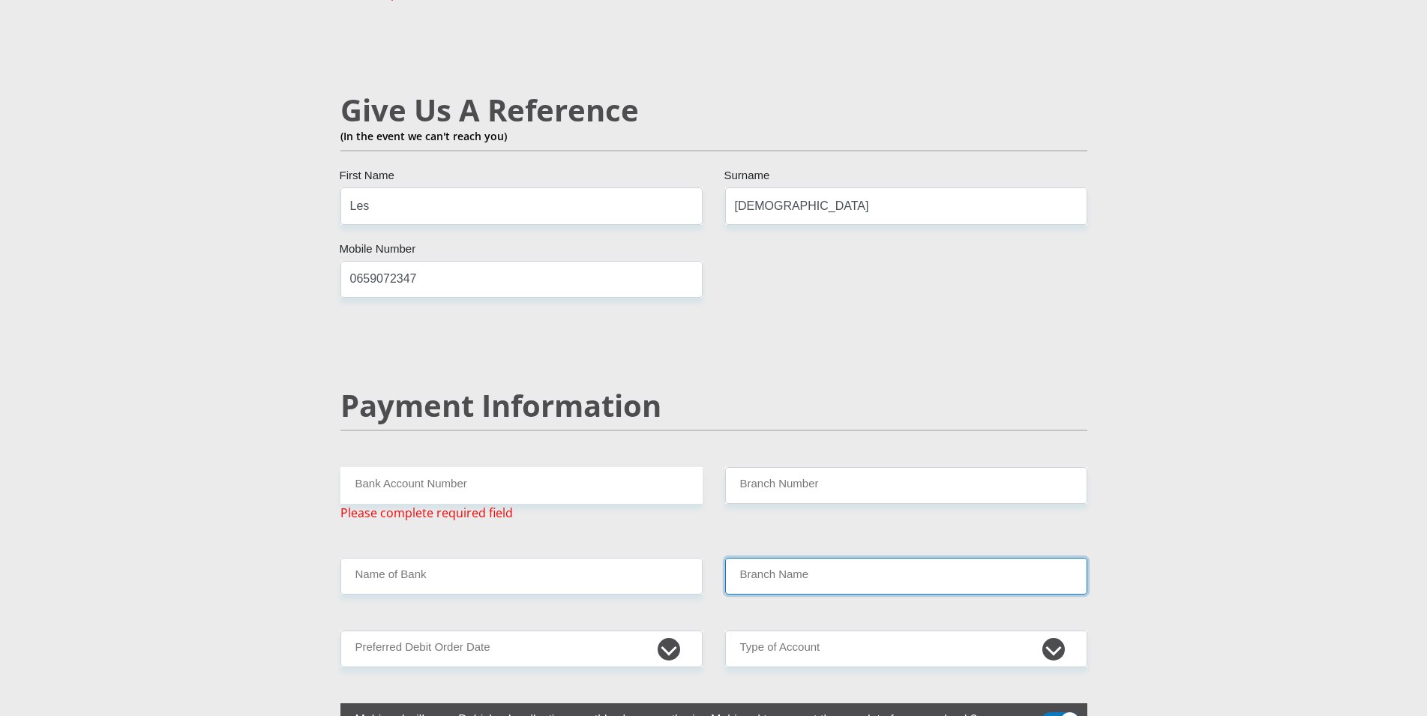
click at [771, 558] on input "Branch Name" at bounding box center [906, 576] width 362 height 37
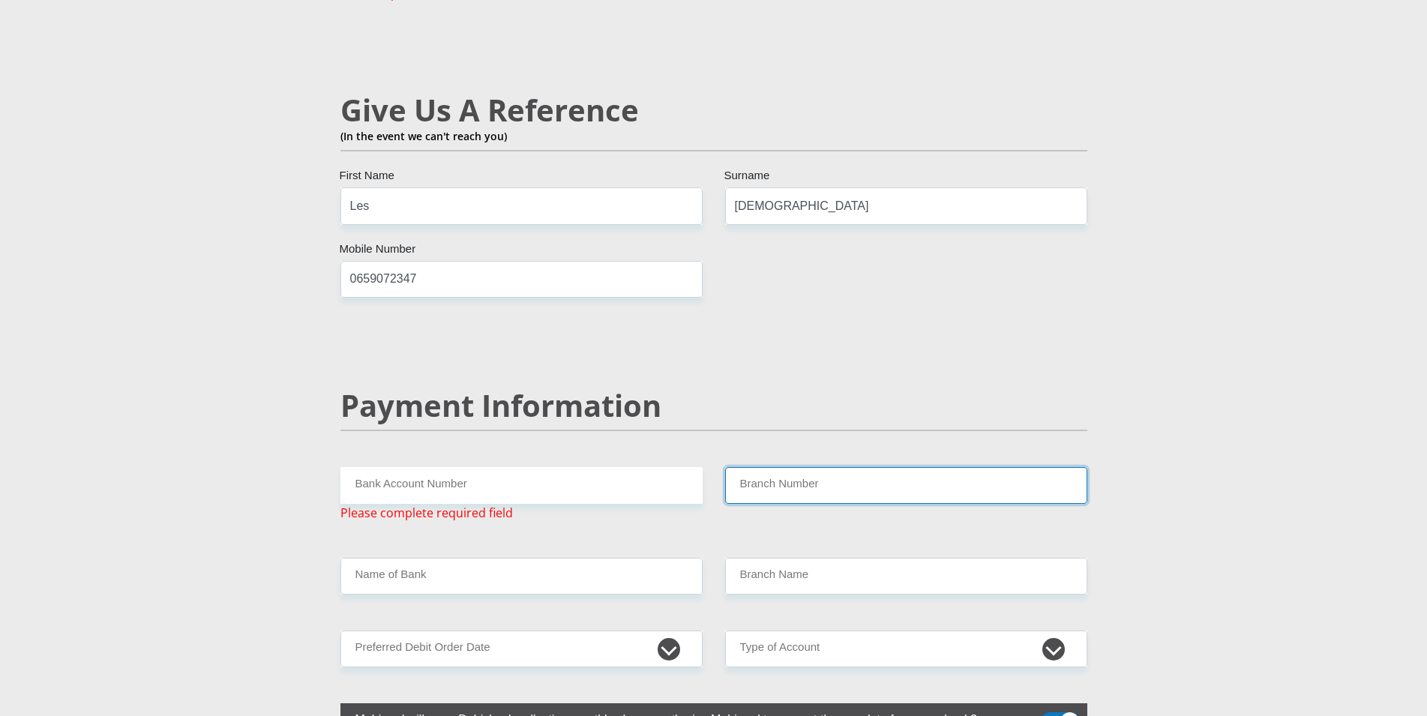
click at [778, 467] on input "Branch Number" at bounding box center [906, 485] width 362 height 37
click at [456, 467] on input "Bank Account Number" at bounding box center [522, 485] width 362 height 37
click at [521, 467] on input "Bank Account Number" at bounding box center [522, 485] width 362 height 37
drag, startPoint x: 849, startPoint y: 439, endPoint x: 821, endPoint y: 440, distance: 27.8
click at [850, 467] on input "Branch Number" at bounding box center [906, 485] width 362 height 37
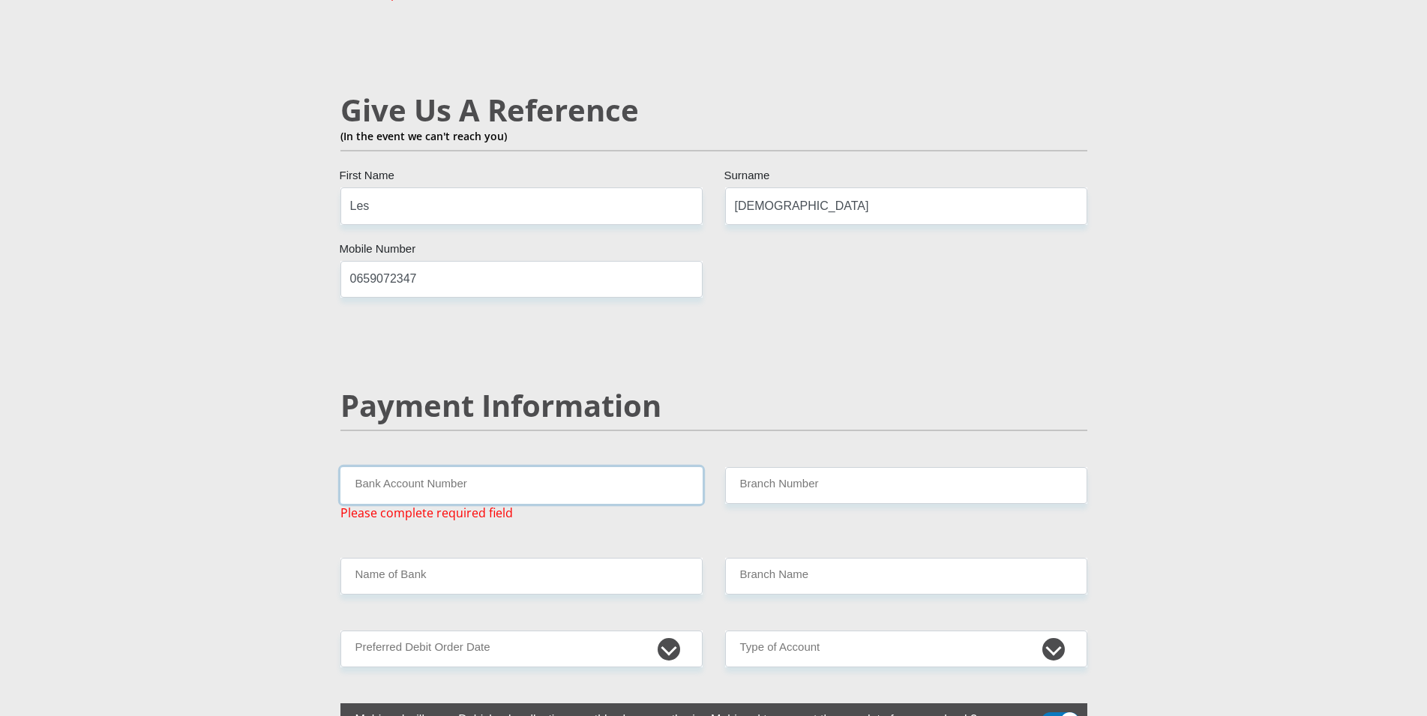
click at [431, 467] on input "Bank Account Number" at bounding box center [522, 485] width 362 height 37
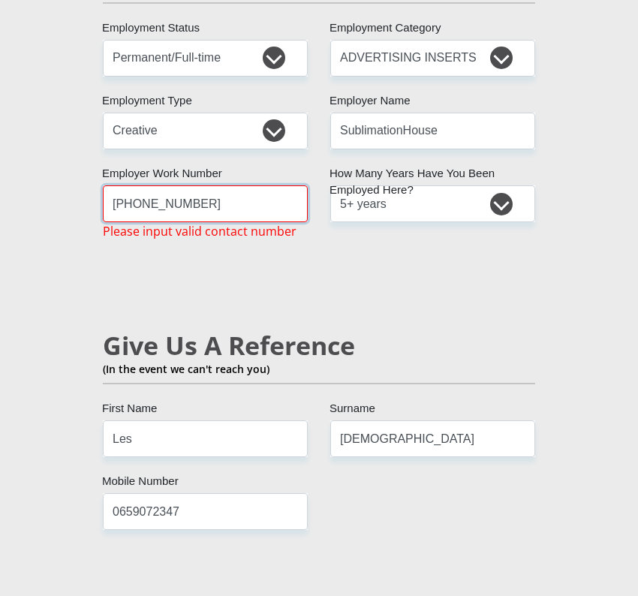
click at [137, 185] on input "+27 21 911 0213" at bounding box center [205, 203] width 205 height 37
click at [257, 185] on input "+27 021 911 0213" at bounding box center [205, 203] width 205 height 37
type input "+27 021 911 0213"
click at [330, 185] on select "less than 1 year 1-3 years 3-5 years 5+ years" at bounding box center [432, 203] width 205 height 37
click at [413, 185] on select "less than 1 year 1-3 years 3-5 years 5+ years" at bounding box center [432, 203] width 205 height 37
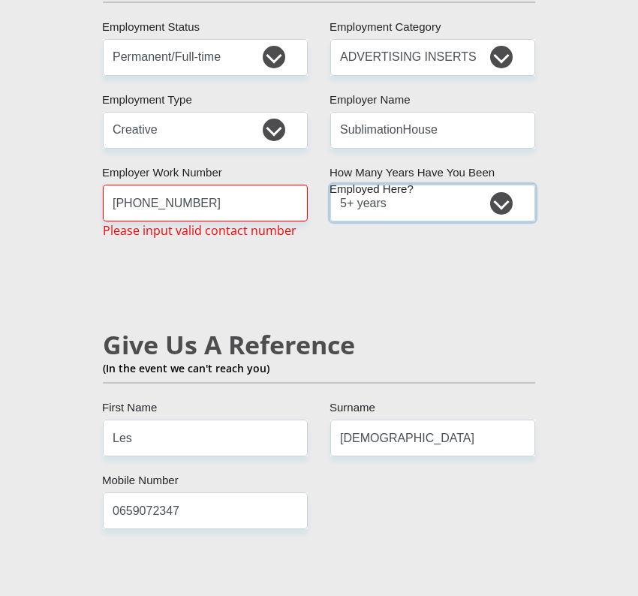
scroll to position [3060, 0]
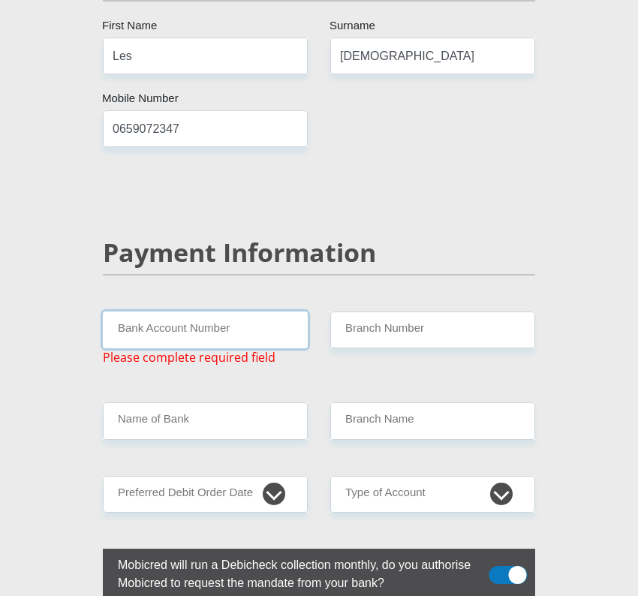
click at [166, 311] on input "Bank Account Number" at bounding box center [205, 329] width 205 height 37
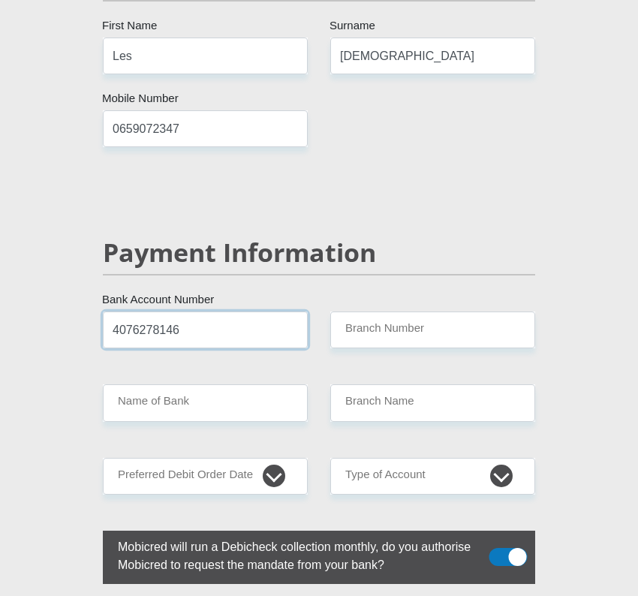
type input "4076278146"
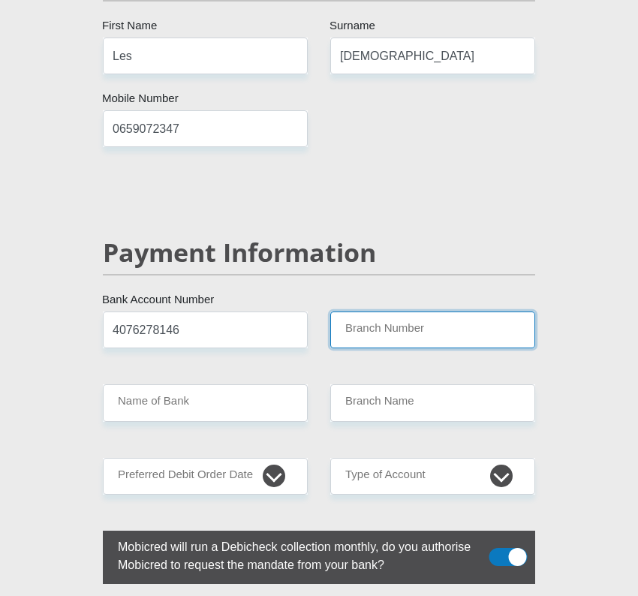
click at [362, 311] on input "Branch Number" at bounding box center [432, 329] width 205 height 37
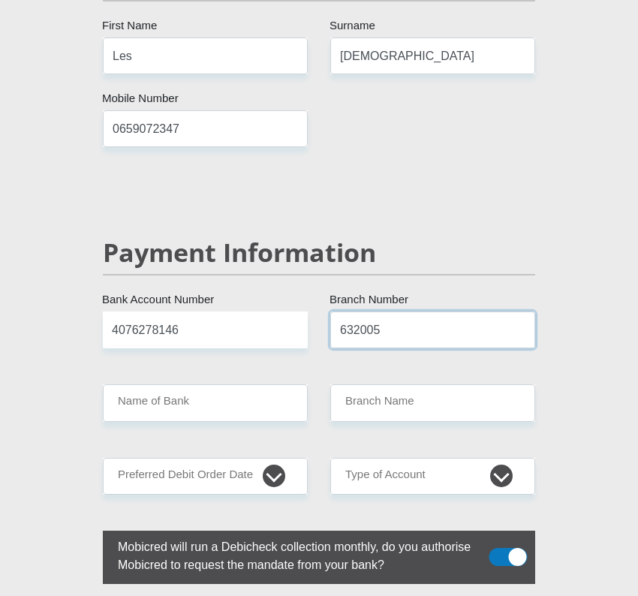
type input "632005"
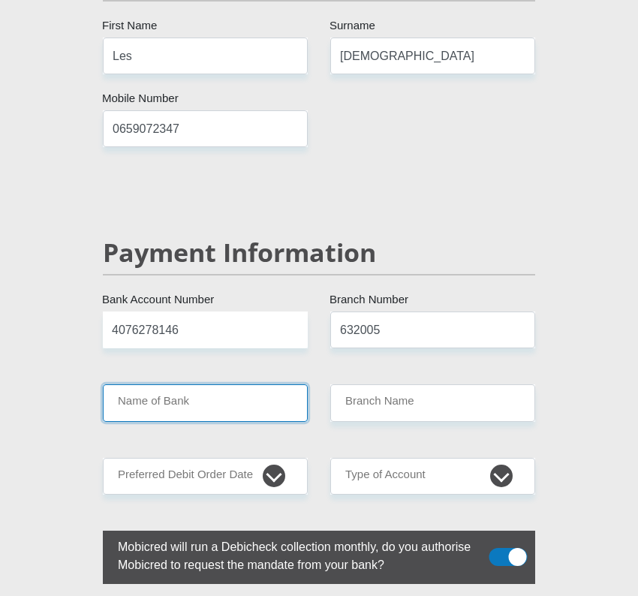
click at [256, 384] on input "Name of Bank" at bounding box center [205, 402] width 205 height 37
type input "ABSA BANK"
type input "ABSA ELECTRONIC SETTLEMENT CNT"
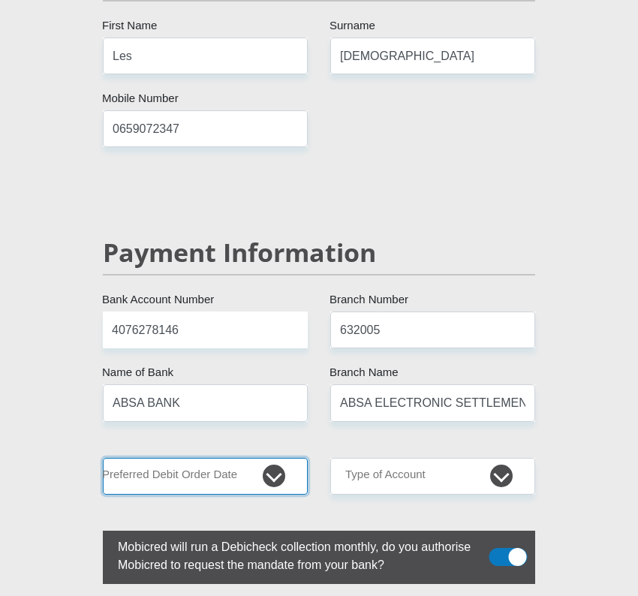
click at [103, 458] on select "1st 2nd 3rd 4th 5th 7th 18th 19th 20th 21st 22nd 23rd 24th 25th 26th 27th 28th …" at bounding box center [205, 476] width 205 height 37
click at [154, 458] on select "1st 2nd 3rd 4th 5th 7th 18th 19th 20th 21st 22nd 23rd 24th 25th 26th 27th 28th …" at bounding box center [205, 476] width 205 height 37
click at [103, 458] on select "1st 2nd 3rd 4th 5th 7th 18th 19th 20th 21st 22nd 23rd 24th 25th 26th 27th 28th …" at bounding box center [205, 476] width 205 height 37
select select "26"
click option "26th" at bounding box center [0, 0] width 0 height 0
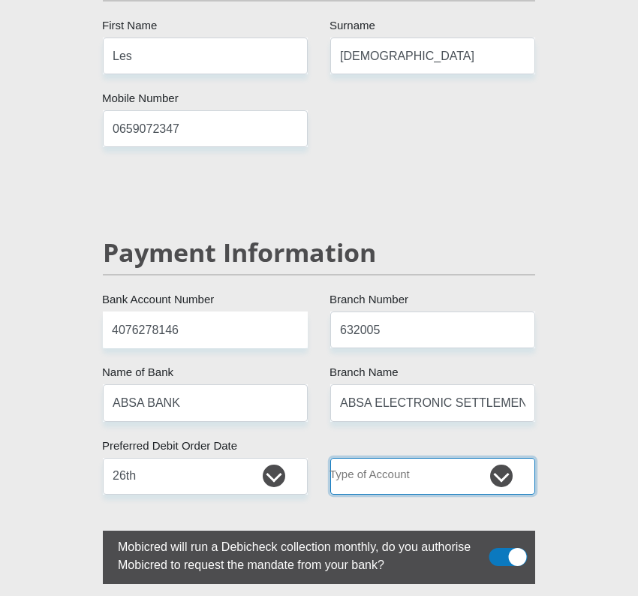
click at [330, 458] on select "Cheque Savings" at bounding box center [432, 476] width 205 height 37
select select "CUR"
click option "Cheque" at bounding box center [0, 0] width 0 height 0
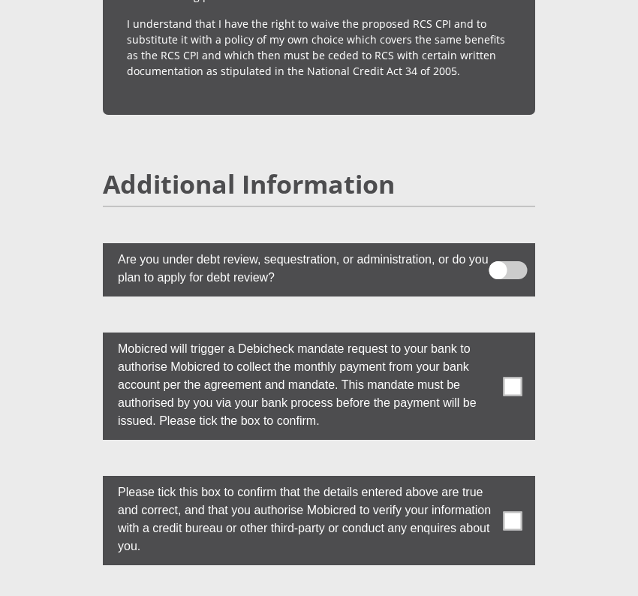
scroll to position [4590, 0]
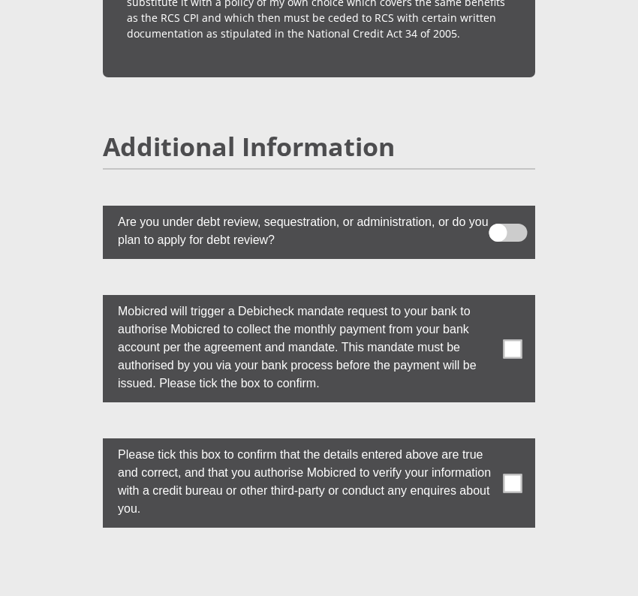
click at [516, 339] on span at bounding box center [512, 348] width 19 height 19
click at [498, 299] on input "checkbox" at bounding box center [498, 299] width 0 height 0
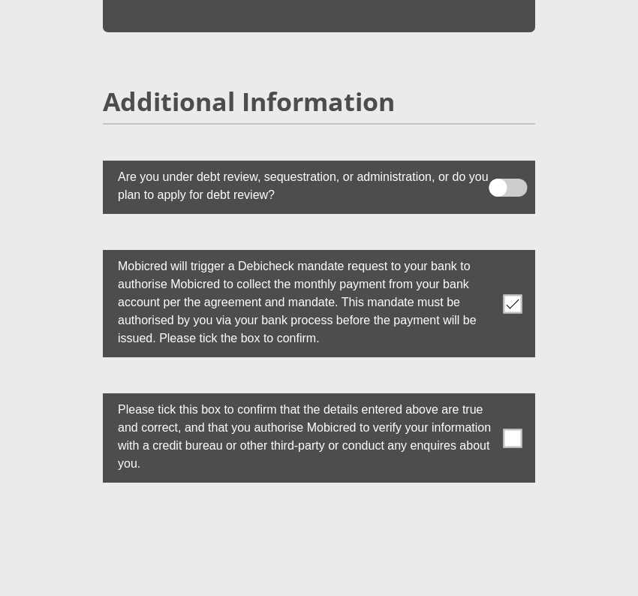
scroll to position [4667, 0]
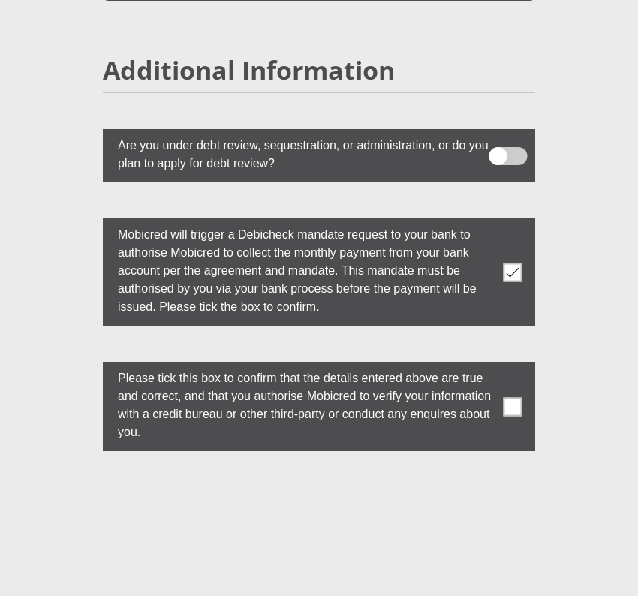
click at [513, 397] on span at bounding box center [512, 406] width 19 height 19
click at [498, 365] on input "checkbox" at bounding box center [498, 365] width 0 height 0
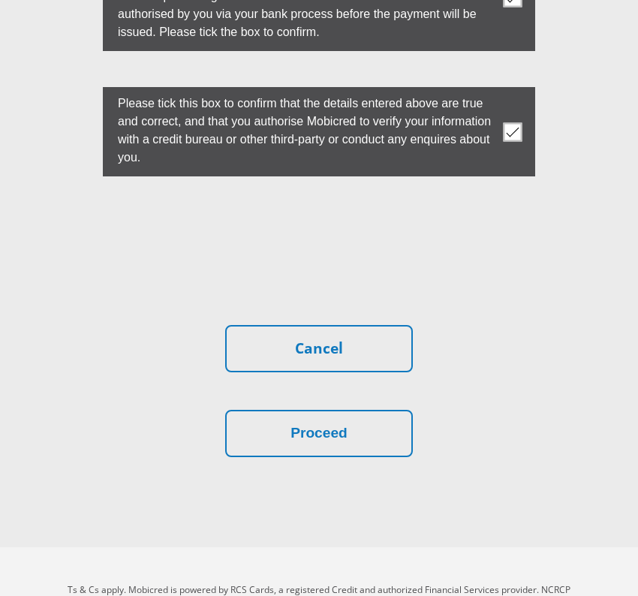
scroll to position [4949, 0]
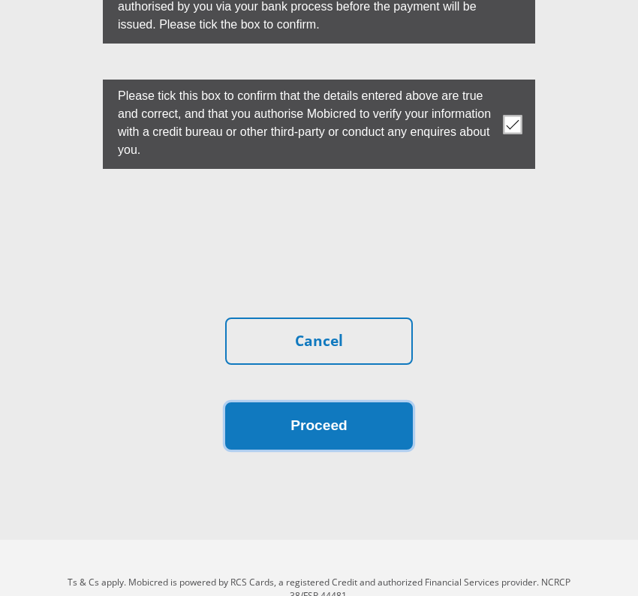
click at [345, 402] on button "Proceed" at bounding box center [319, 425] width 188 height 47
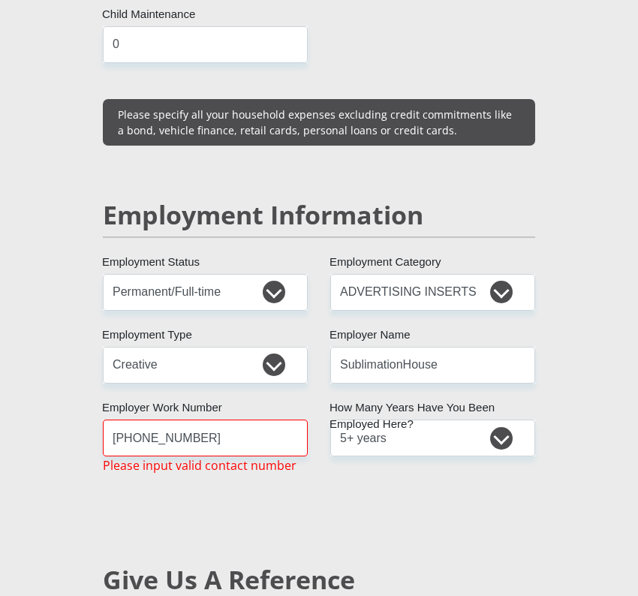
scroll to position [2424, 0]
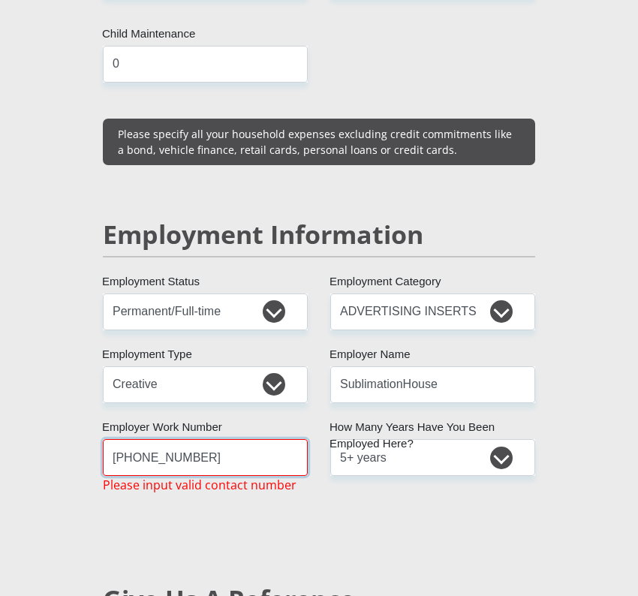
drag, startPoint x: 224, startPoint y: 419, endPoint x: 11, endPoint y: 419, distance: 212.3
click at [103, 439] on input "+27 021 911 0213" at bounding box center [205, 457] width 205 height 37
click at [113, 439] on input "9110213" at bounding box center [205, 457] width 205 height 37
click at [218, 439] on input "(021)9110213" at bounding box center [205, 457] width 205 height 37
click at [139, 439] on input "(021)9110213" at bounding box center [205, 457] width 205 height 37
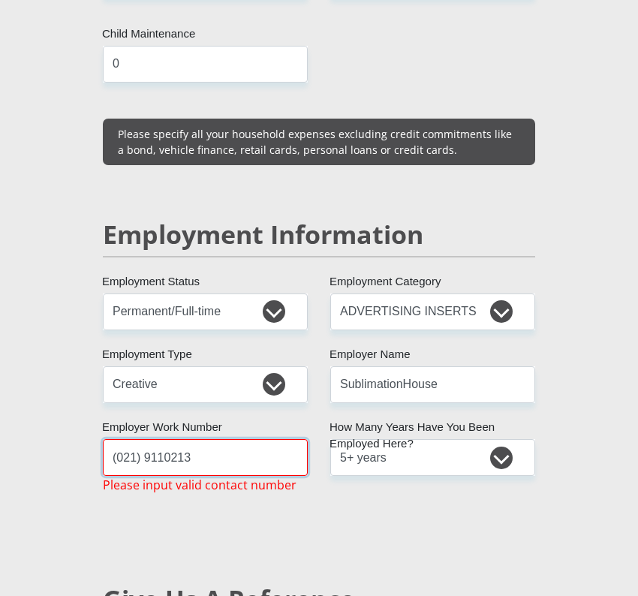
click at [161, 439] on input "(021) 9110213" at bounding box center [205, 457] width 205 height 37
click at [269, 439] on input "(021) 911 0213" at bounding box center [205, 457] width 205 height 37
click at [138, 439] on input "(021) 911 0213" at bounding box center [205, 457] width 205 height 37
type input "021 911 0213"
click at [233, 491] on div "Mr Ms Mrs Dr Other Title Alexander First Name Abrahams Surname 7906205016083 So…" at bounding box center [319, 331] width 455 height 4915
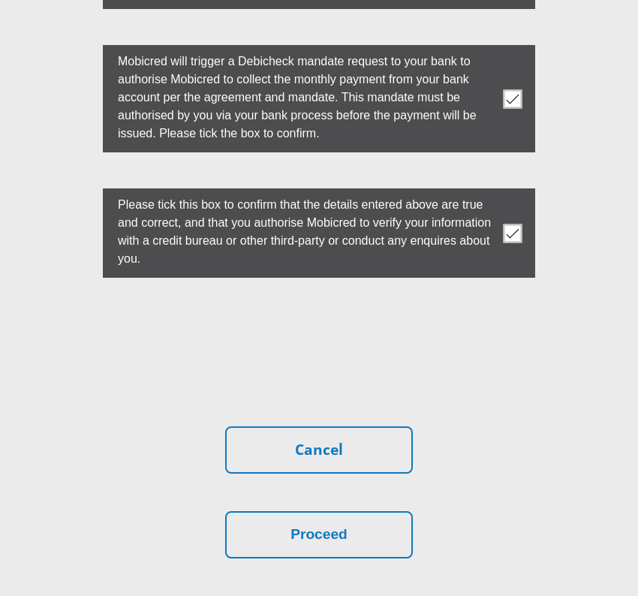
scroll to position [4949, 0]
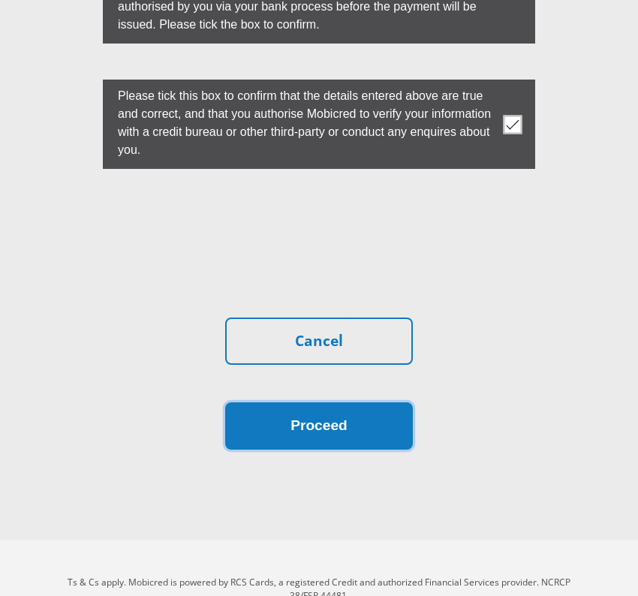
click at [359, 402] on button "Proceed" at bounding box center [319, 425] width 188 height 47
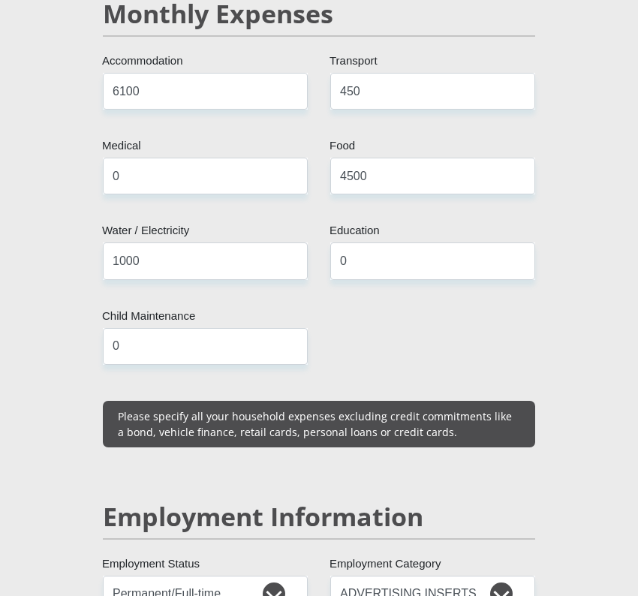
scroll to position [2448, 0]
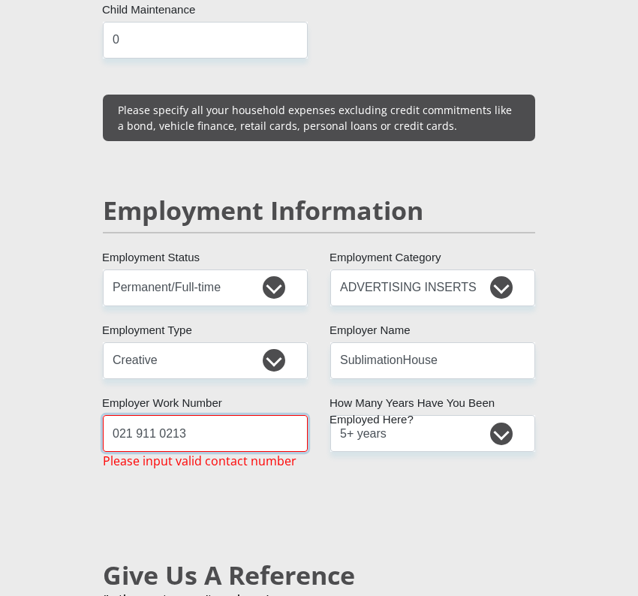
click at [199, 415] on input "021 911 0213" at bounding box center [205, 433] width 205 height 37
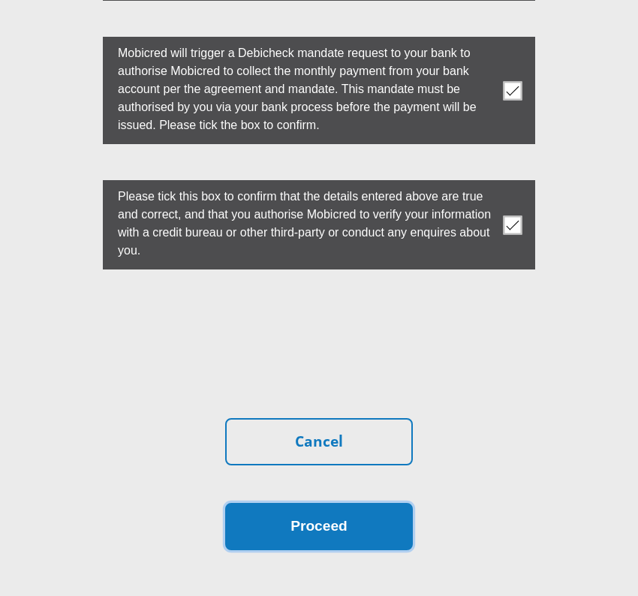
click at [367, 503] on button "Proceed" at bounding box center [319, 526] width 188 height 47
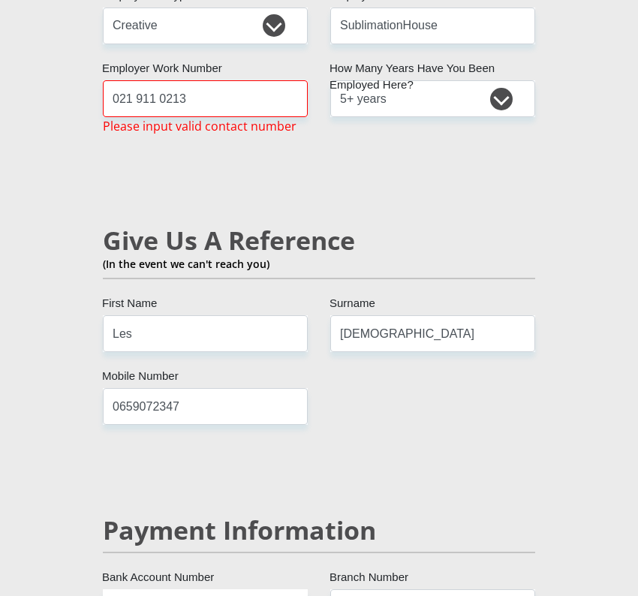
scroll to position [2477, 0]
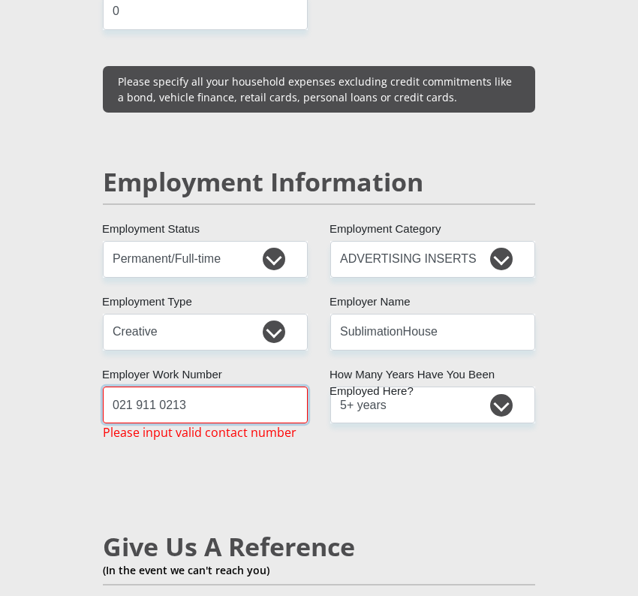
drag, startPoint x: 192, startPoint y: 360, endPoint x: 72, endPoint y: 360, distance: 120.0
click at [103, 386] on input "021 911 0213" at bounding box center [205, 404] width 205 height 37
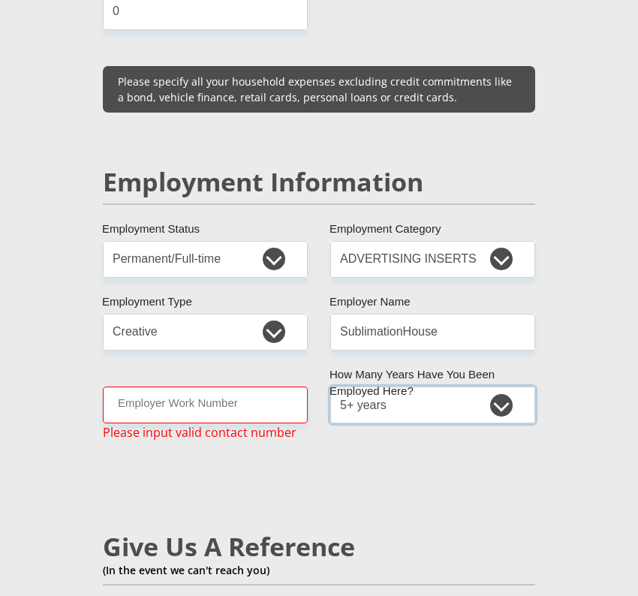
click at [330, 386] on select "less than 1 year 1-3 years 3-5 years 5+ years" at bounding box center [432, 404] width 205 height 37
click at [414, 386] on select "less than 1 year 1-3 years 3-5 years 5+ years" at bounding box center [432, 404] width 205 height 37
click at [149, 386] on input "Employer Work Number" at bounding box center [205, 404] width 205 height 37
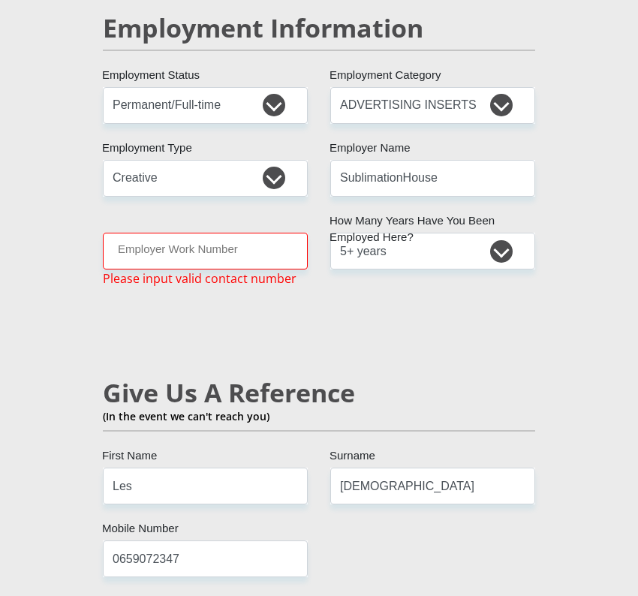
scroll to position [2630, 0]
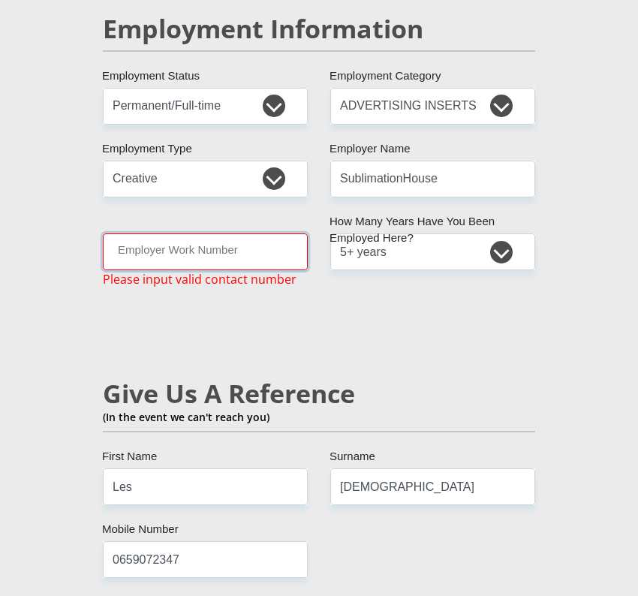
click at [243, 233] on input "Employer Work Number" at bounding box center [205, 251] width 205 height 37
paste input "+27 21 911 0213"
click at [369, 303] on div "Mr Ms Mrs Dr Other Title Alexander First Name Abrahams Surname 7906205016083 So…" at bounding box center [319, 125] width 455 height 4915
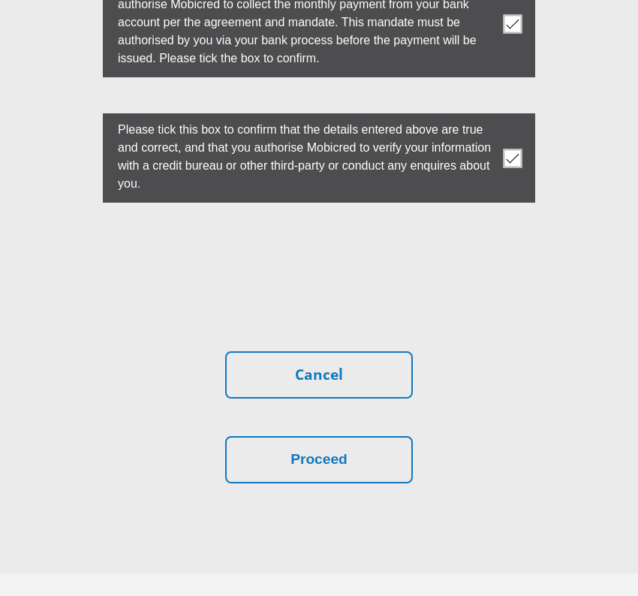
scroll to position [4949, 0]
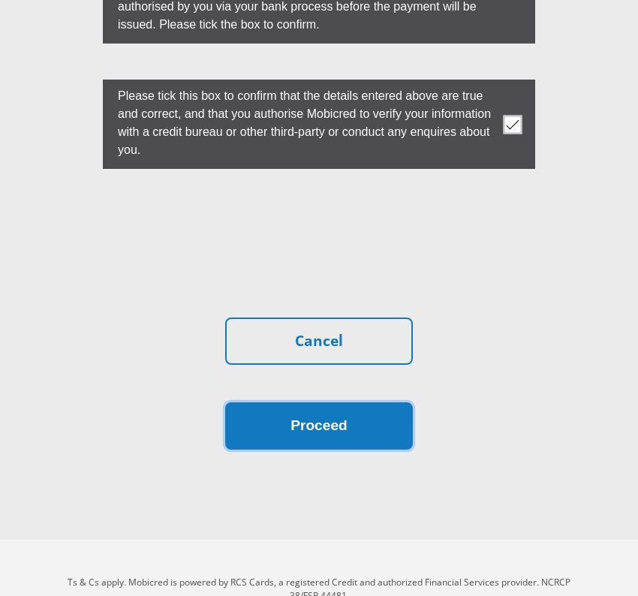
click at [323, 402] on button "Proceed" at bounding box center [319, 425] width 188 height 47
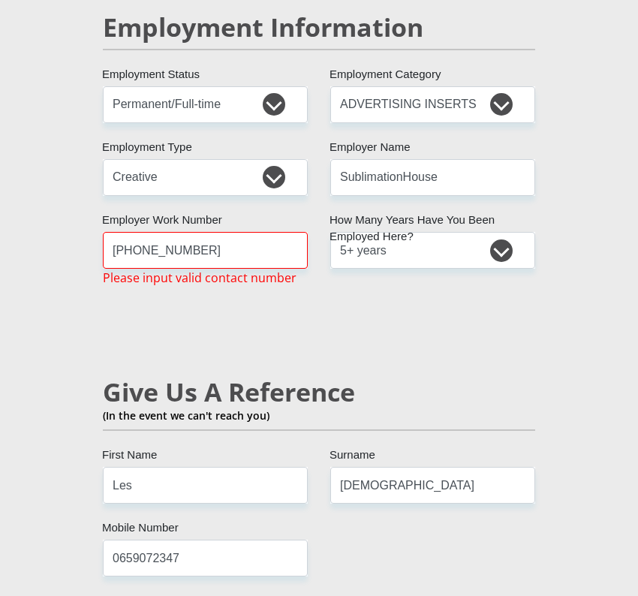
scroll to position [2596, 0]
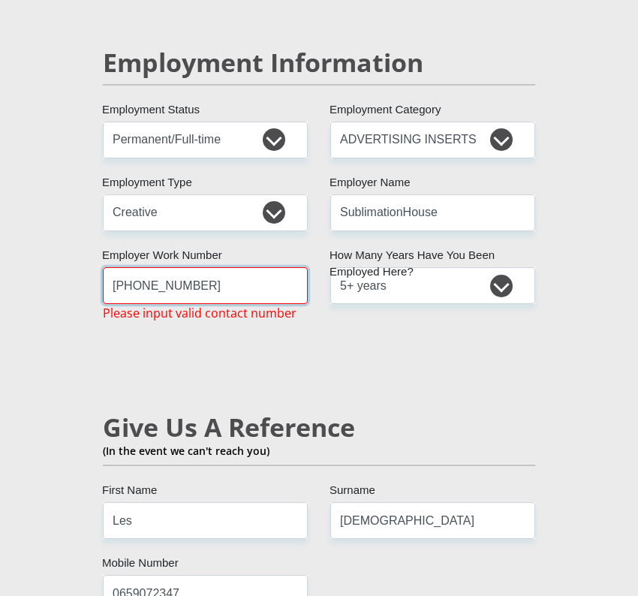
drag, startPoint x: 212, startPoint y: 239, endPoint x: -59, endPoint y: 253, distance: 270.4
click at [103, 267] on input "+27 21 911 0213" at bounding box center [205, 285] width 205 height 37
click at [134, 267] on input "+27 21 911 0213" at bounding box center [205, 285] width 205 height 37
click at [330, 267] on select "less than 1 year 1-3 years 3-5 years 5+ years" at bounding box center [432, 285] width 205 height 37
click at [428, 267] on select "less than 1 year 1-3 years 3-5 years 5+ years" at bounding box center [432, 285] width 205 height 37
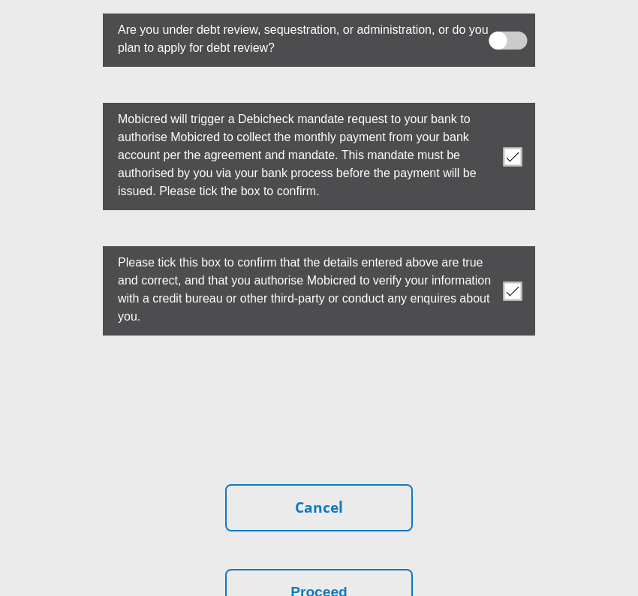
scroll to position [4949, 0]
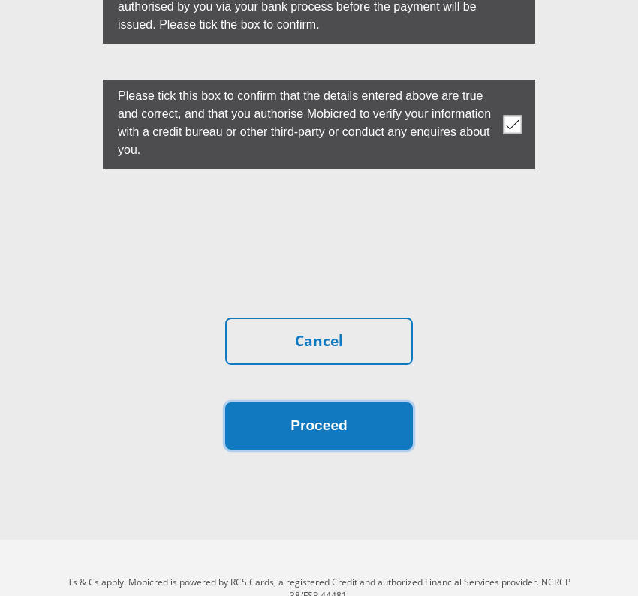
click at [312, 402] on button "Proceed" at bounding box center [319, 425] width 188 height 47
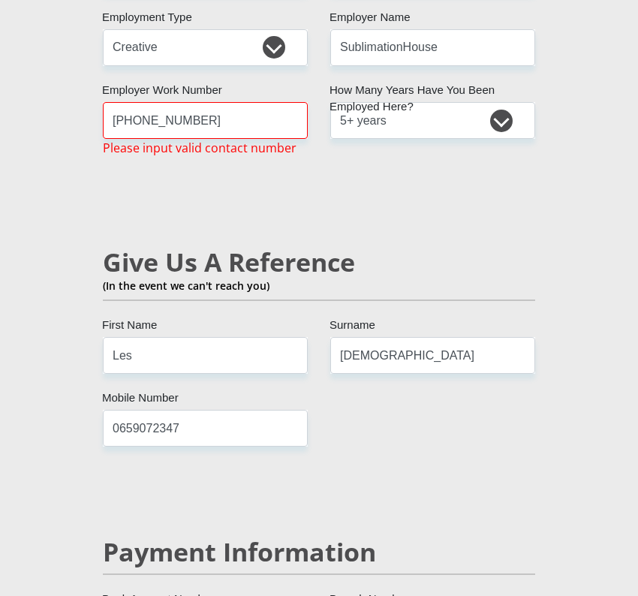
scroll to position [2746, 0]
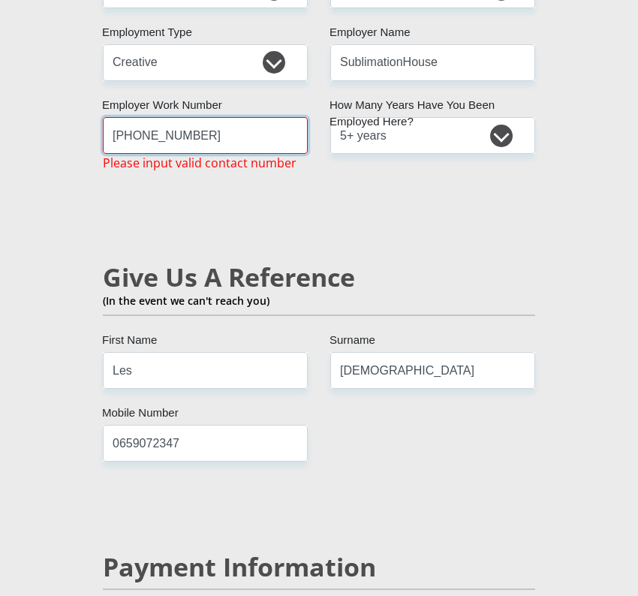
click at [131, 117] on input "+27219110213" at bounding box center [205, 135] width 205 height 37
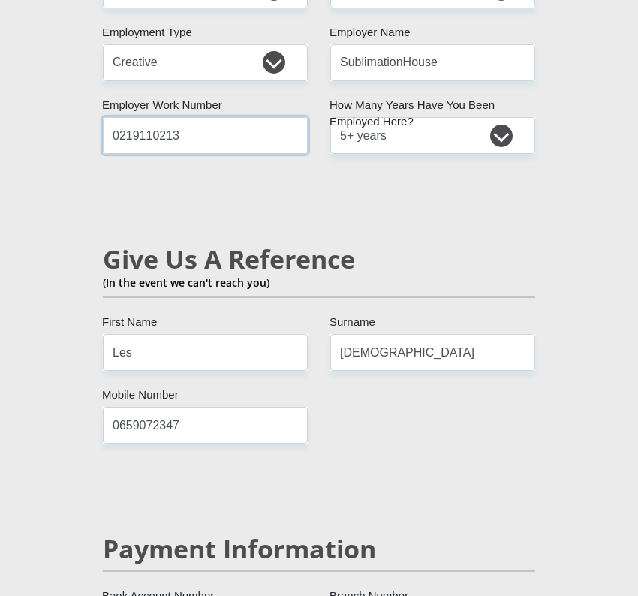
type input "0219110213"
click at [330, 117] on select "less than 1 year 1-3 years 3-5 years 5+ years" at bounding box center [432, 135] width 205 height 37
click at [404, 117] on select "less than 1 year 1-3 years 3-5 years 5+ years" at bounding box center [432, 135] width 205 height 37
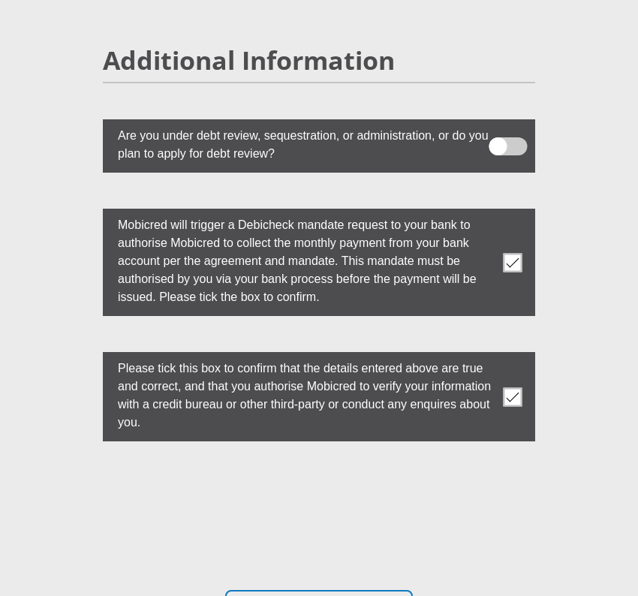
scroll to position [4931, 0]
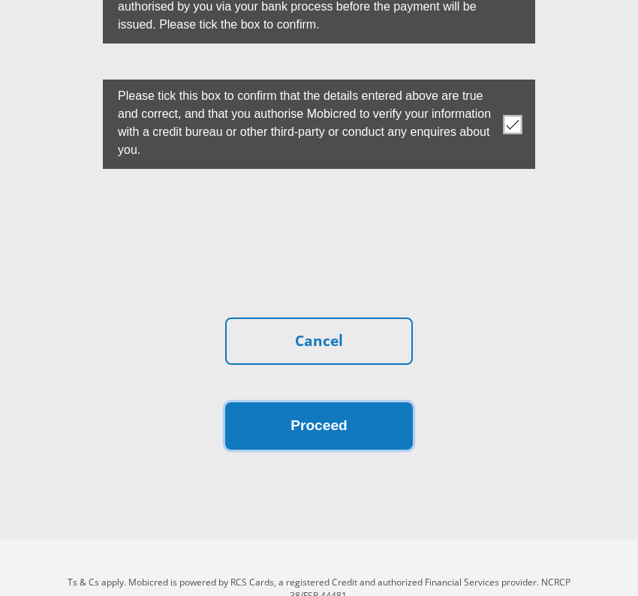
click at [293, 402] on button "Proceed" at bounding box center [319, 425] width 188 height 47
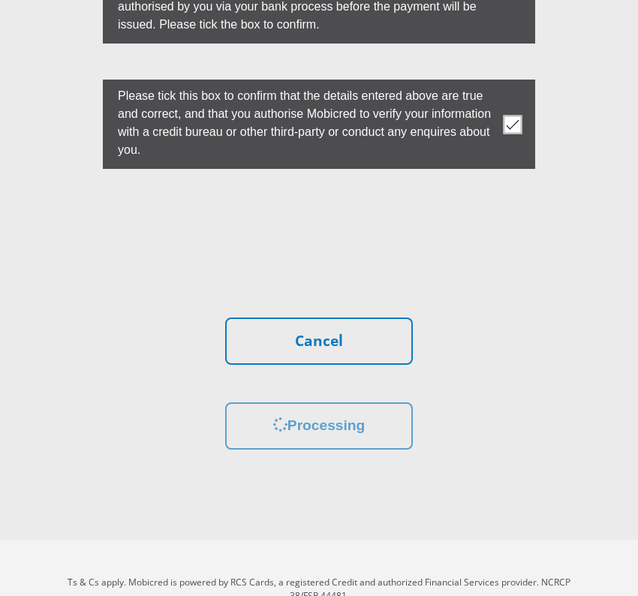
scroll to position [4873, 0]
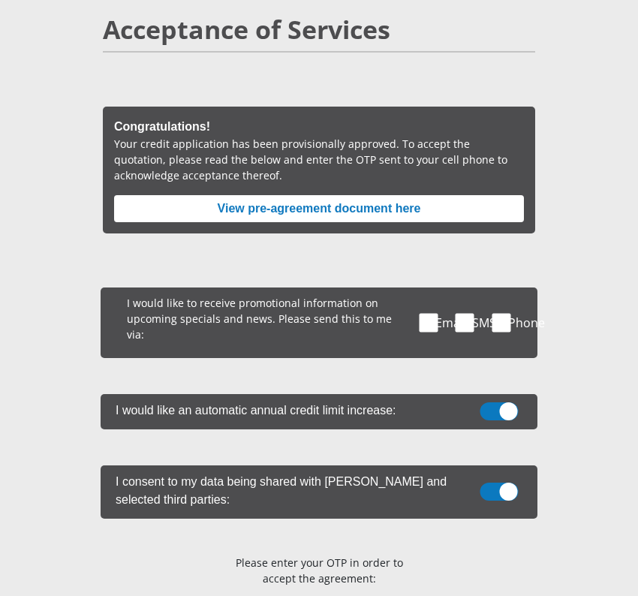
scroll to position [306, 0]
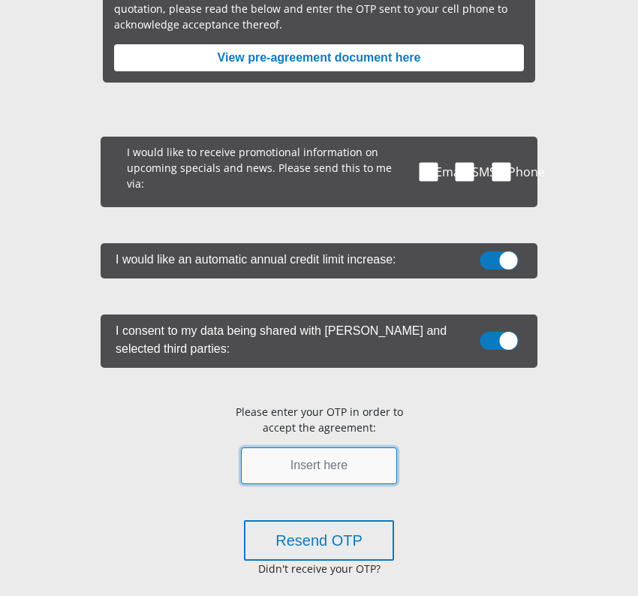
click at [303, 464] on input "text" at bounding box center [319, 465] width 157 height 37
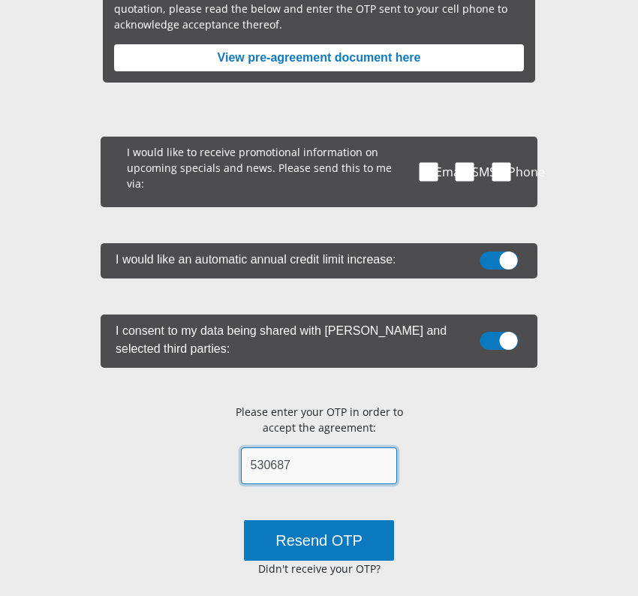
type input "530687"
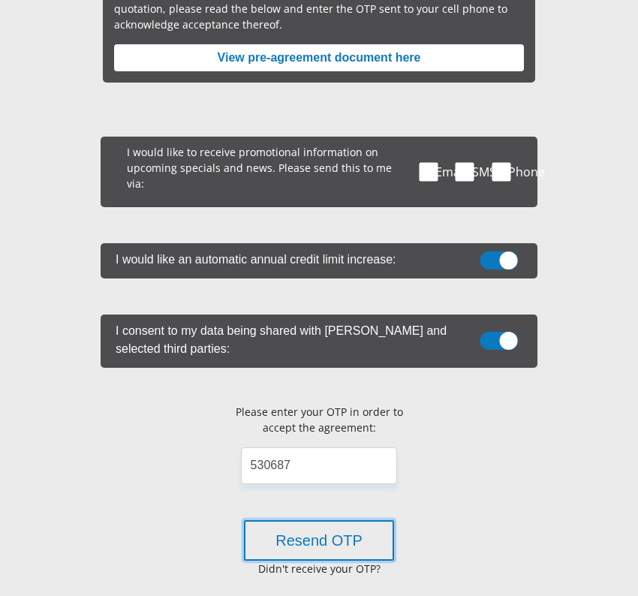
drag, startPoint x: 353, startPoint y: 548, endPoint x: 491, endPoint y: 439, distance: 175.1
click at [531, 544] on div "I would like to receive promotional information on upcoming specials and news. …" at bounding box center [319, 452] width 437 height 630
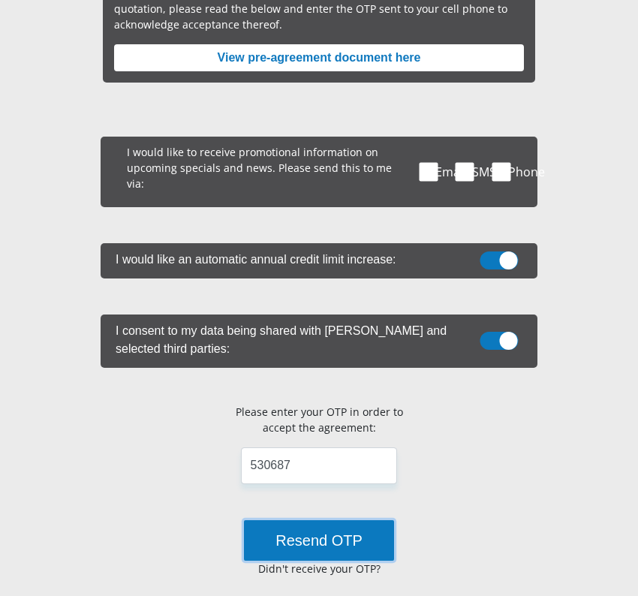
click at [344, 545] on button "Resend OTP" at bounding box center [319, 540] width 150 height 41
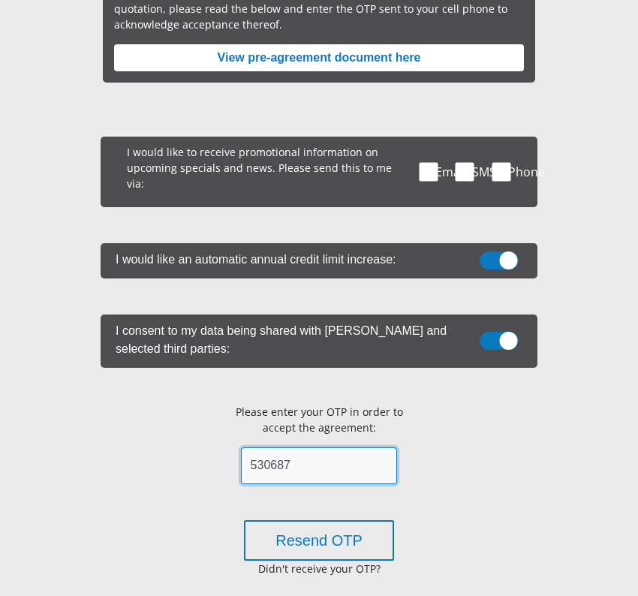
click at [294, 470] on input "530687" at bounding box center [319, 465] width 157 height 37
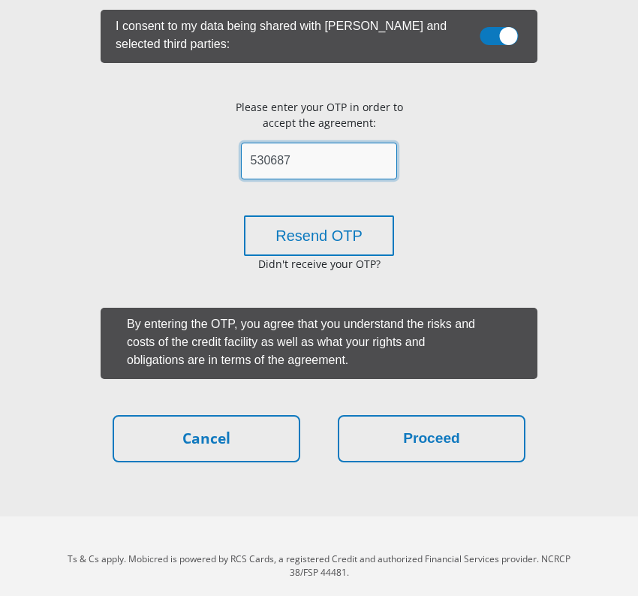
scroll to position [630, 0]
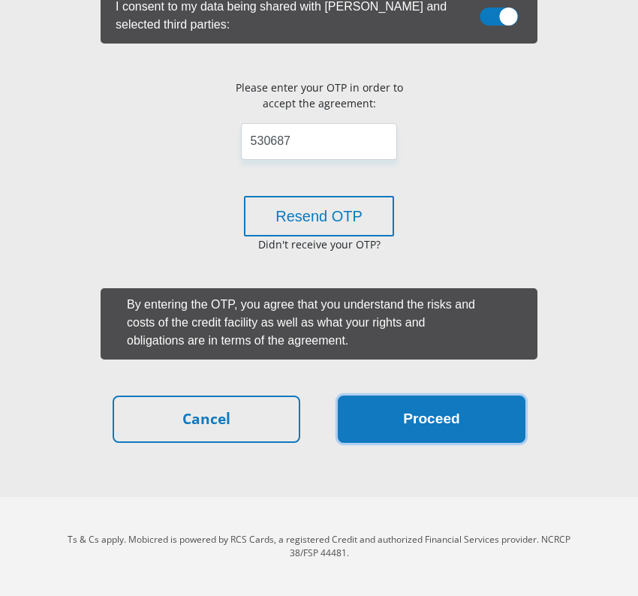
click at [414, 428] on button "Proceed" at bounding box center [432, 418] width 188 height 47
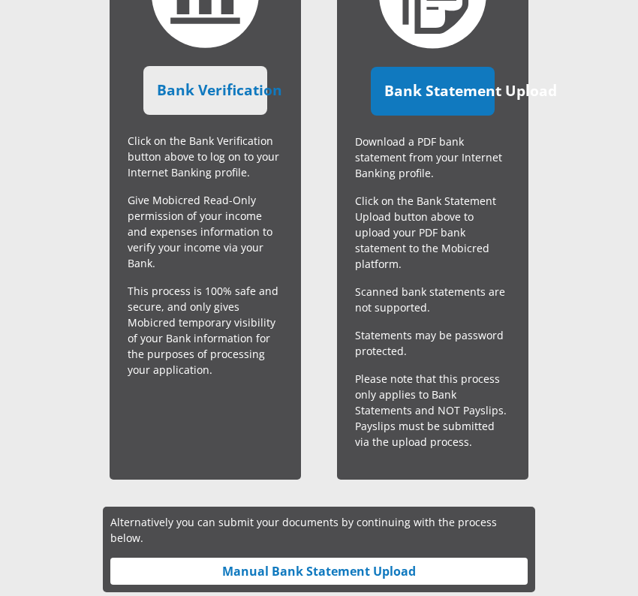
scroll to position [459, 0]
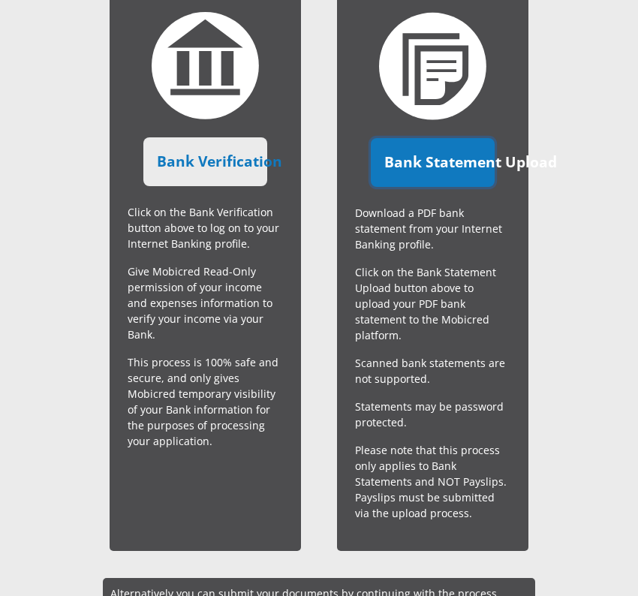
click at [430, 155] on link "Bank Statement Upload" at bounding box center [433, 162] width 125 height 49
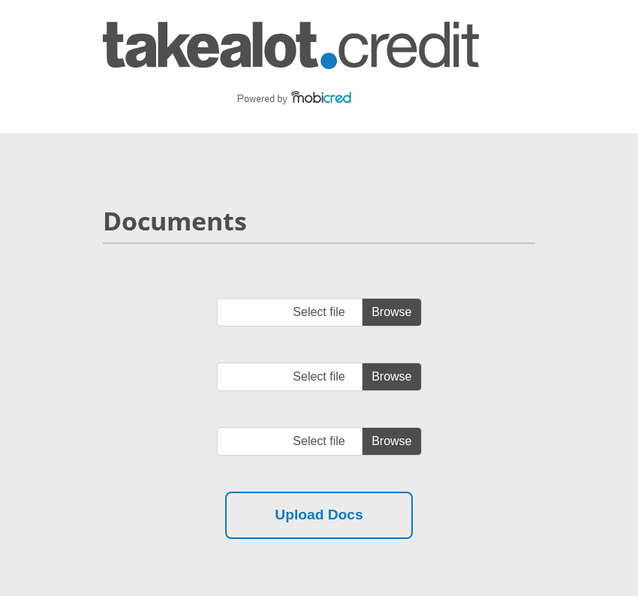
scroll to position [222, 0]
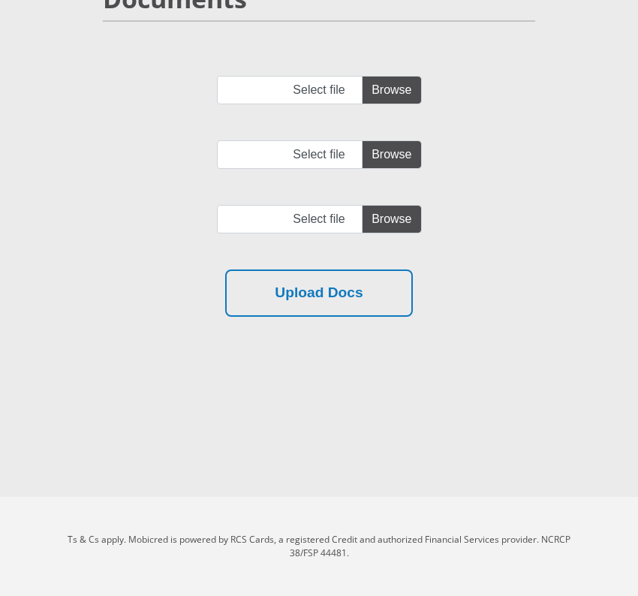
drag, startPoint x: 407, startPoint y: 71, endPoint x: 407, endPoint y: 83, distance: 12.0
click at [407, 71] on div "Documents Select file Select file Select file" at bounding box center [319, 167] width 540 height 441
click at [407, 83] on input "Select file" at bounding box center [319, 90] width 205 height 29
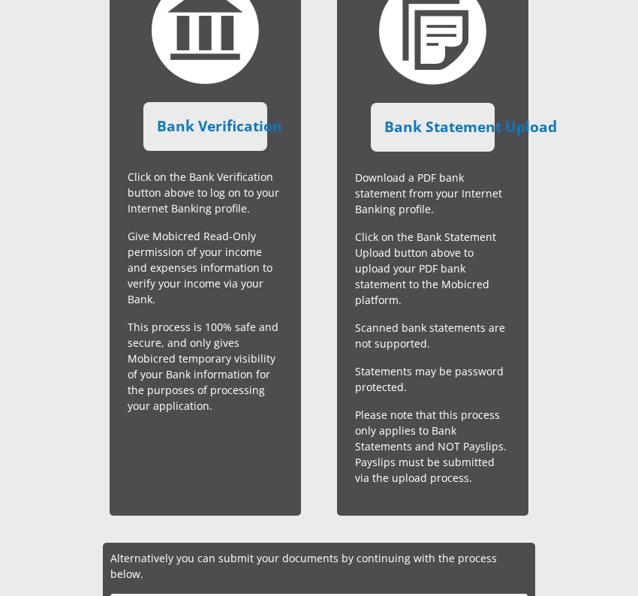
scroll to position [383, 0]
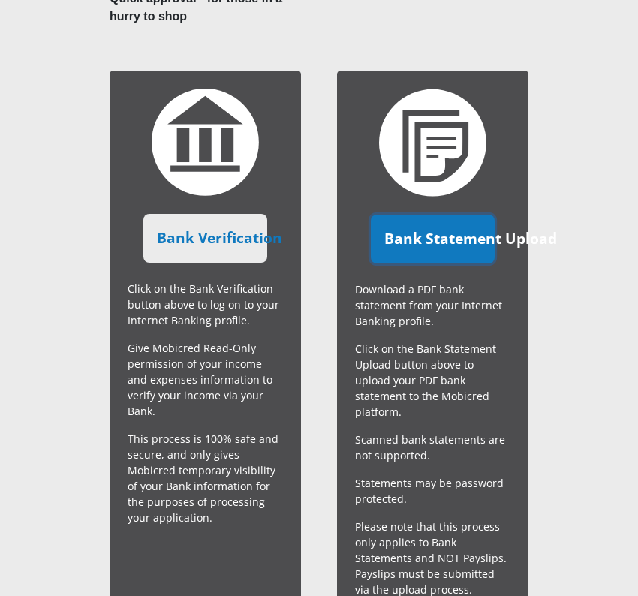
click at [443, 242] on link "Bank Statement Upload" at bounding box center [433, 239] width 125 height 49
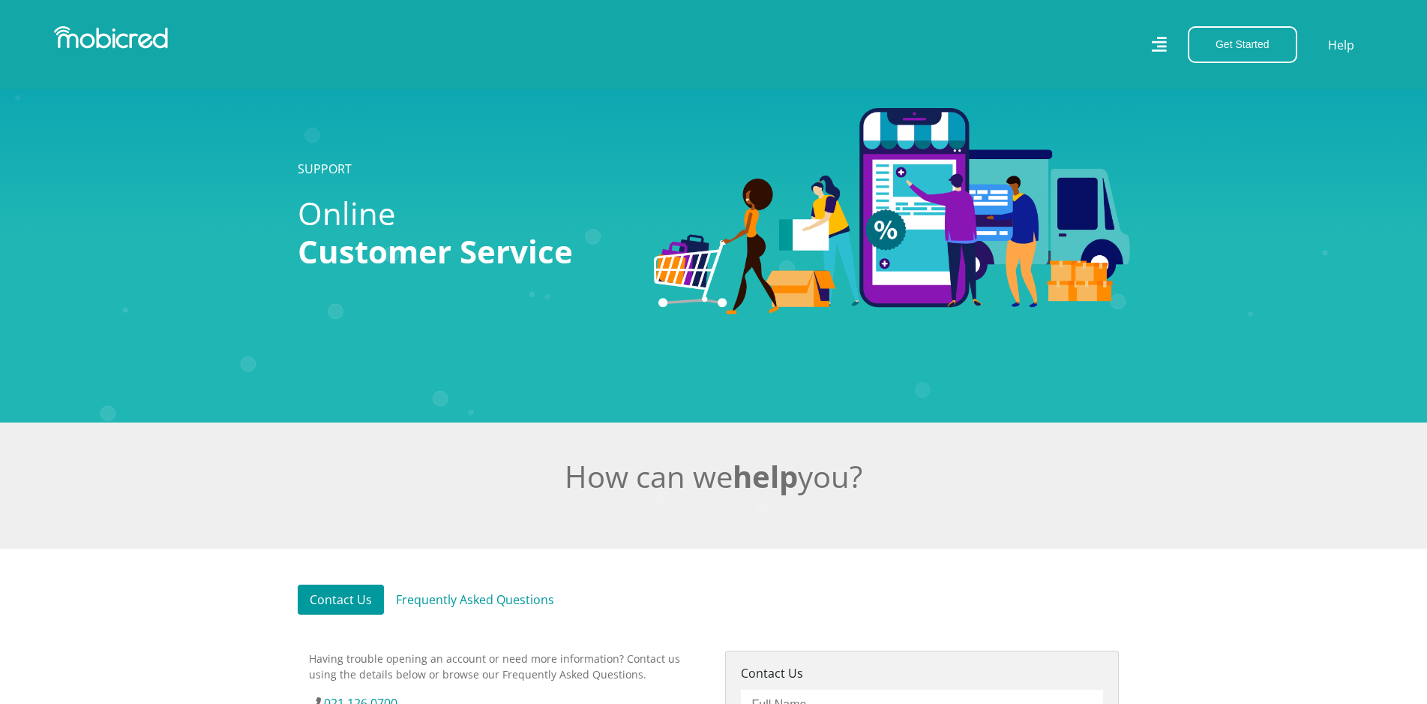
scroll to position [459, 0]
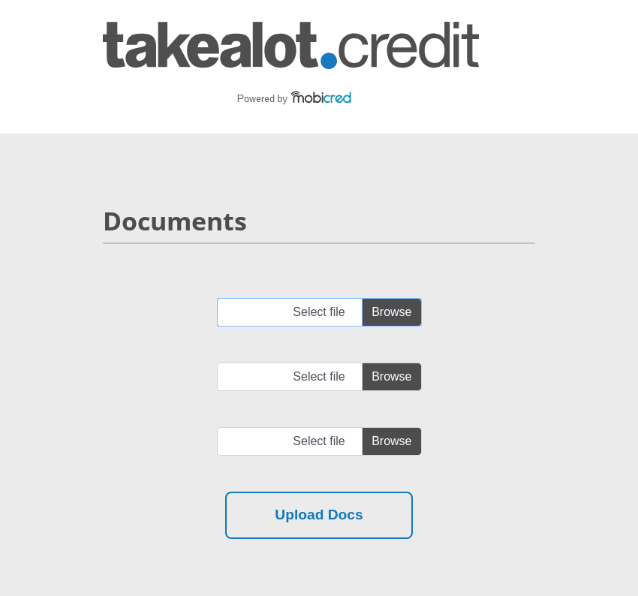
click at [374, 310] on input "Select file" at bounding box center [319, 312] width 205 height 29
type input "C:\fakepath\[PERSON_NAME] ABRAHAMS_2025-07-07_2025-10-07_stamped.pdf"
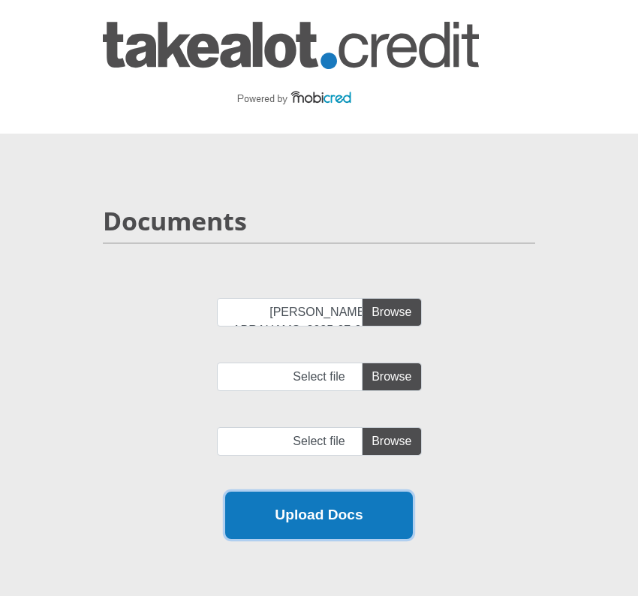
click at [350, 520] on button "Upload Docs" at bounding box center [319, 514] width 188 height 47
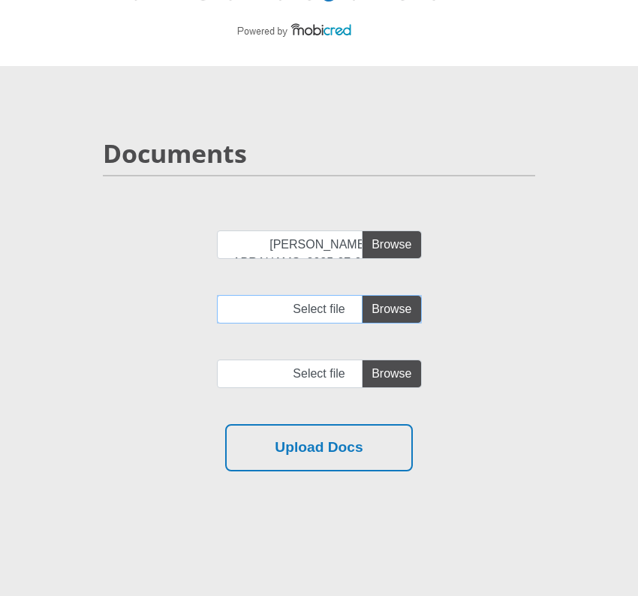
scroll to position [222, 0]
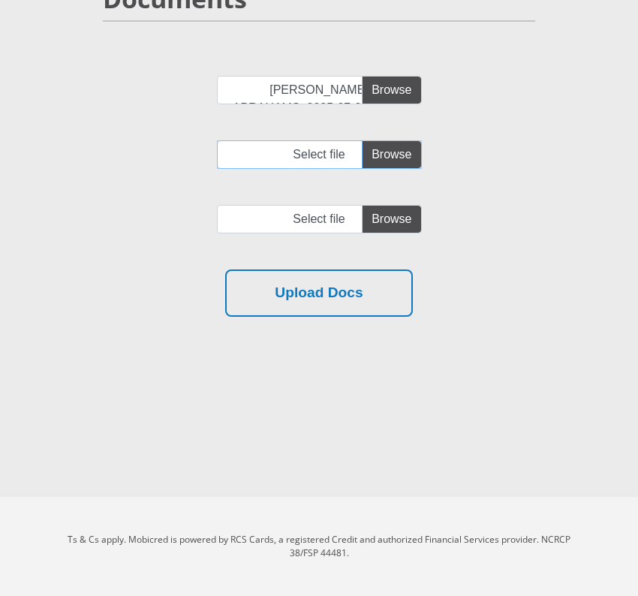
click at [389, 157] on input "Select file" at bounding box center [319, 154] width 205 height 29
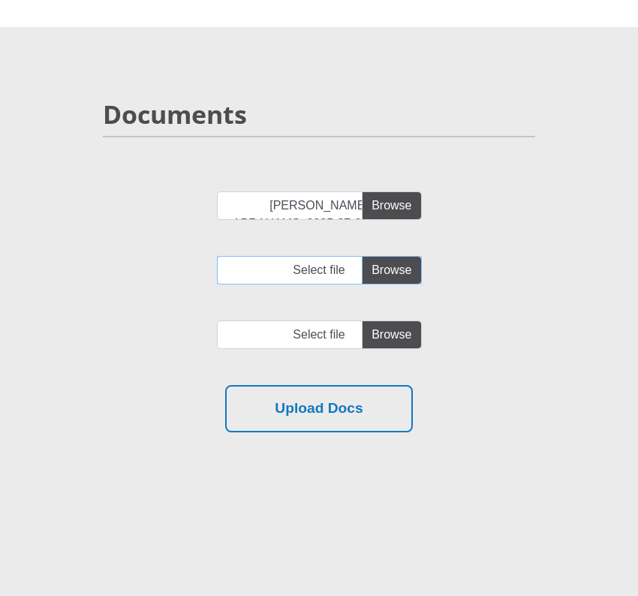
scroll to position [0, 0]
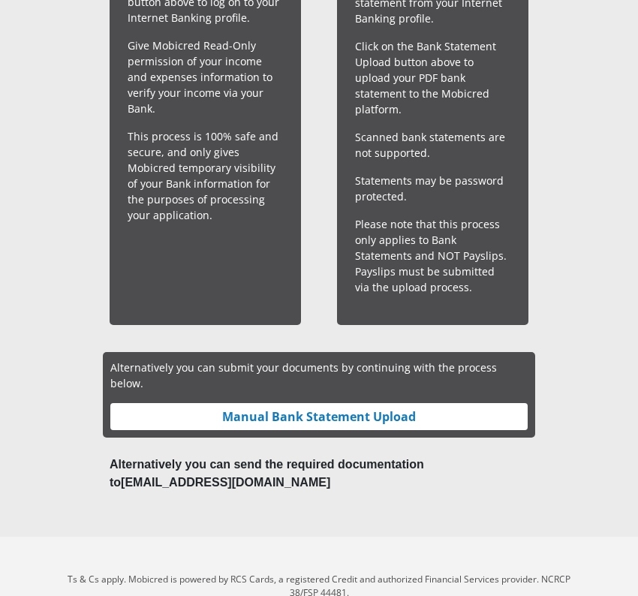
scroll to position [693, 0]
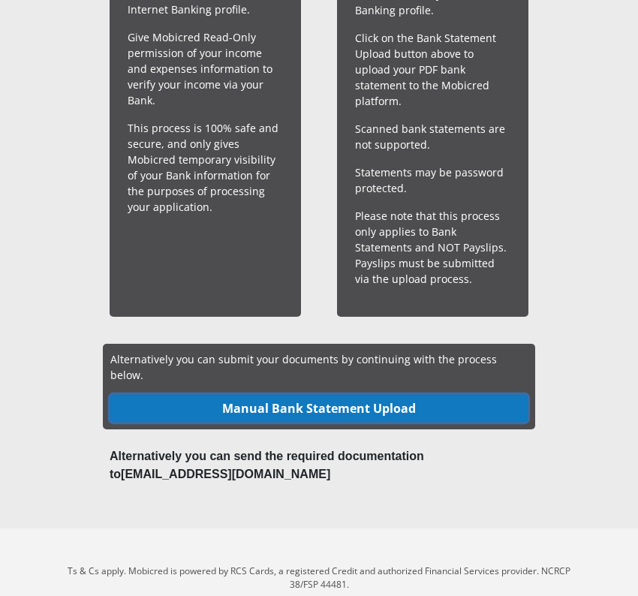
click at [336, 395] on link "Manual Bank Statement Upload" at bounding box center [318, 408] width 417 height 27
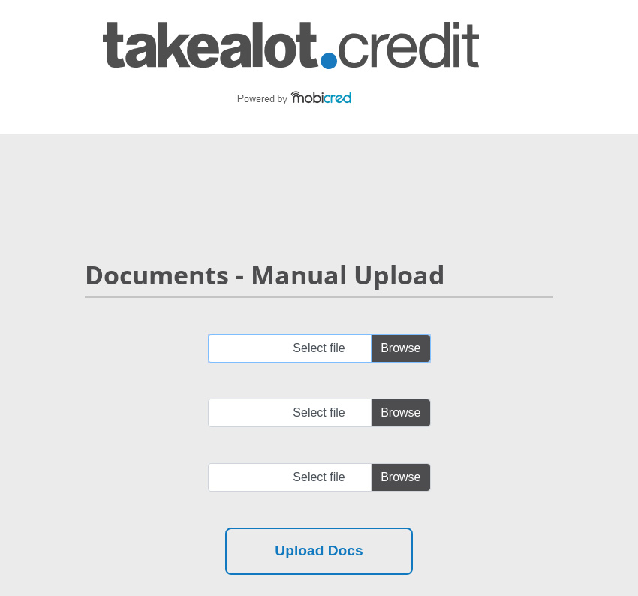
click at [405, 347] on input "Select file" at bounding box center [319, 348] width 223 height 29
type input "C:\fakepath\ALEXANDER TIMOTHY ABRAHAMS_2025-07-07_2025-10-07_stamped.pdf"
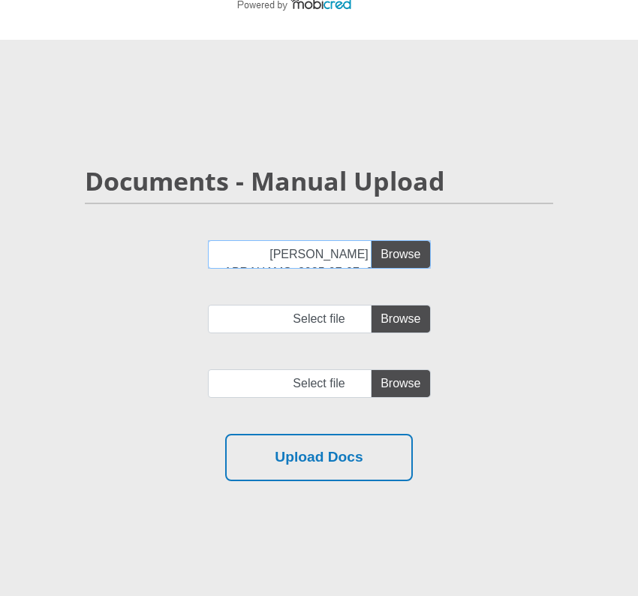
scroll to position [153, 0]
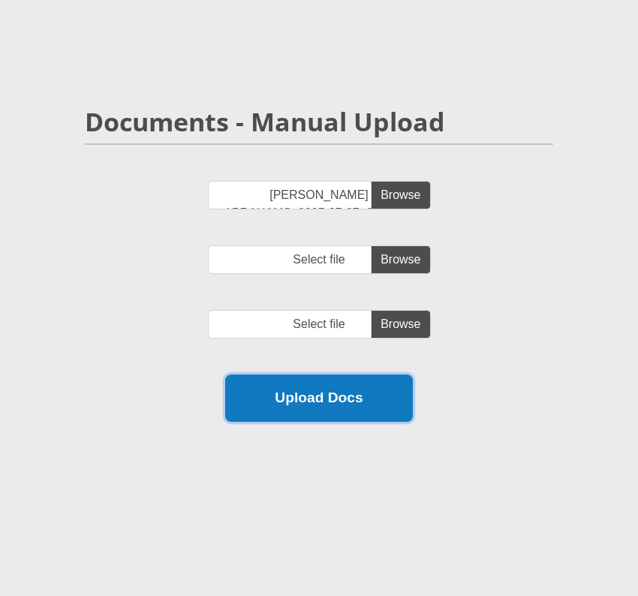
click at [348, 398] on button "Upload Docs" at bounding box center [319, 397] width 188 height 47
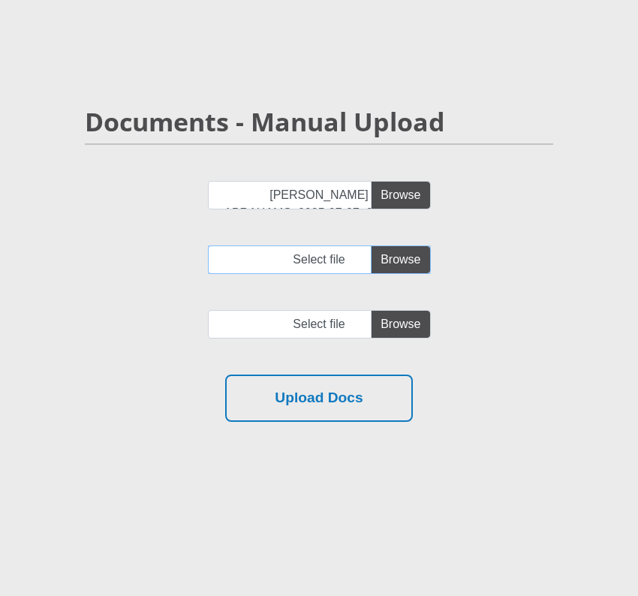
click at [411, 257] on input "Select file" at bounding box center [319, 259] width 223 height 29
type input "C:\fakepath\ALEXANDER TIMOTHY ABRAHAMS_2025-07-07_2025-10-07_stamped.pdf"
click at [394, 327] on input "file" at bounding box center [319, 324] width 223 height 29
type input "C:\fakepath\ALEXANDER TIMOTHY ABRAHAMS_2025-07-07_2025-10-07_stamped.pdf"
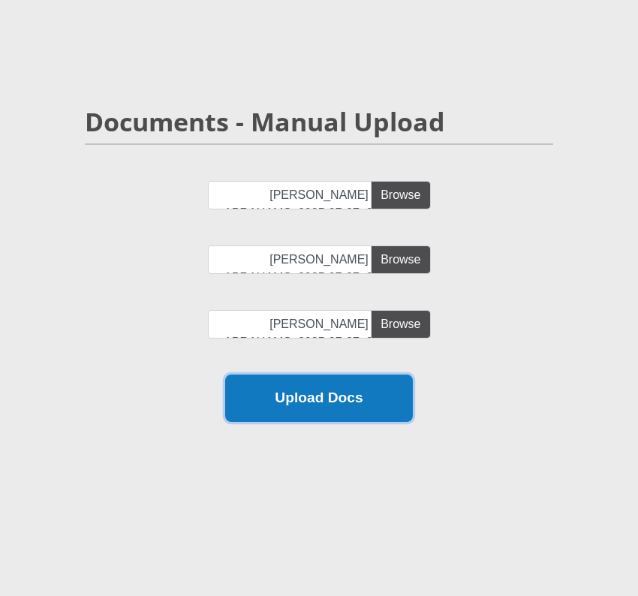
click at [341, 401] on button "Upload Docs" at bounding box center [319, 397] width 188 height 47
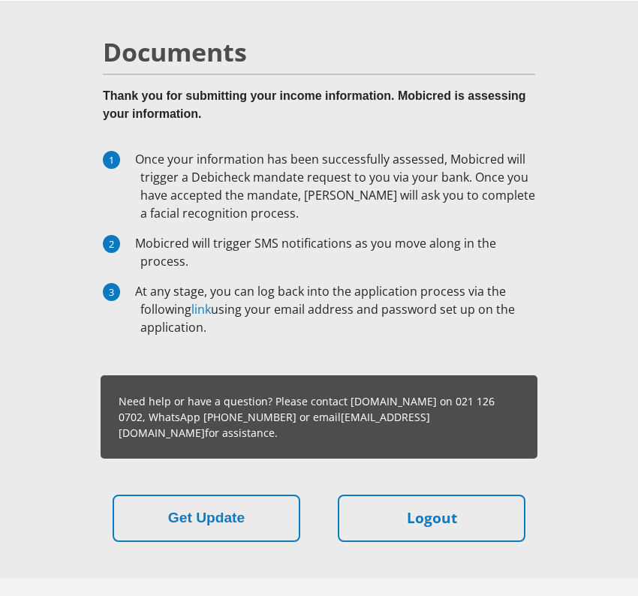
scroll to position [198, 0]
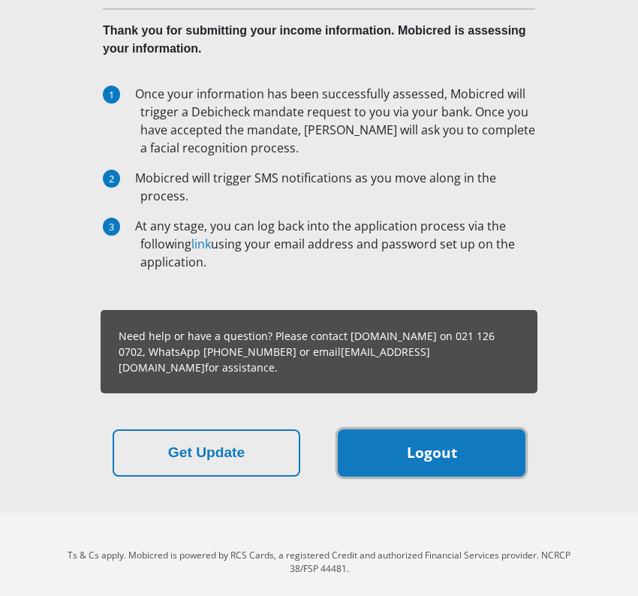
click at [455, 445] on link "Logout" at bounding box center [432, 452] width 188 height 47
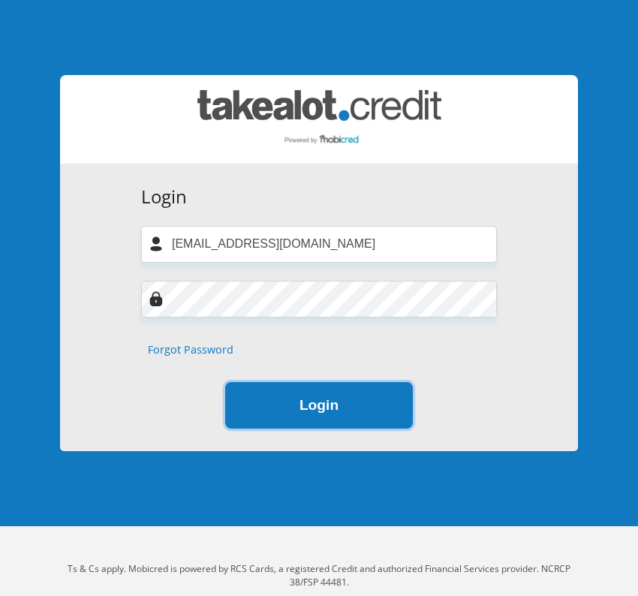
click at [340, 411] on button "Login" at bounding box center [319, 405] width 188 height 47
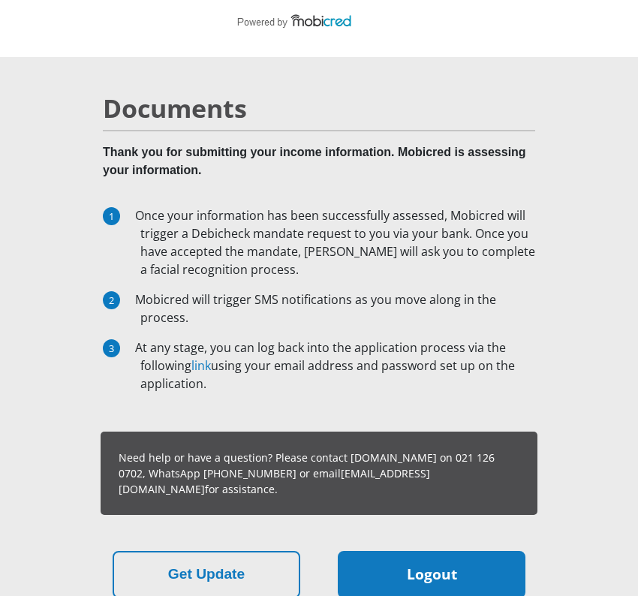
scroll to position [153, 0]
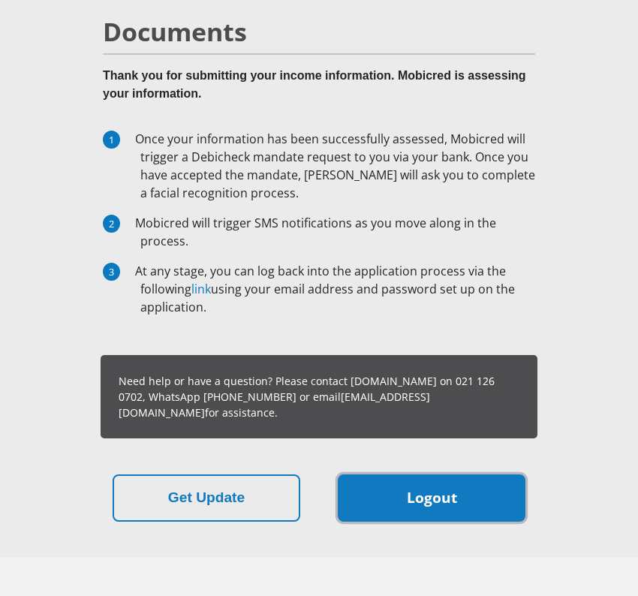
click at [440, 485] on link "Logout" at bounding box center [432, 497] width 188 height 47
